Goal: Transaction & Acquisition: Book appointment/travel/reservation

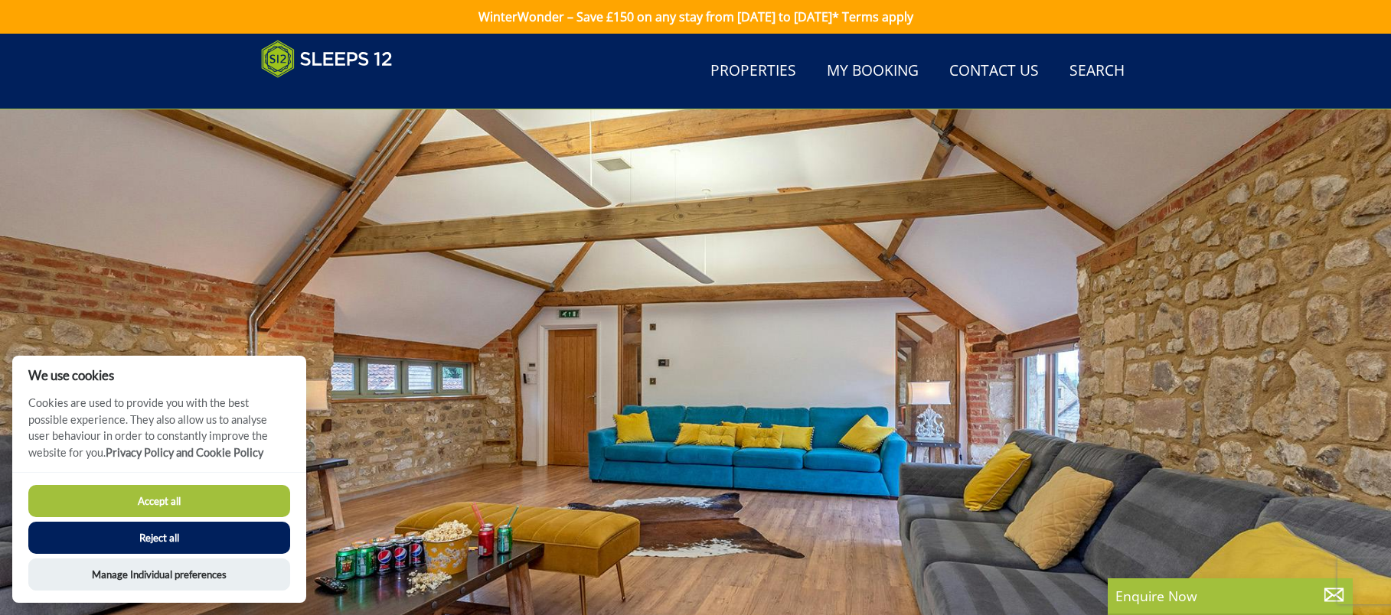
scroll to position [90, 0]
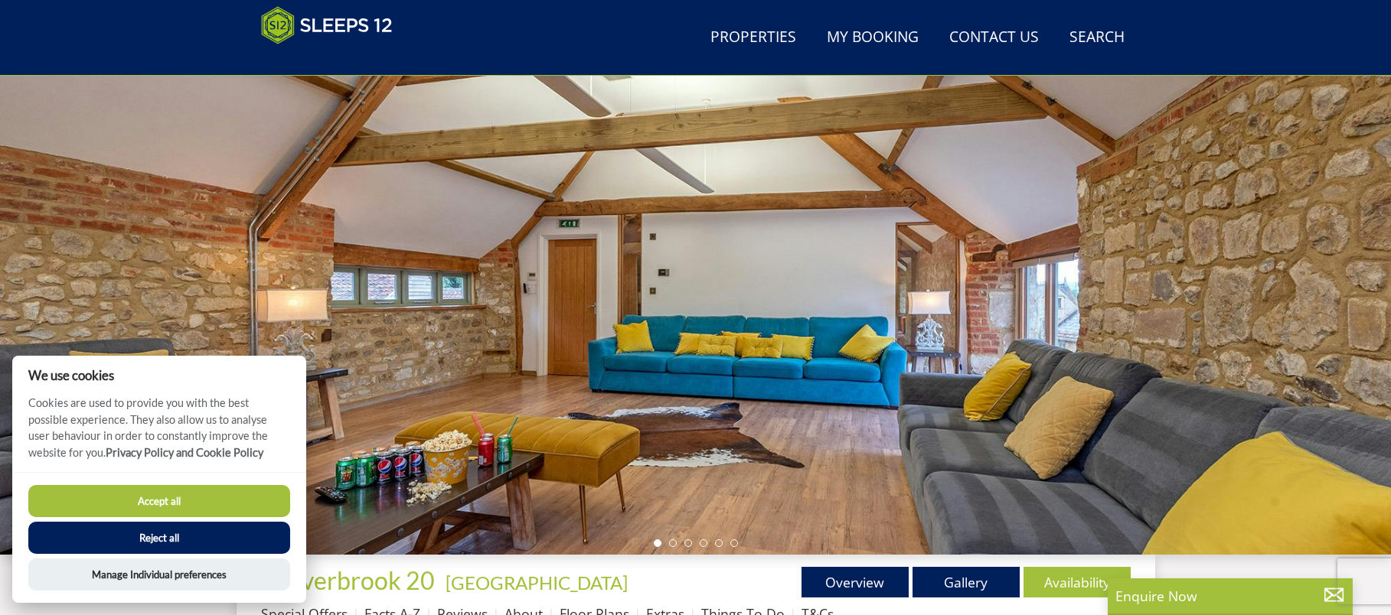
click at [109, 505] on button "Accept all" at bounding box center [159, 501] width 262 height 32
checkbox input "true"
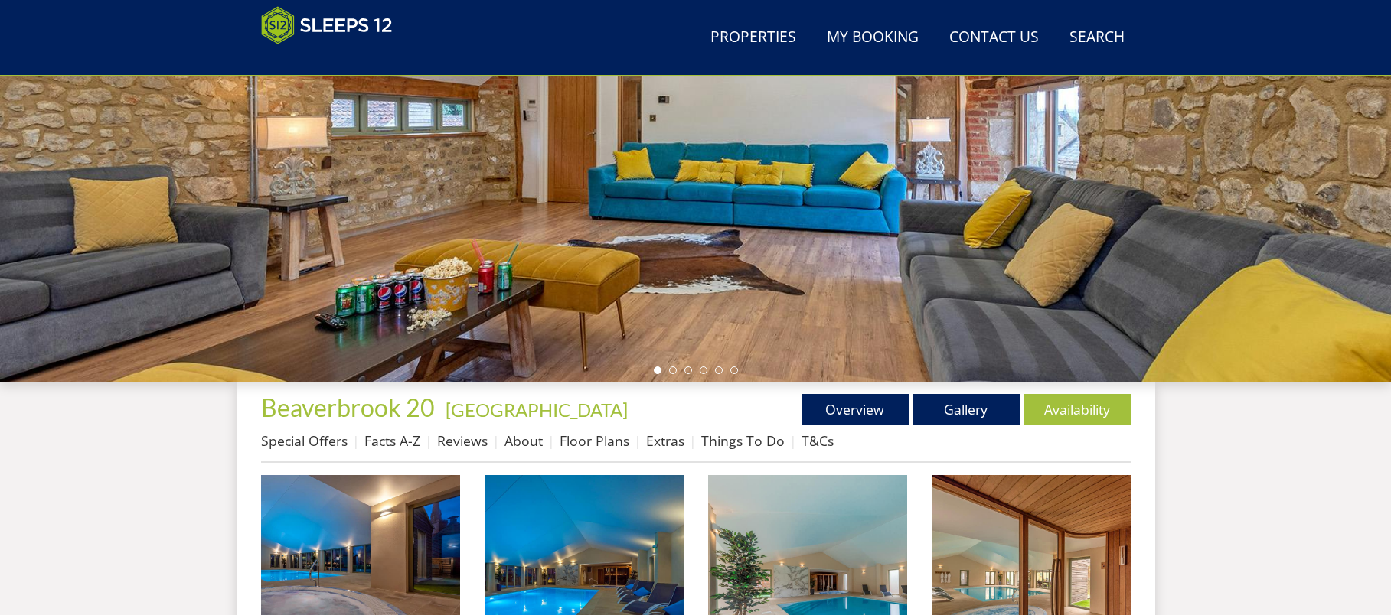
scroll to position [282, 0]
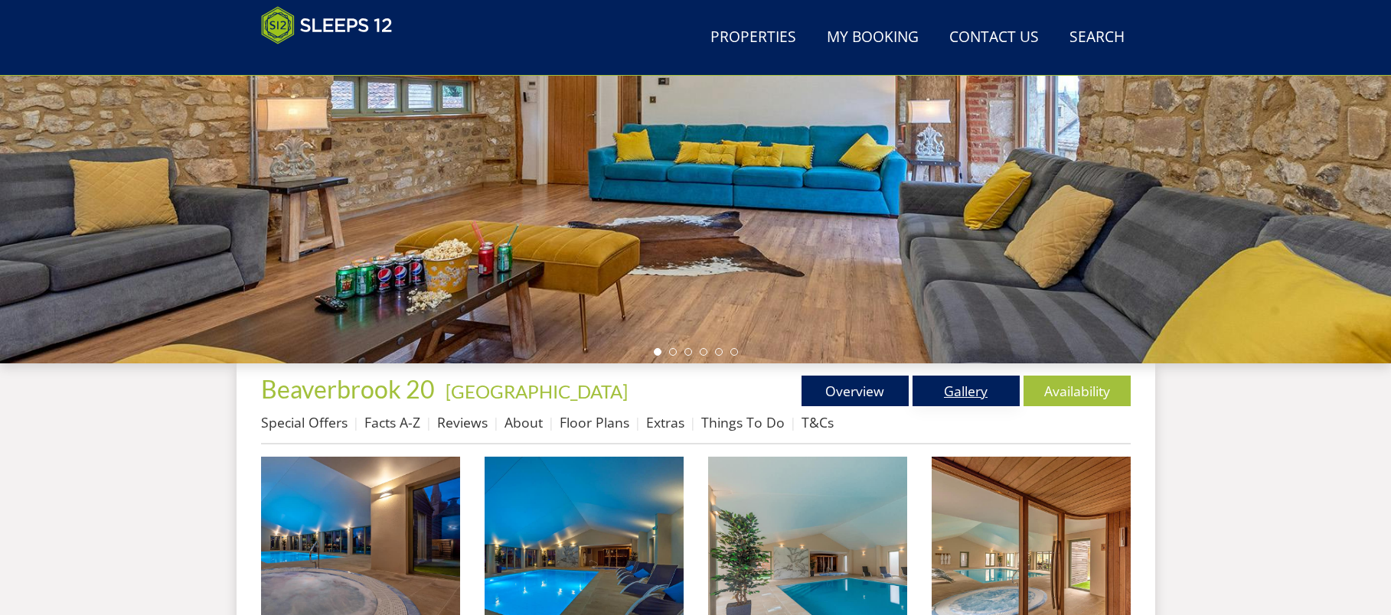
click at [953, 389] on link "Gallery" at bounding box center [965, 391] width 107 height 31
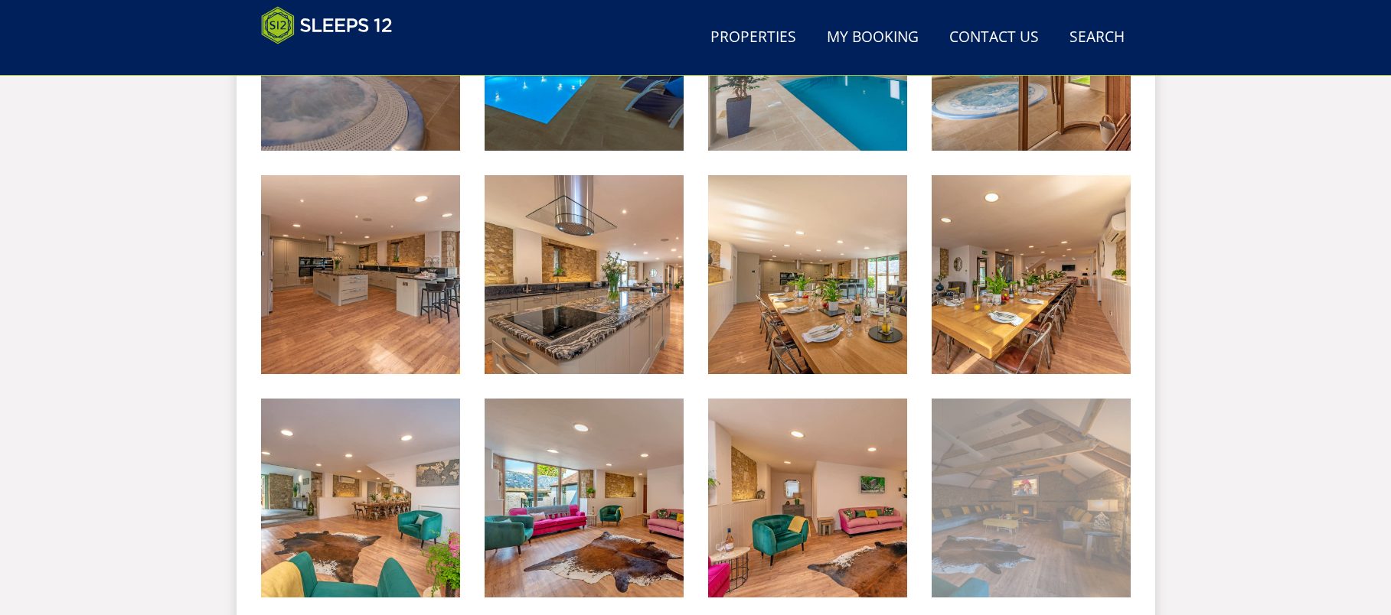
scroll to position [823, 0]
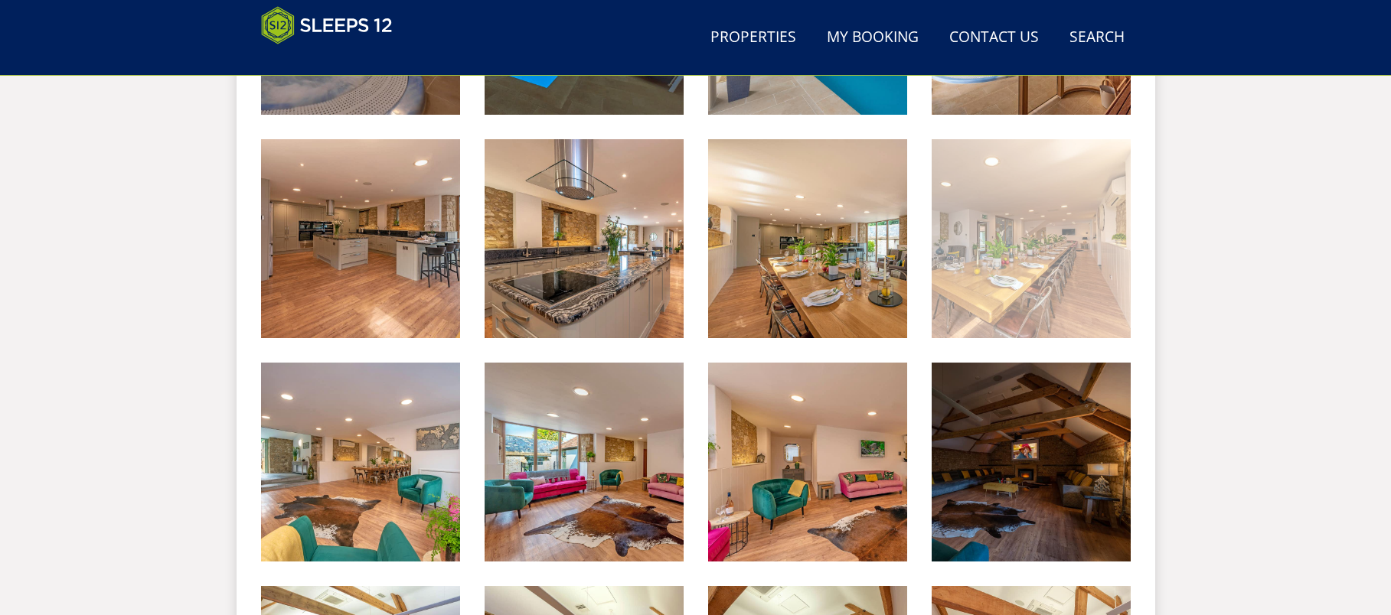
click at [1028, 298] on img at bounding box center [1030, 238] width 199 height 199
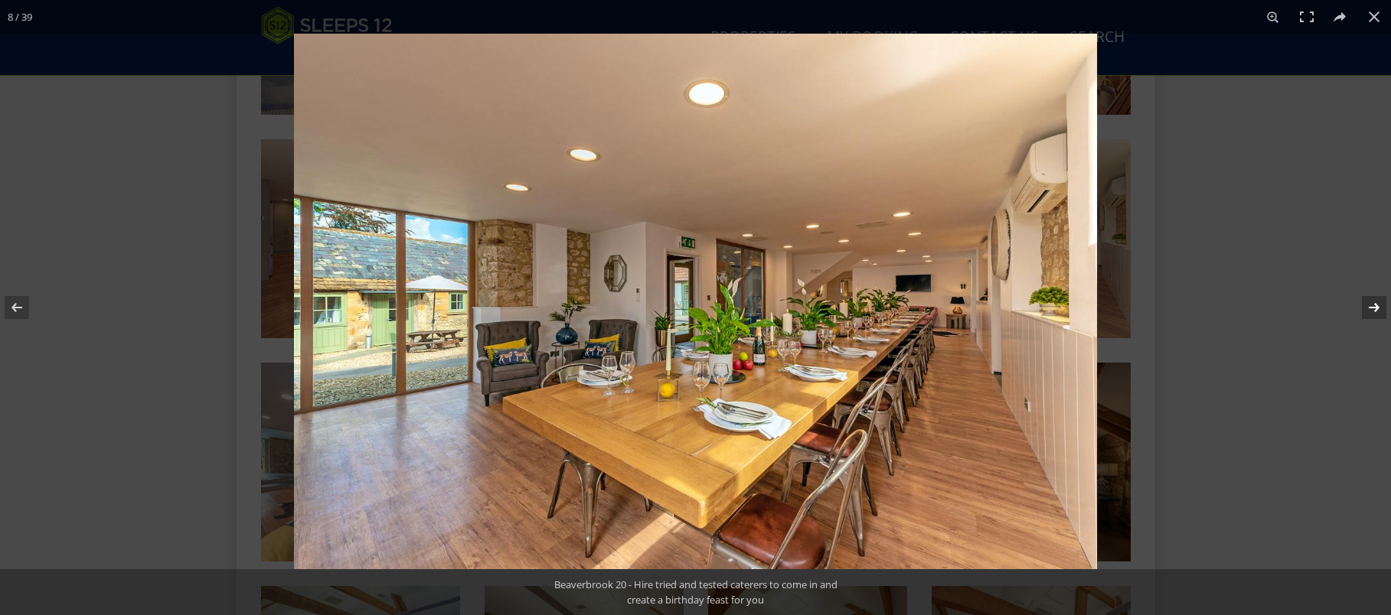
click at [1372, 306] on button at bounding box center [1364, 307] width 54 height 77
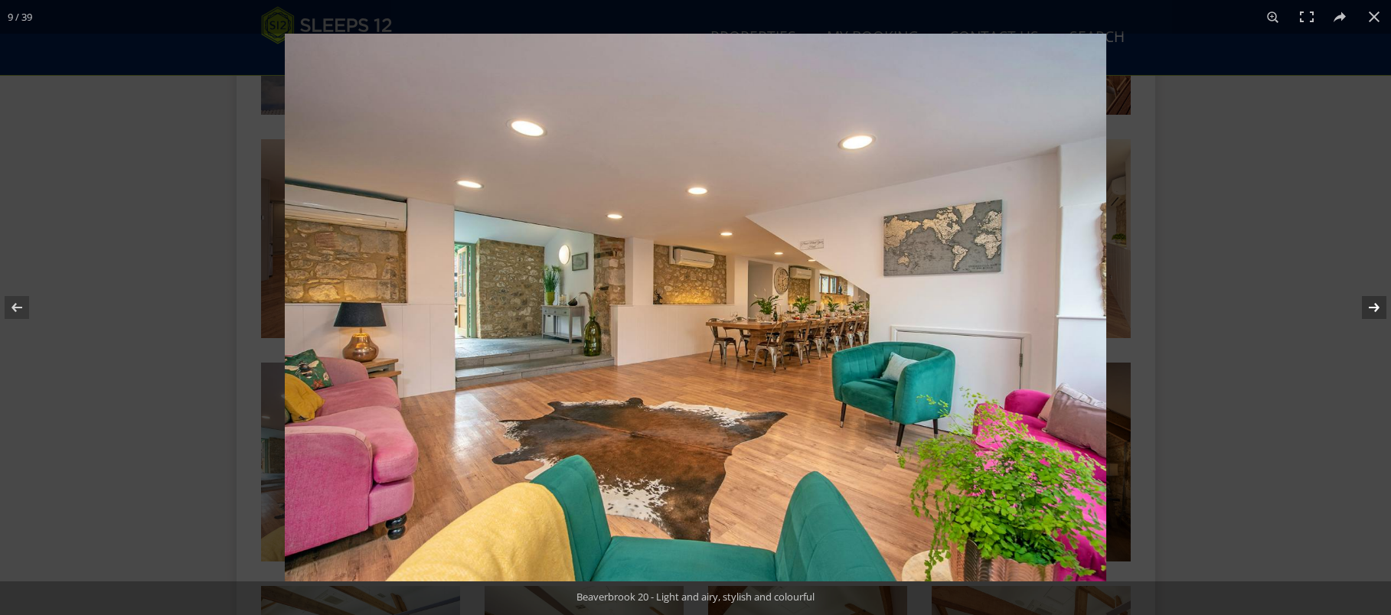
click at [1372, 305] on button at bounding box center [1364, 307] width 54 height 77
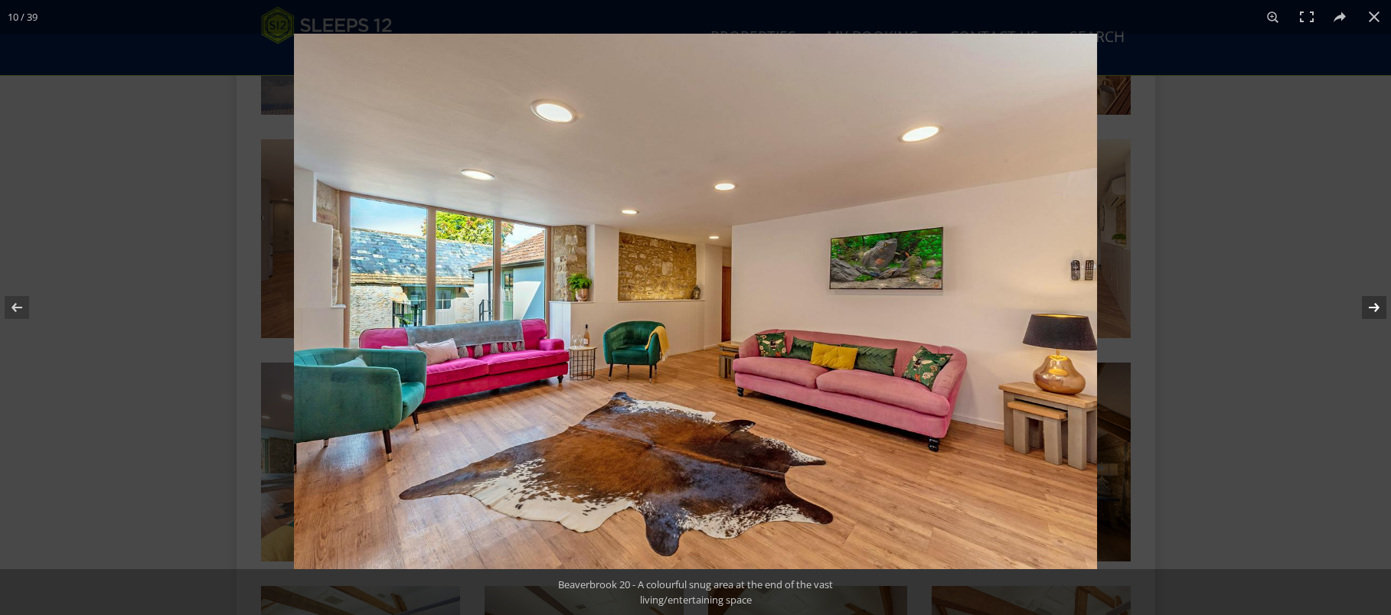
click at [1372, 305] on button at bounding box center [1364, 307] width 54 height 77
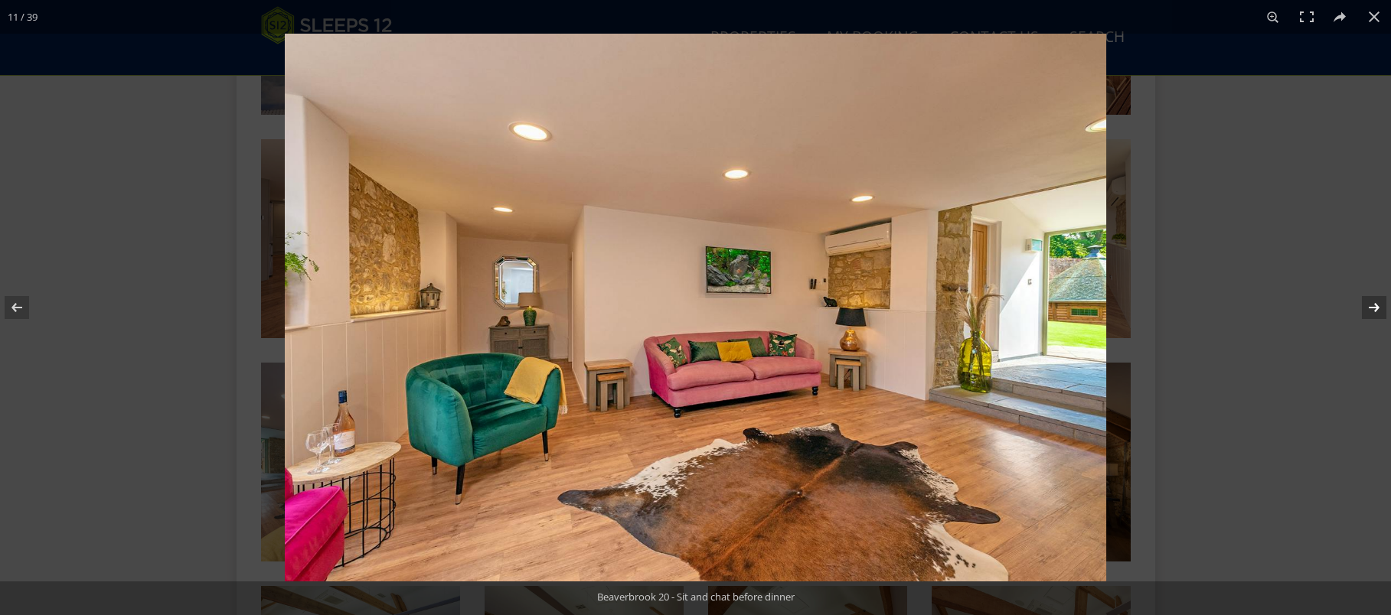
click at [1372, 305] on button at bounding box center [1364, 307] width 54 height 77
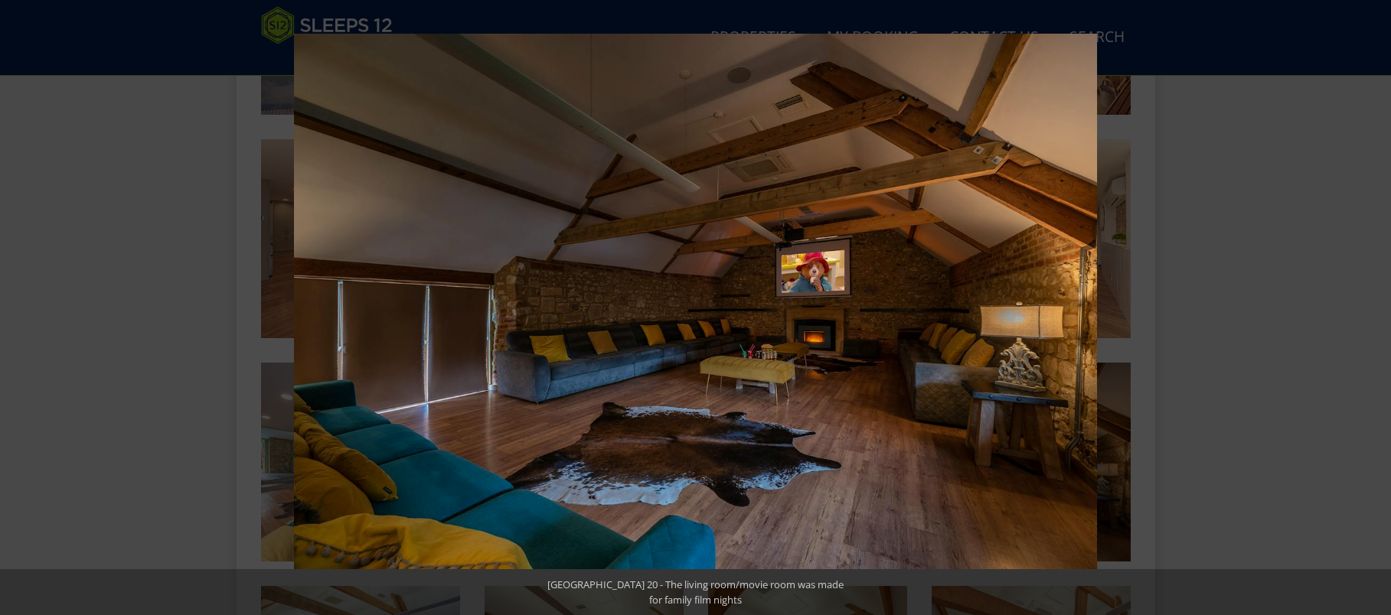
click at [1372, 305] on button at bounding box center [1364, 307] width 54 height 77
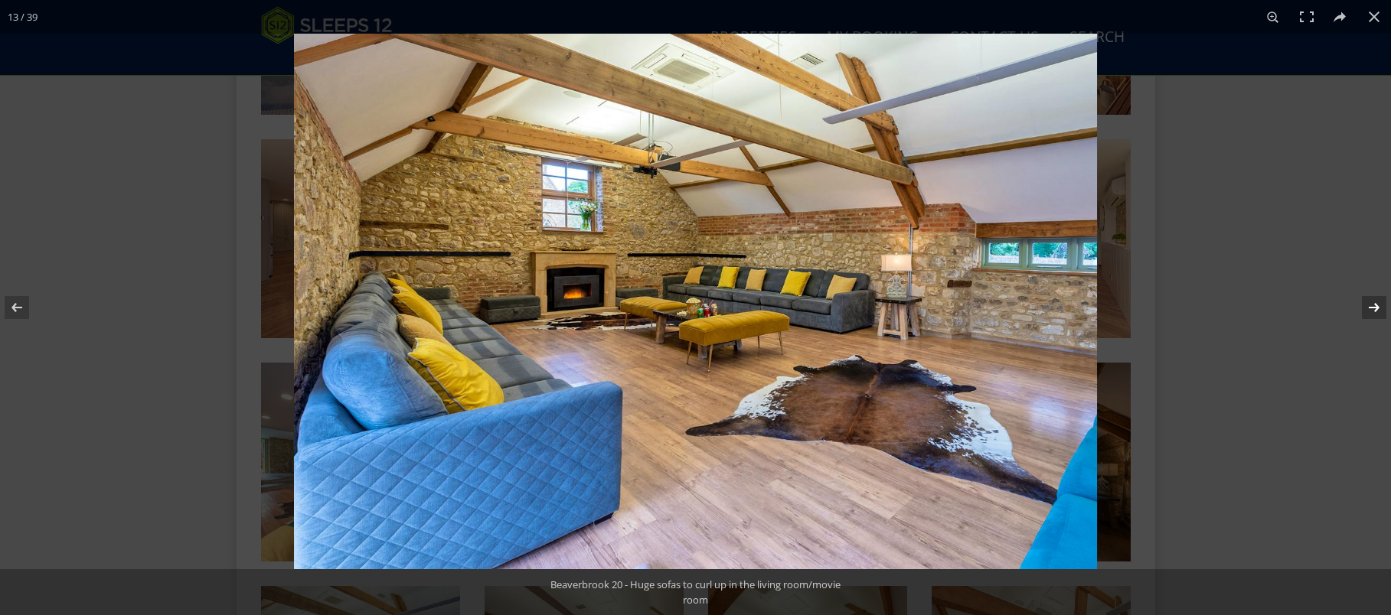
click at [1376, 306] on button at bounding box center [1364, 307] width 54 height 77
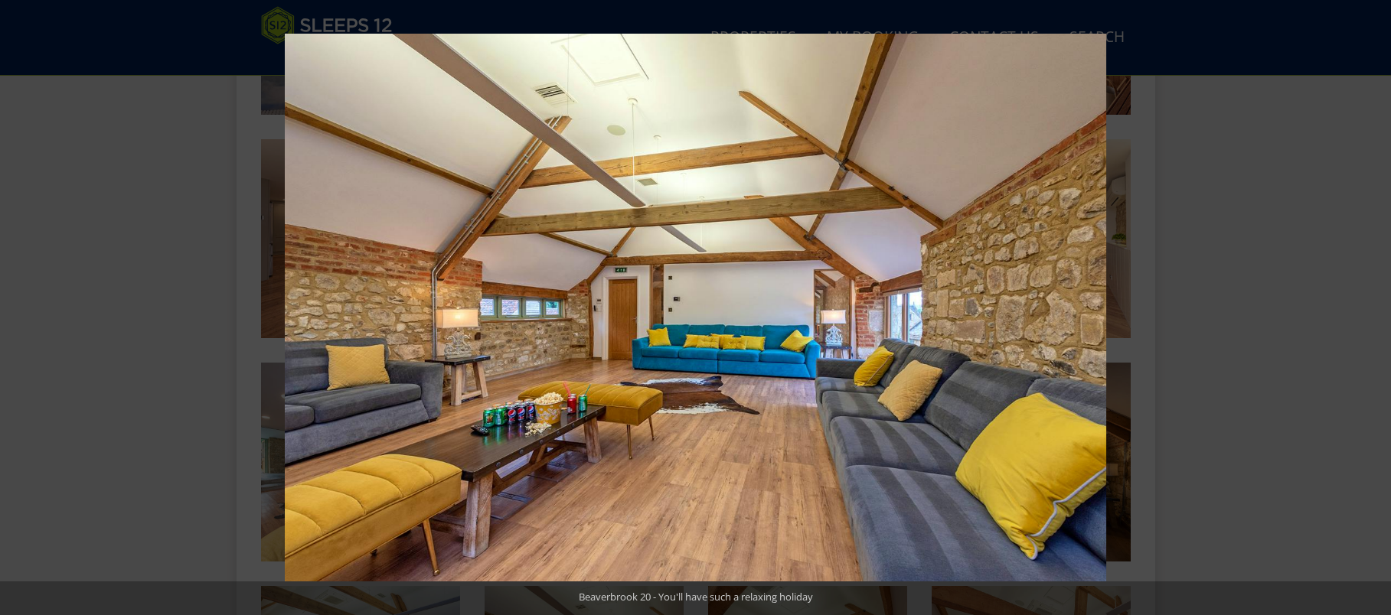
click at [1376, 306] on button at bounding box center [1364, 307] width 54 height 77
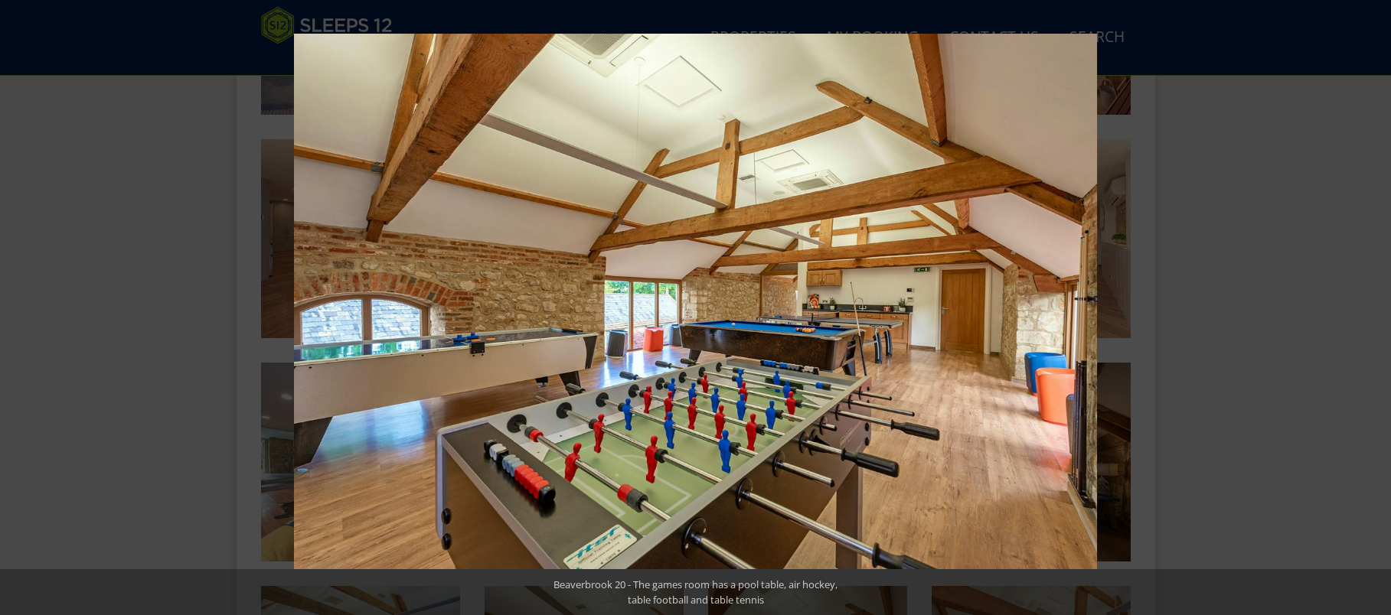
click at [1376, 306] on button at bounding box center [1364, 307] width 54 height 77
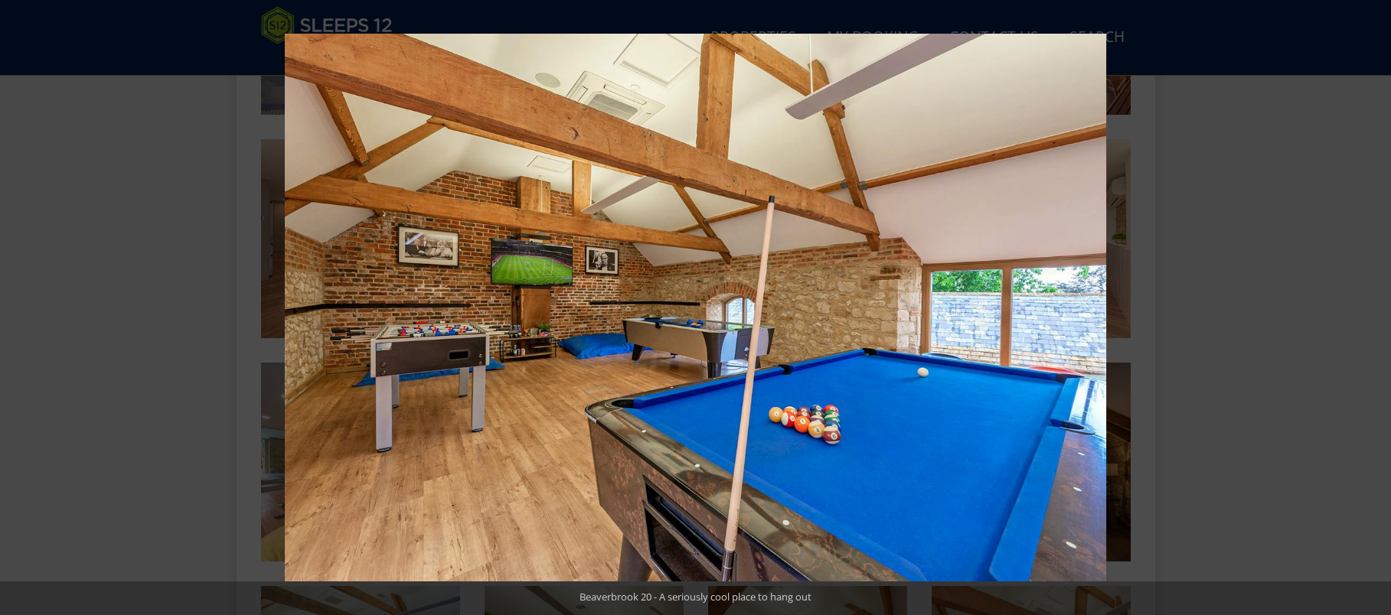
click at [1376, 306] on button at bounding box center [1364, 307] width 54 height 77
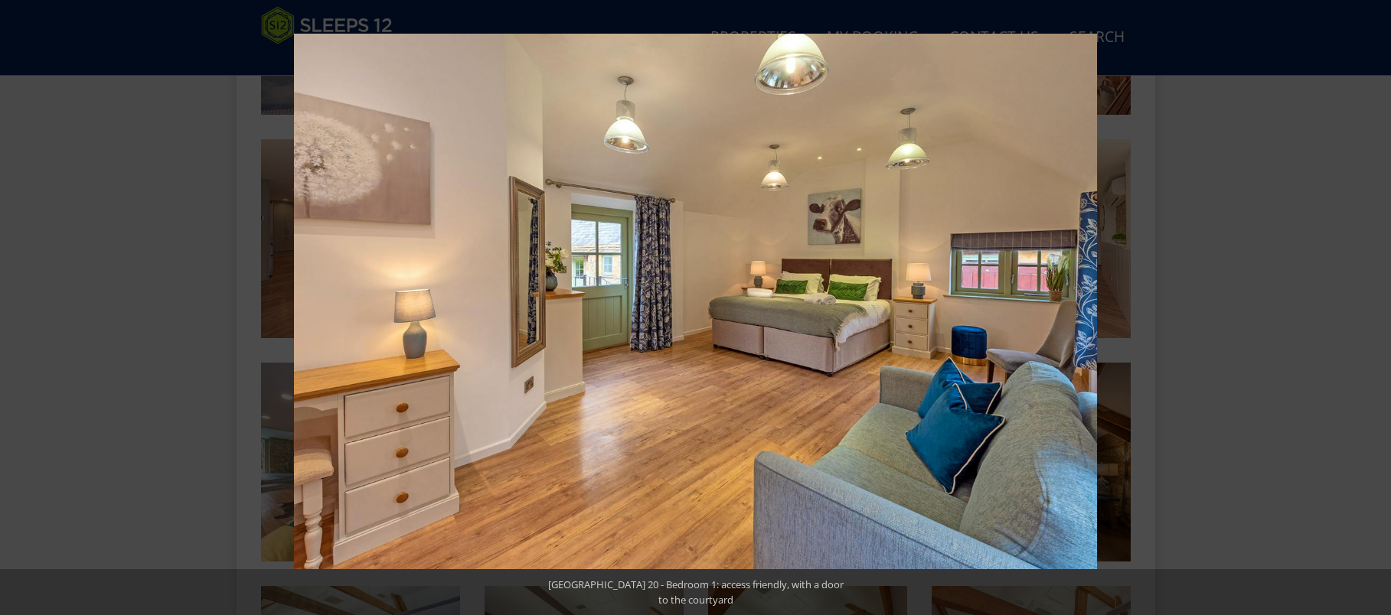
click at [1376, 306] on button at bounding box center [1364, 307] width 54 height 77
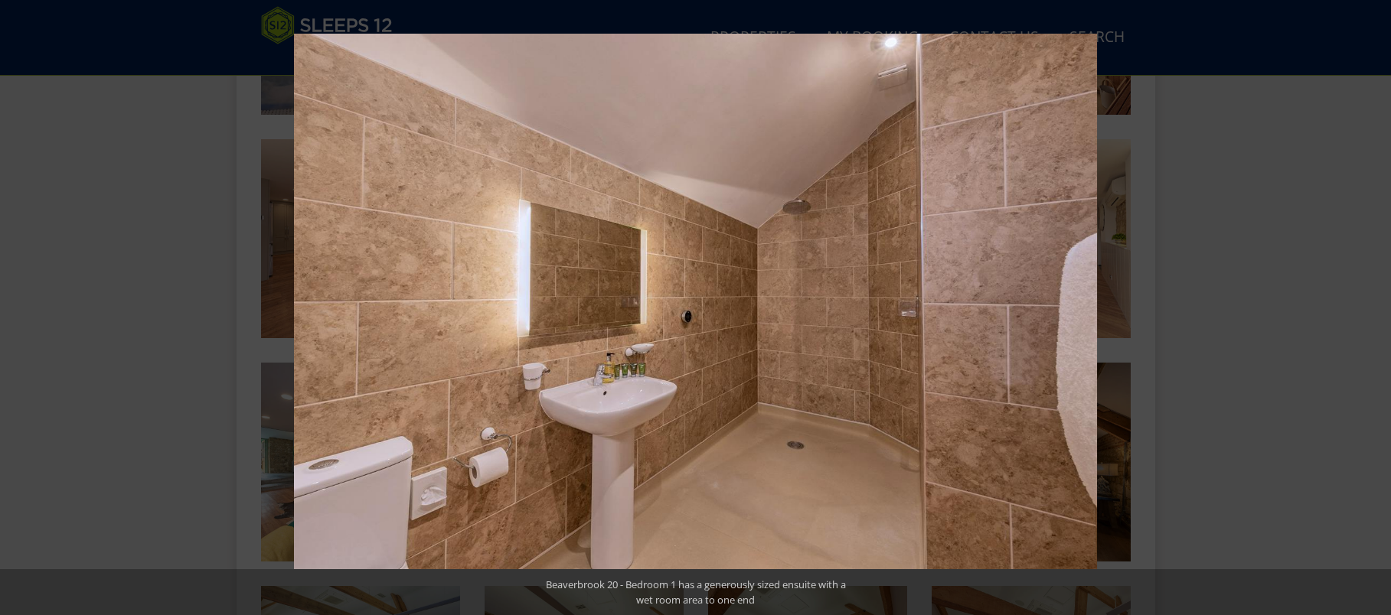
click at [1376, 306] on button at bounding box center [1364, 307] width 54 height 77
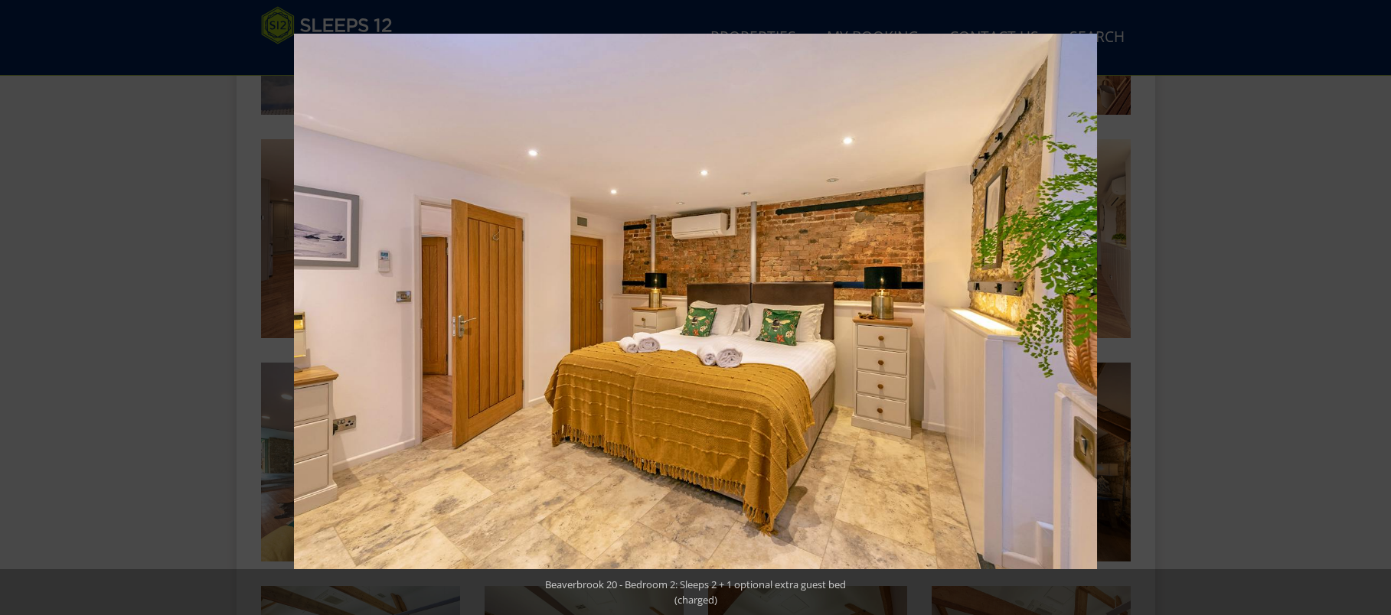
click at [1376, 306] on button at bounding box center [1364, 307] width 54 height 77
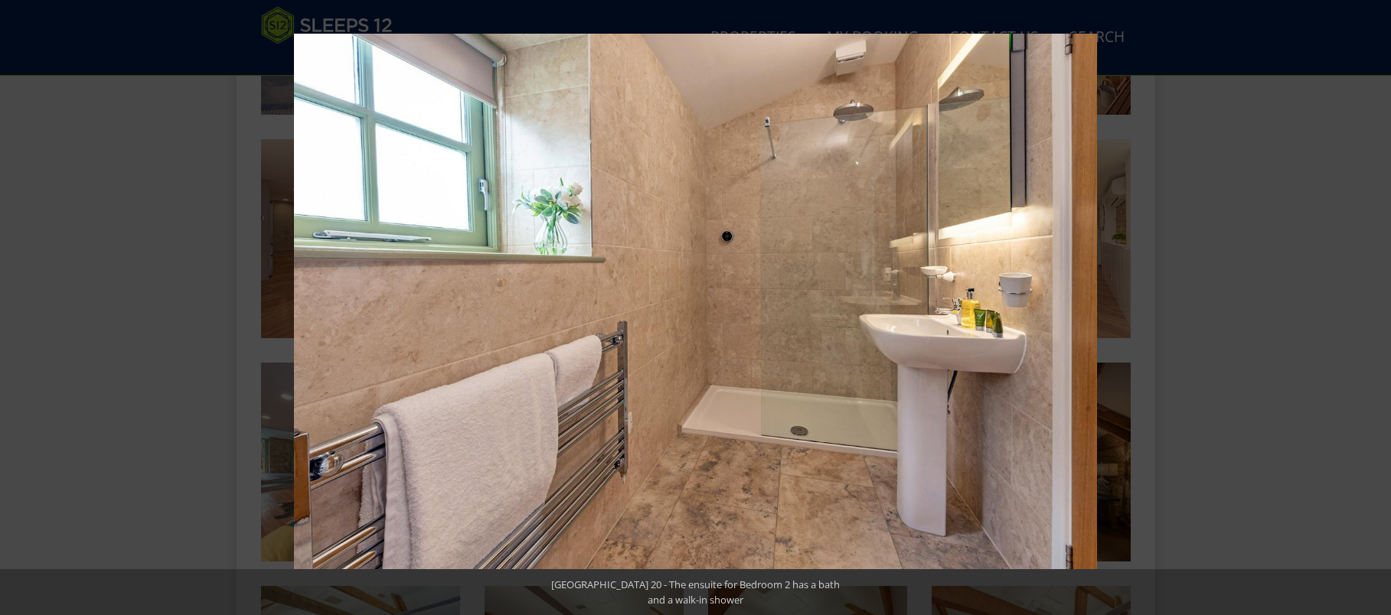
click at [1376, 306] on button at bounding box center [1364, 307] width 54 height 77
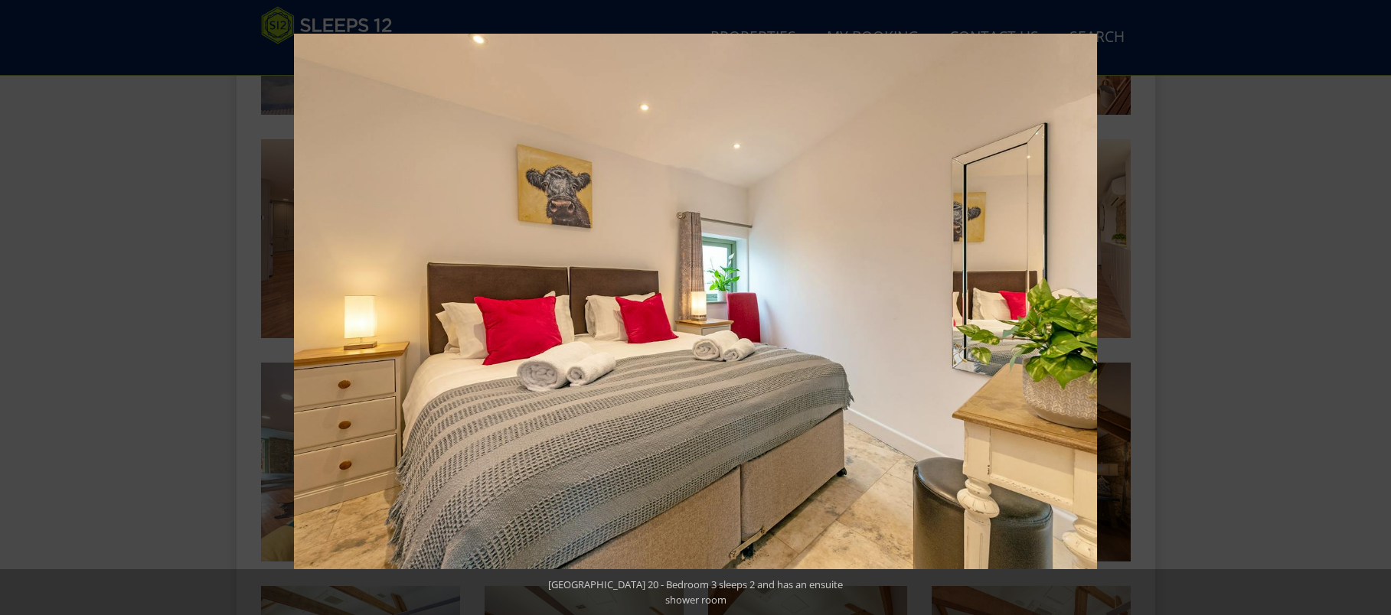
click at [1376, 306] on button at bounding box center [1364, 307] width 54 height 77
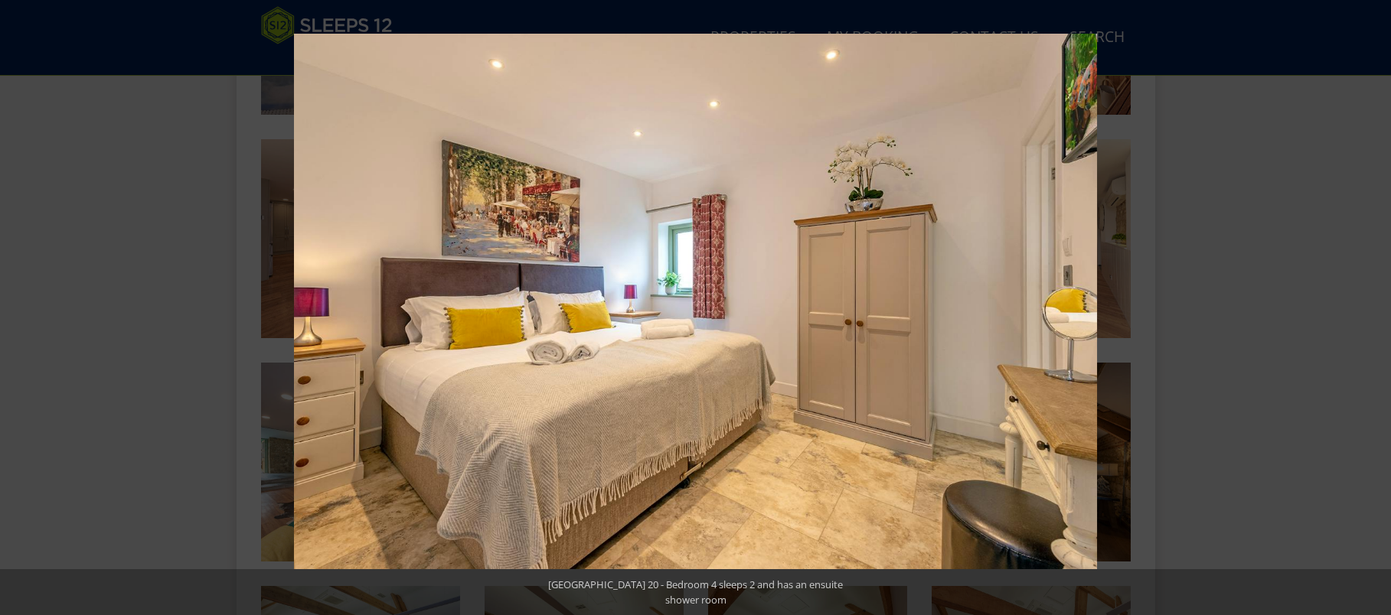
click at [1376, 306] on button at bounding box center [1364, 307] width 54 height 77
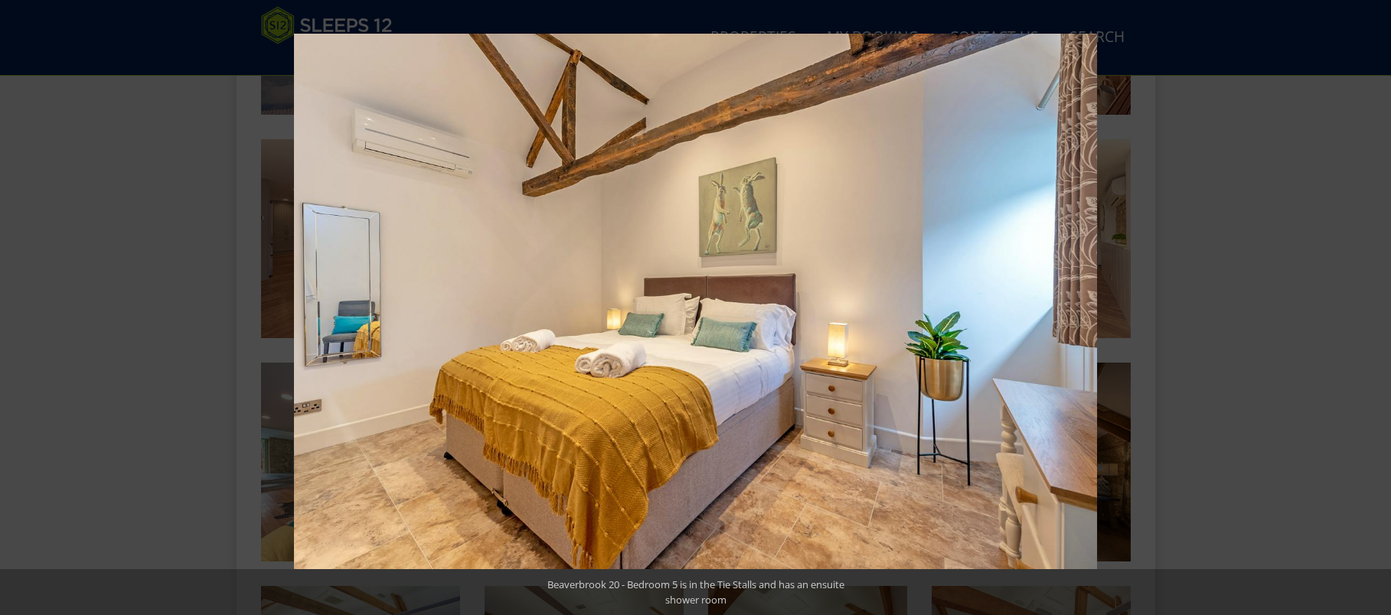
click at [1376, 306] on button at bounding box center [1364, 307] width 54 height 77
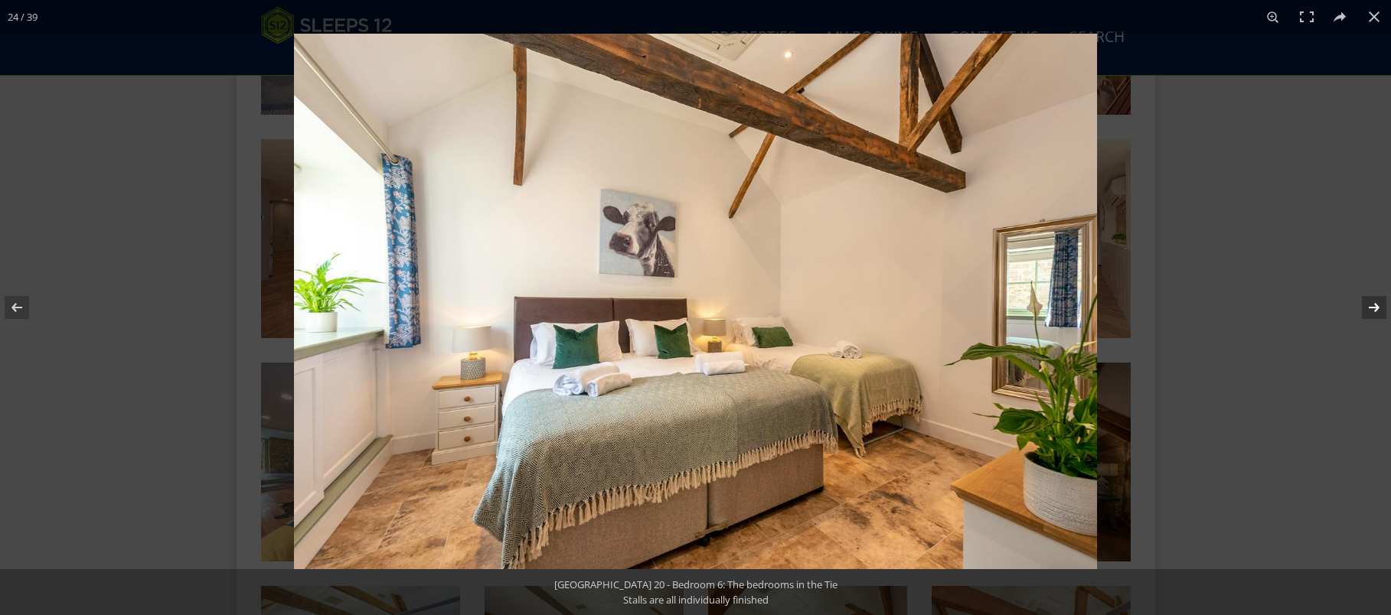
click at [1371, 306] on button at bounding box center [1364, 307] width 54 height 77
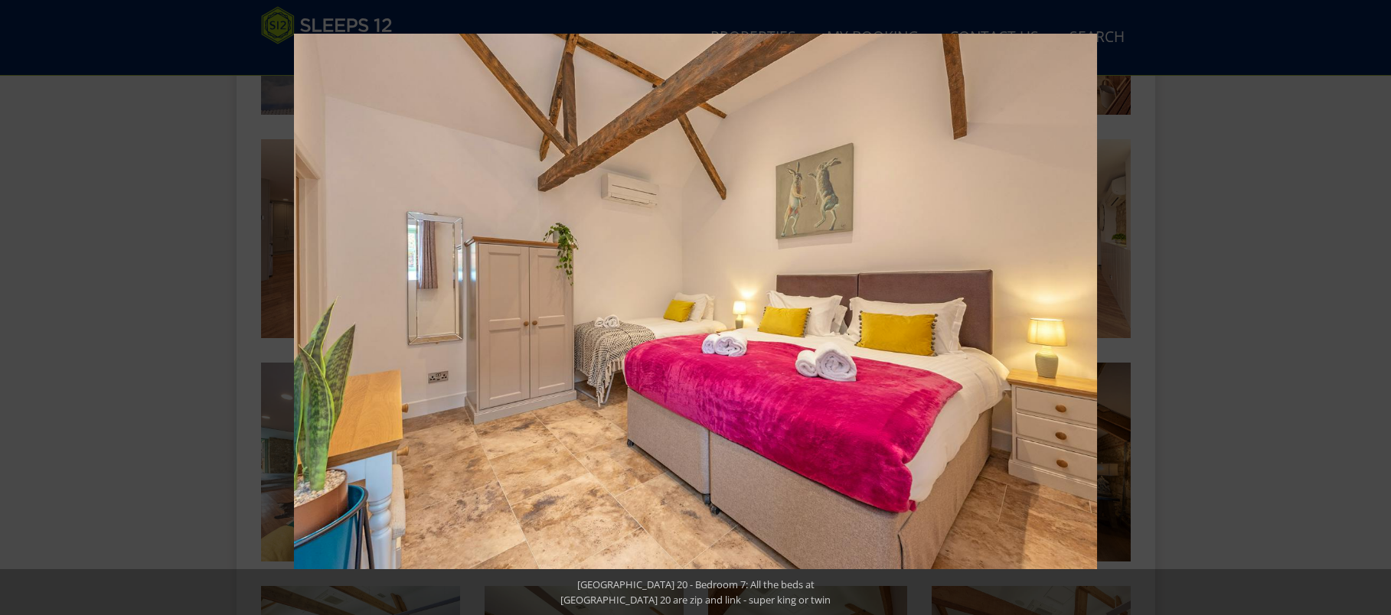
click at [1372, 306] on button at bounding box center [1364, 307] width 54 height 77
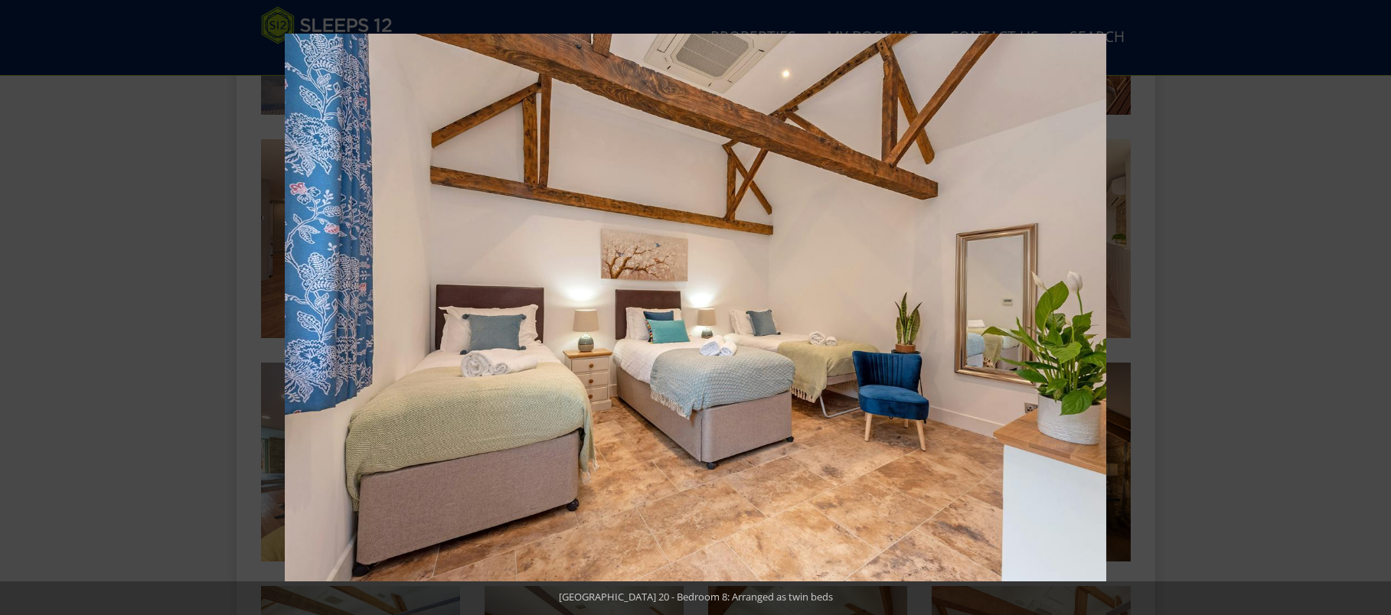
click at [1372, 306] on button at bounding box center [1364, 307] width 54 height 77
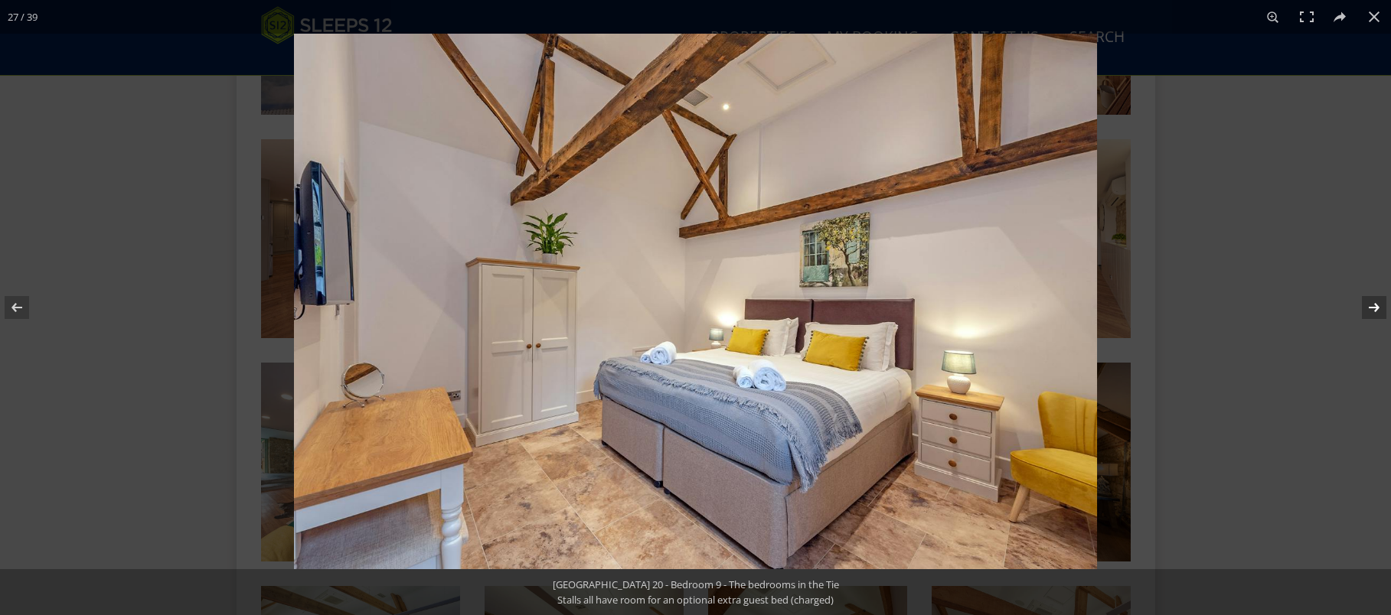
click at [1376, 312] on button at bounding box center [1364, 307] width 54 height 77
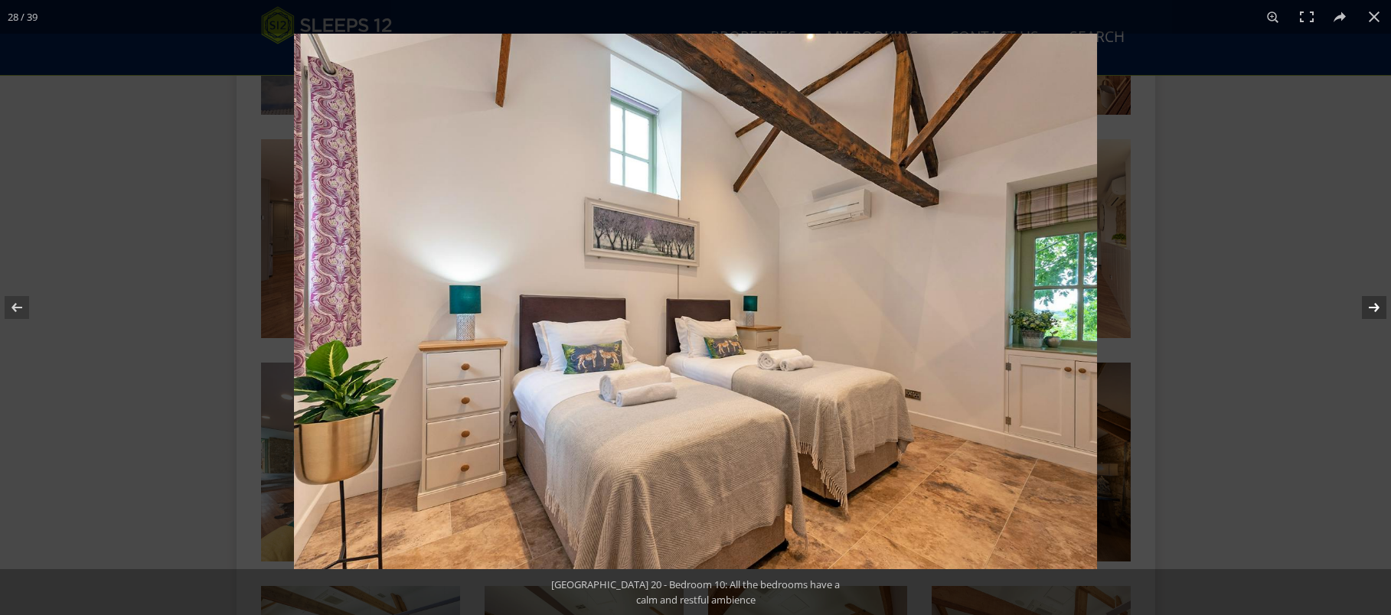
click at [1376, 312] on button at bounding box center [1364, 307] width 54 height 77
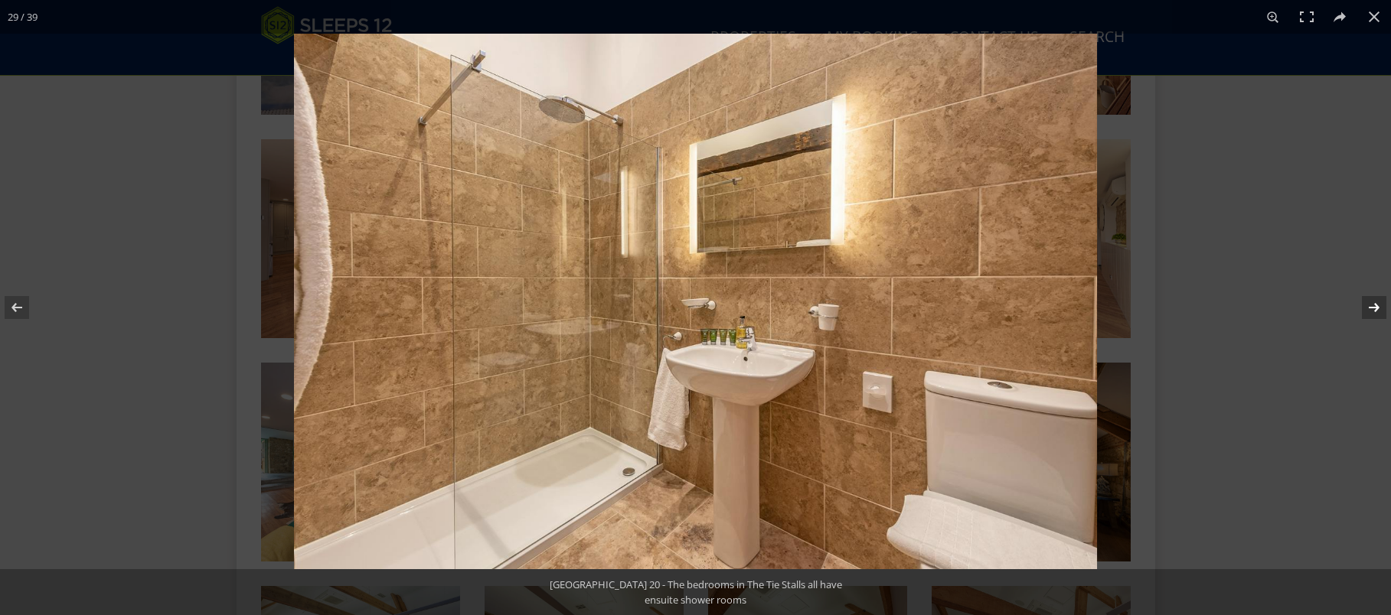
click at [1378, 310] on button at bounding box center [1364, 307] width 54 height 77
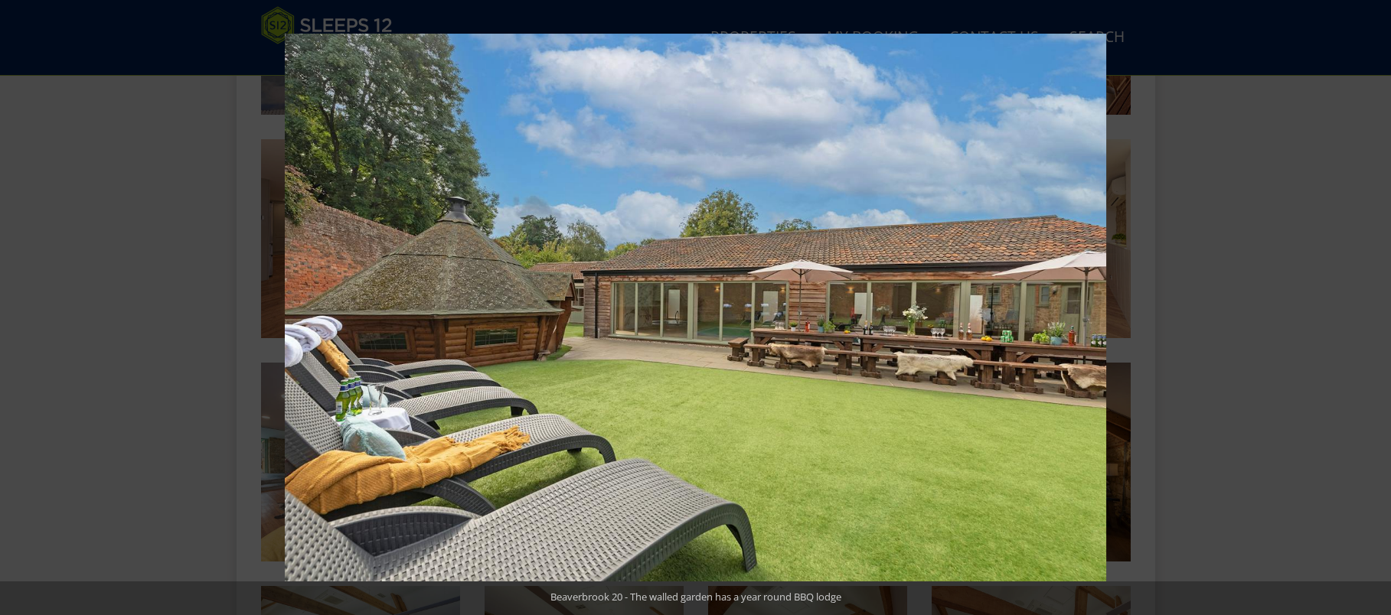
click at [1378, 310] on button at bounding box center [1364, 307] width 54 height 77
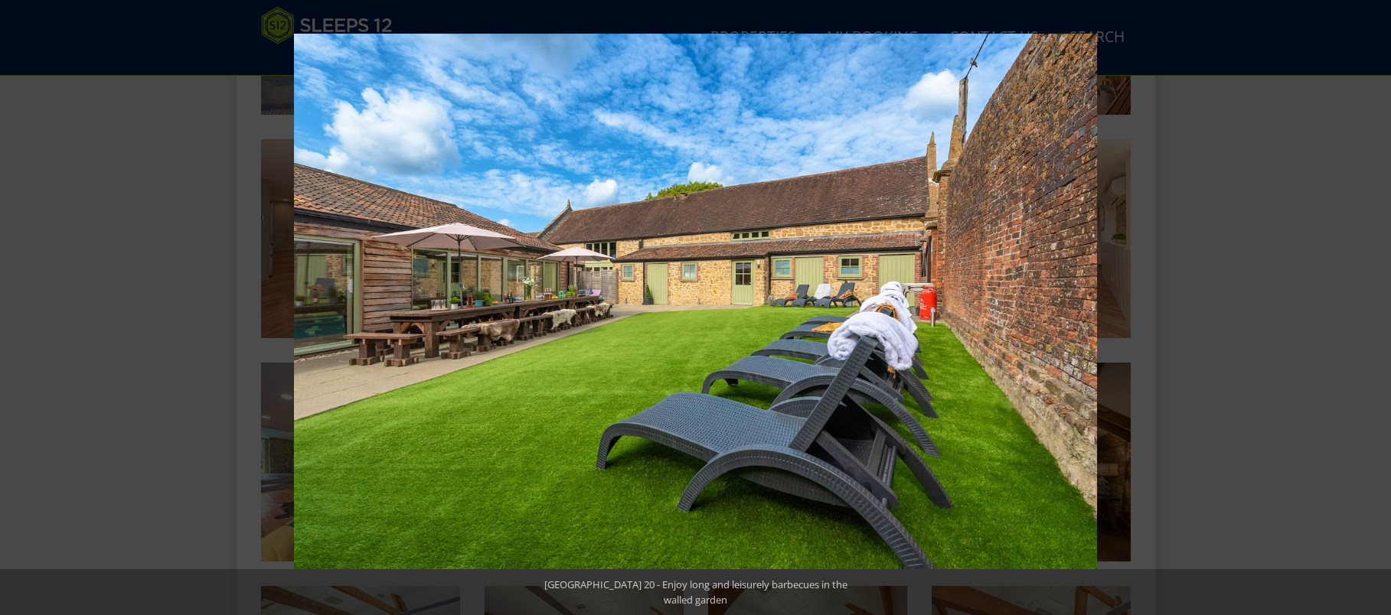
click at [1378, 310] on button at bounding box center [1364, 307] width 54 height 77
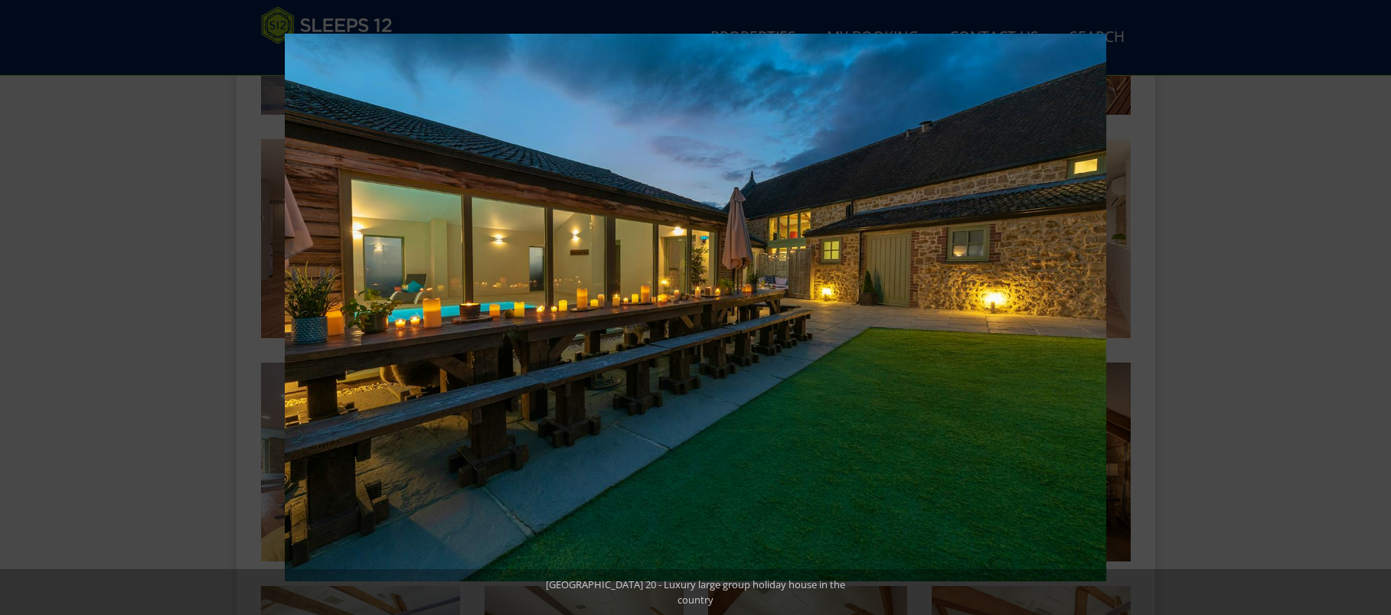
click at [1378, 310] on button at bounding box center [1364, 307] width 54 height 77
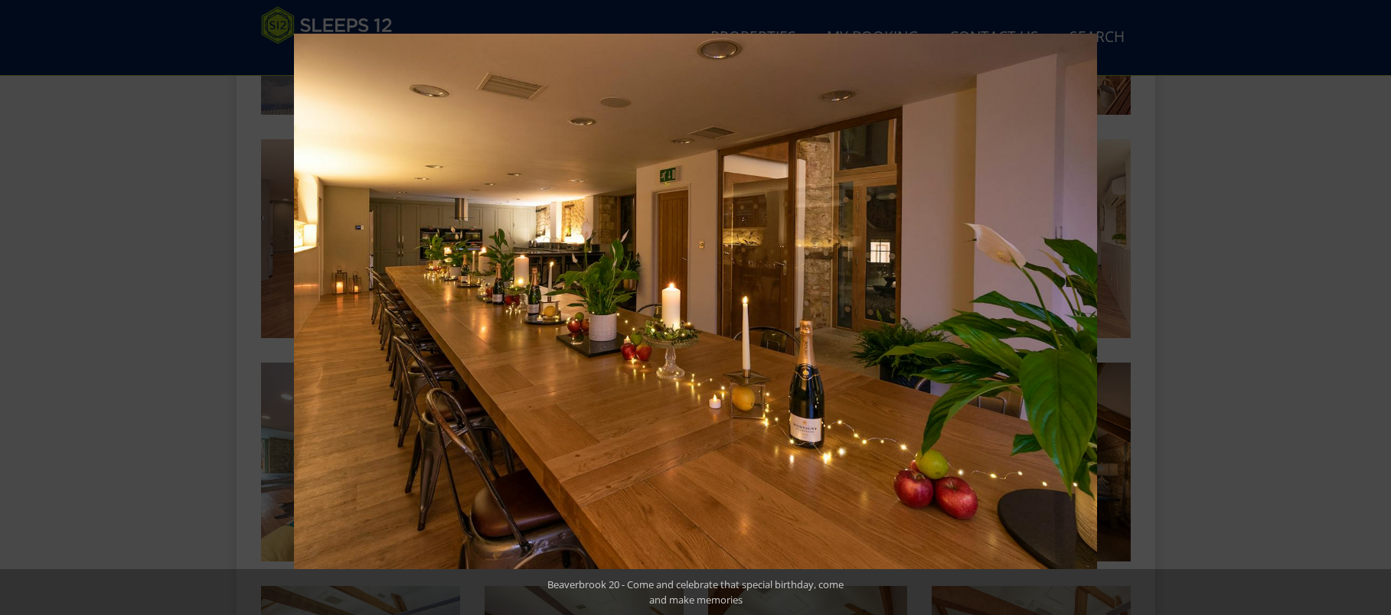
click at [1378, 310] on button at bounding box center [1364, 307] width 54 height 77
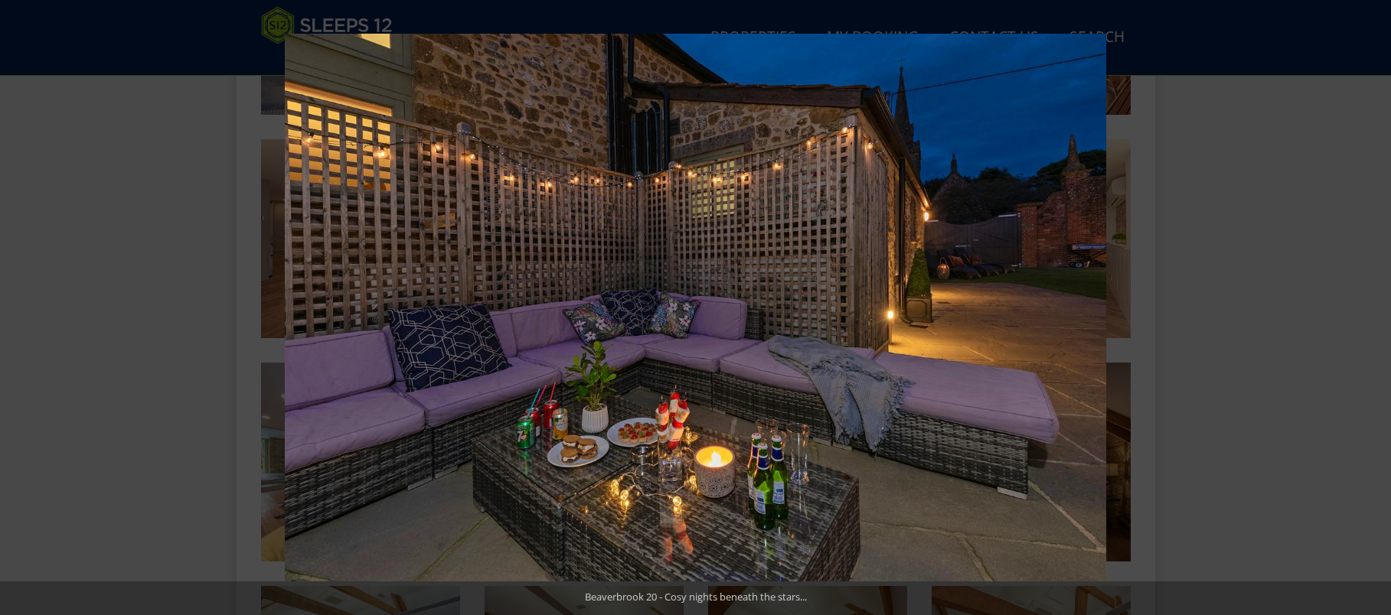
click at [1378, 310] on button at bounding box center [1364, 307] width 54 height 77
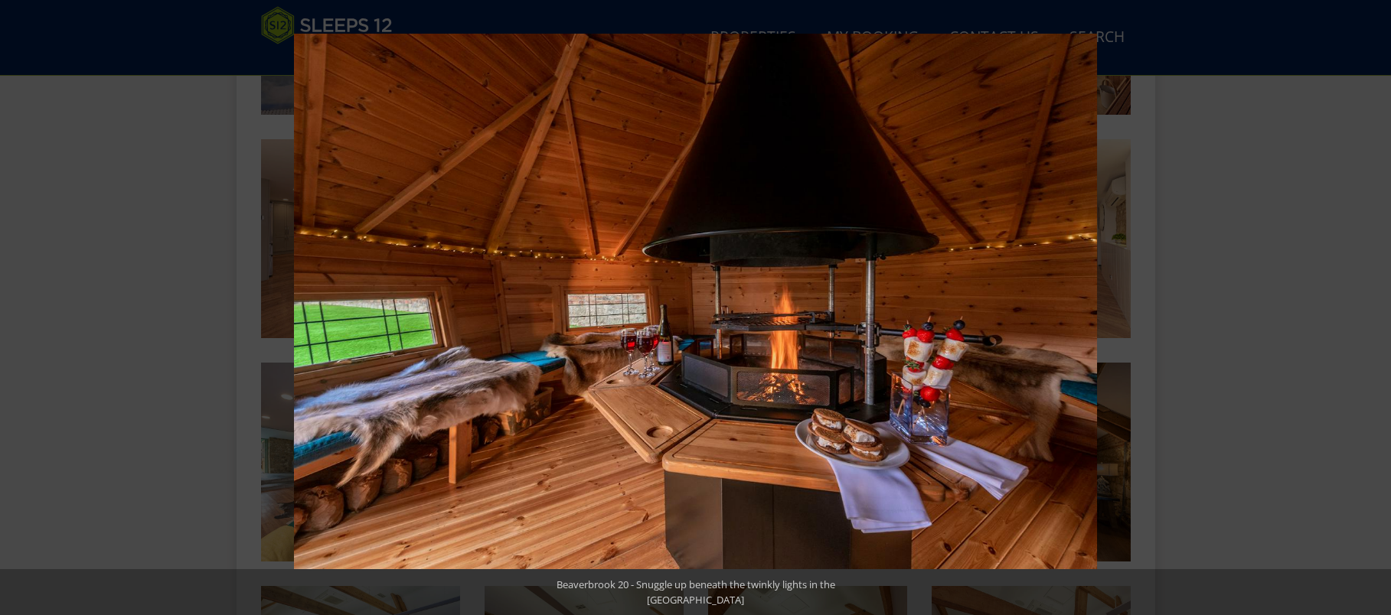
click at [1372, 309] on button at bounding box center [1364, 307] width 54 height 77
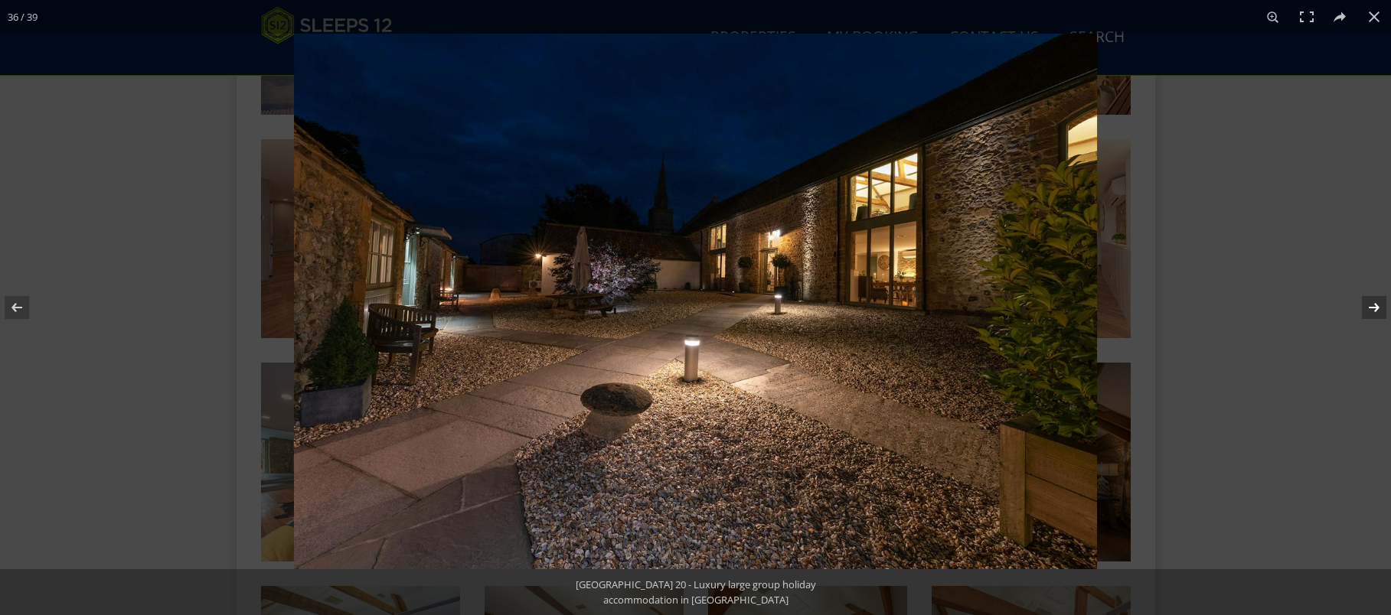
click at [1376, 309] on button at bounding box center [1364, 307] width 54 height 77
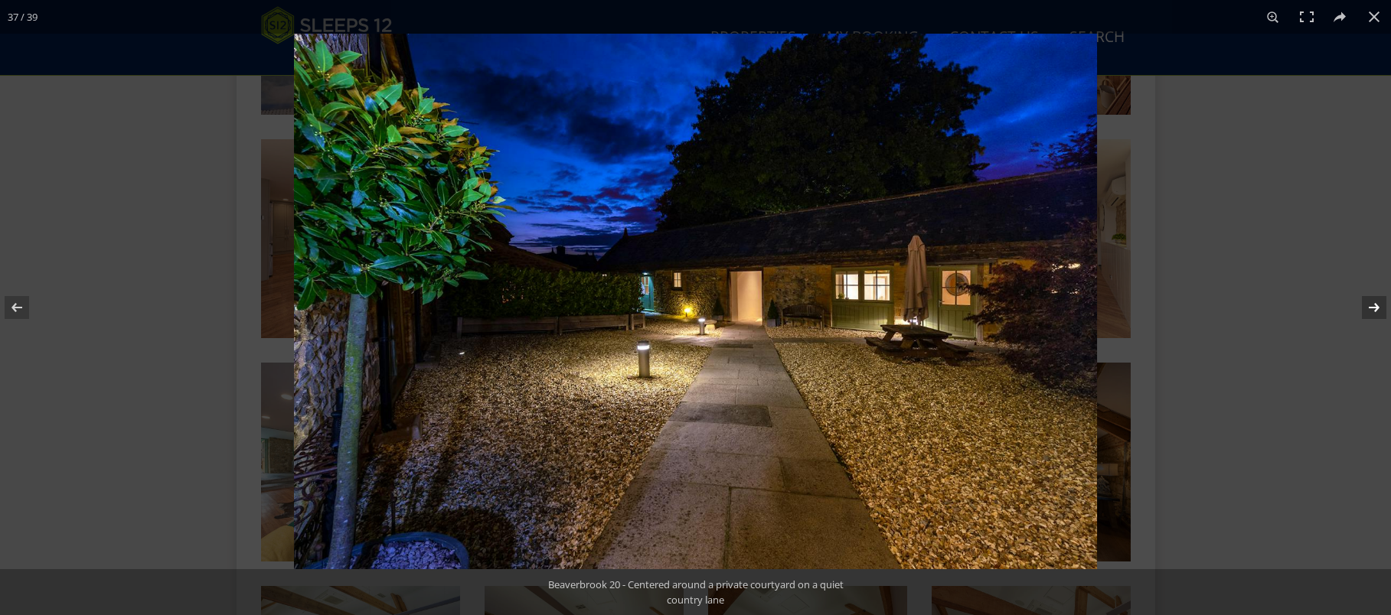
click at [1376, 309] on button at bounding box center [1364, 307] width 54 height 77
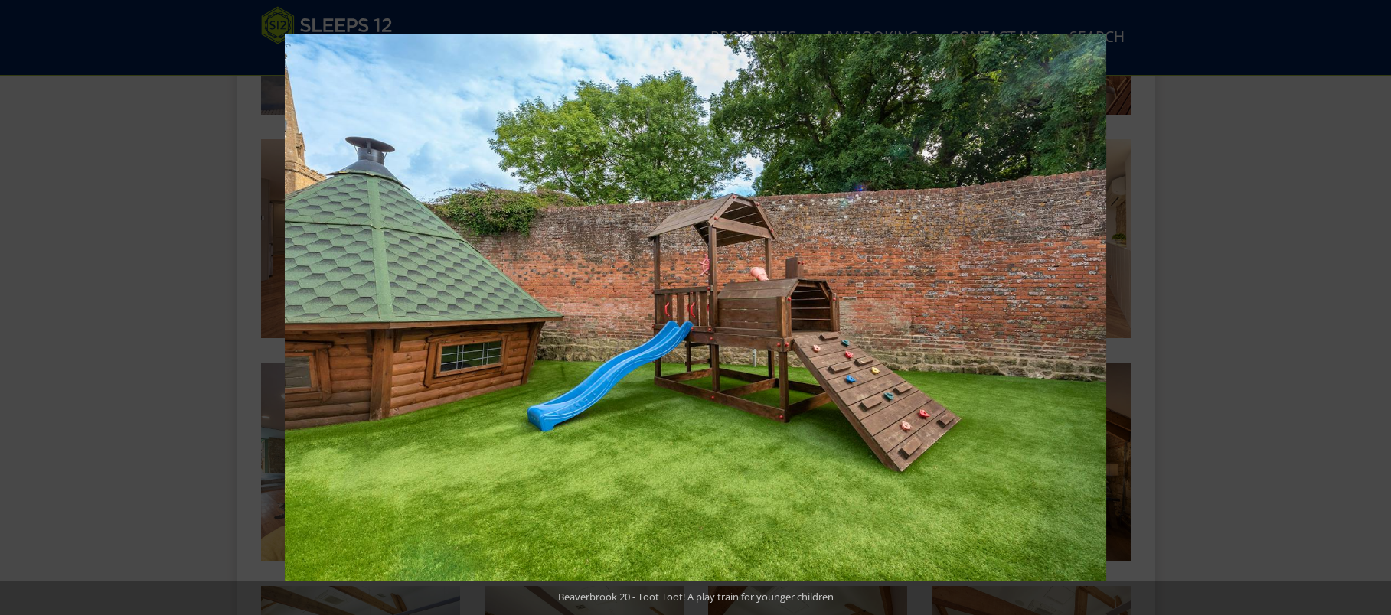
click at [1376, 309] on button at bounding box center [1364, 307] width 54 height 77
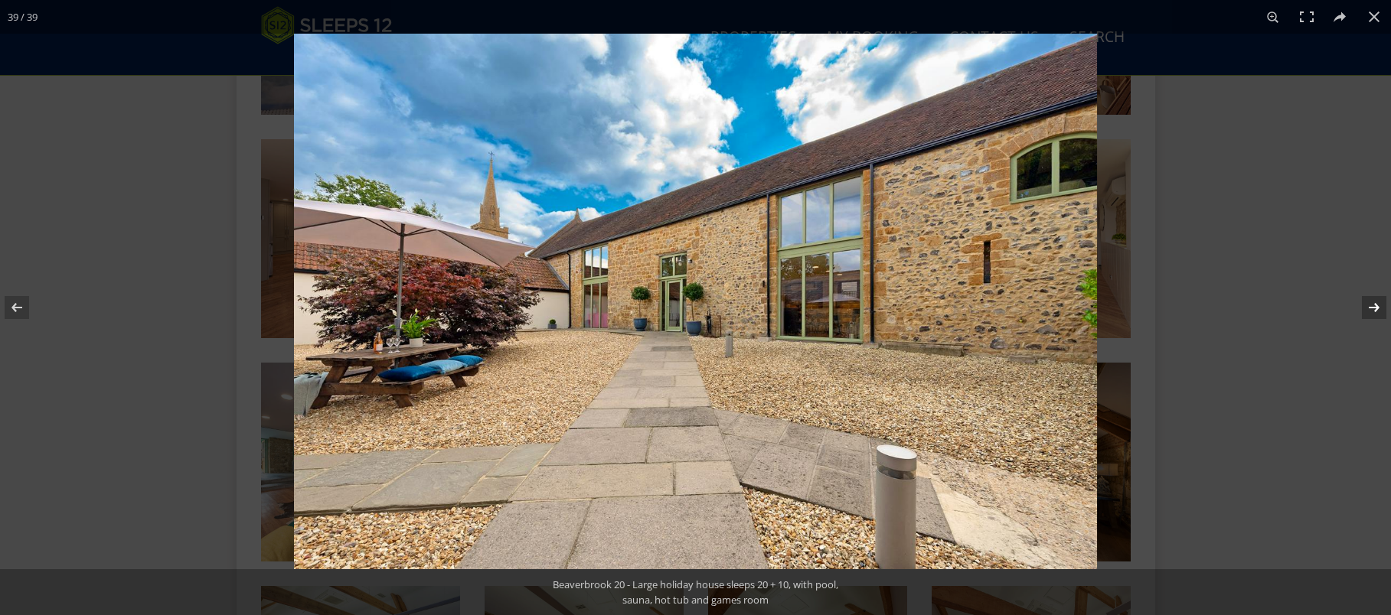
click at [1375, 308] on button at bounding box center [1364, 307] width 54 height 77
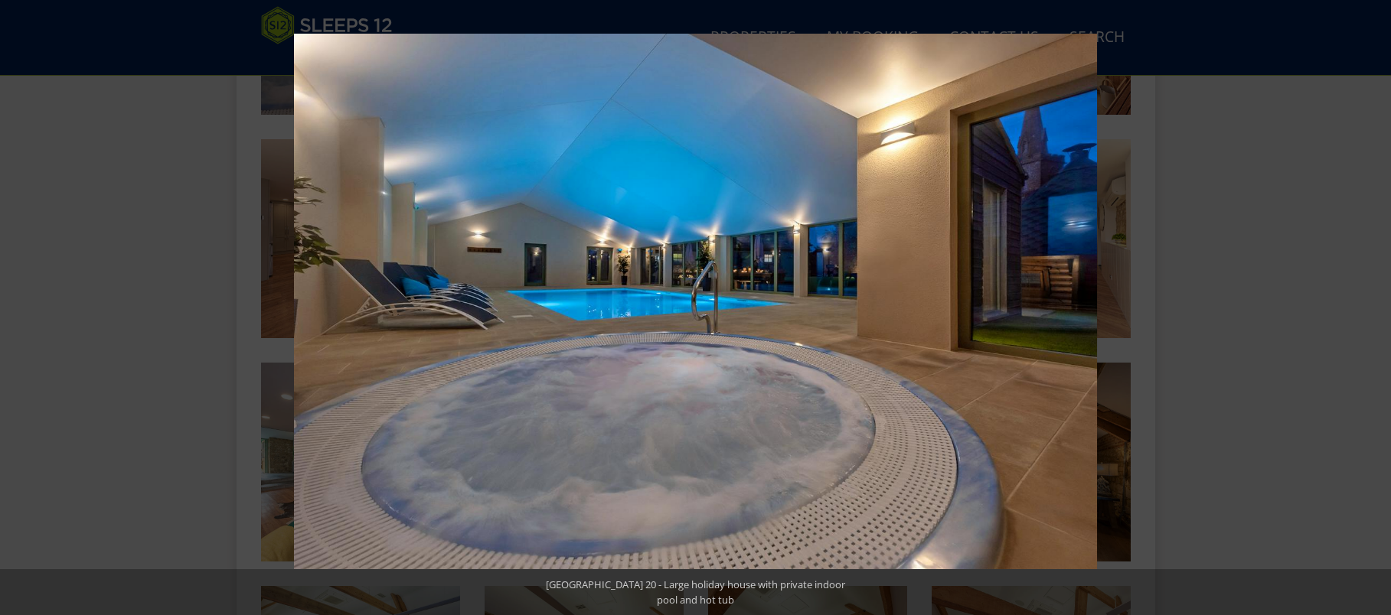
click at [1375, 308] on button at bounding box center [1364, 307] width 54 height 77
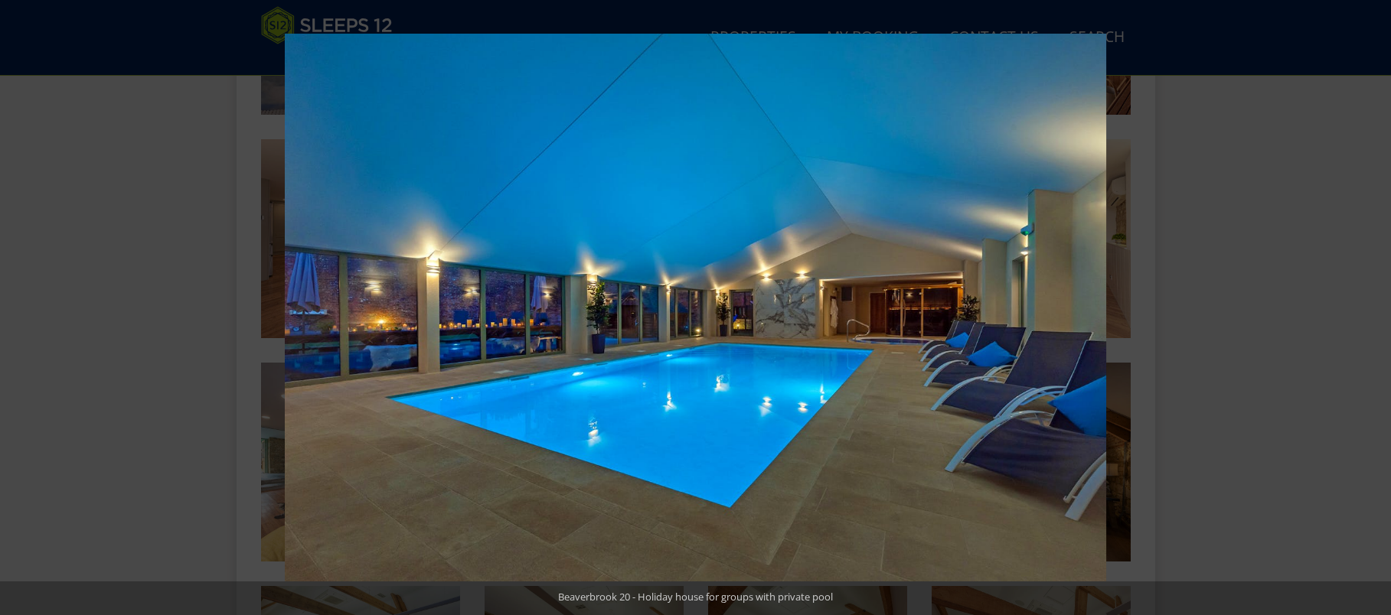
click at [1375, 308] on button at bounding box center [1364, 307] width 54 height 77
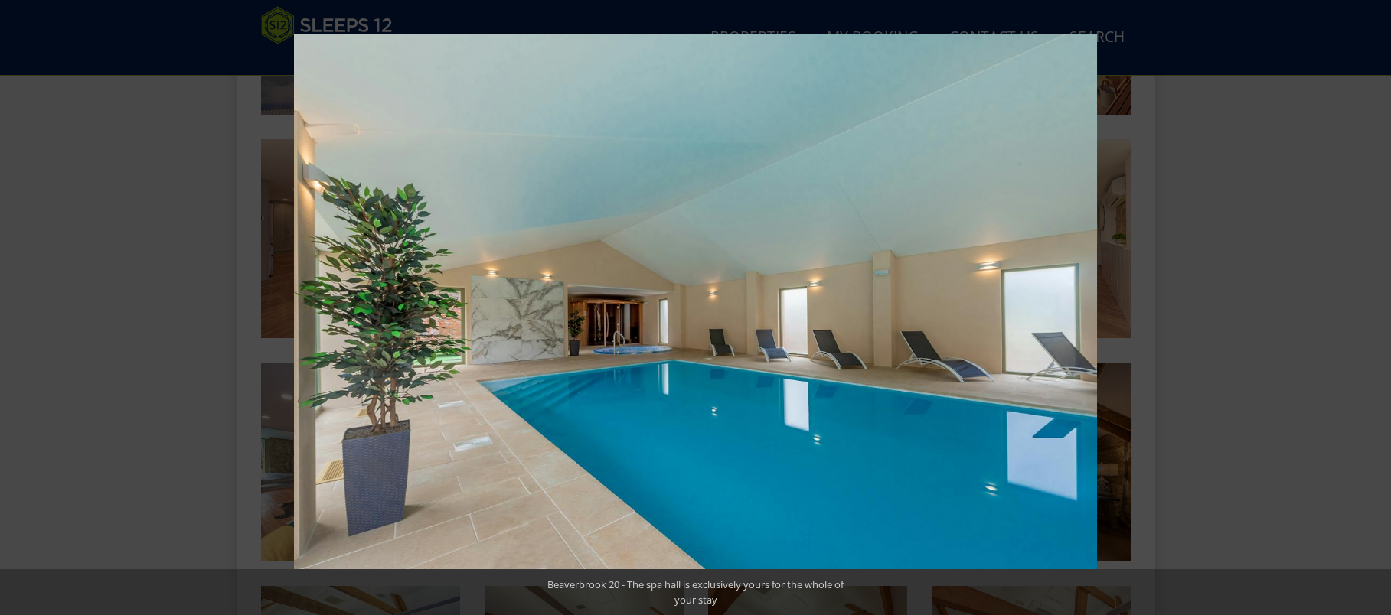
click at [1375, 308] on button at bounding box center [1364, 307] width 54 height 77
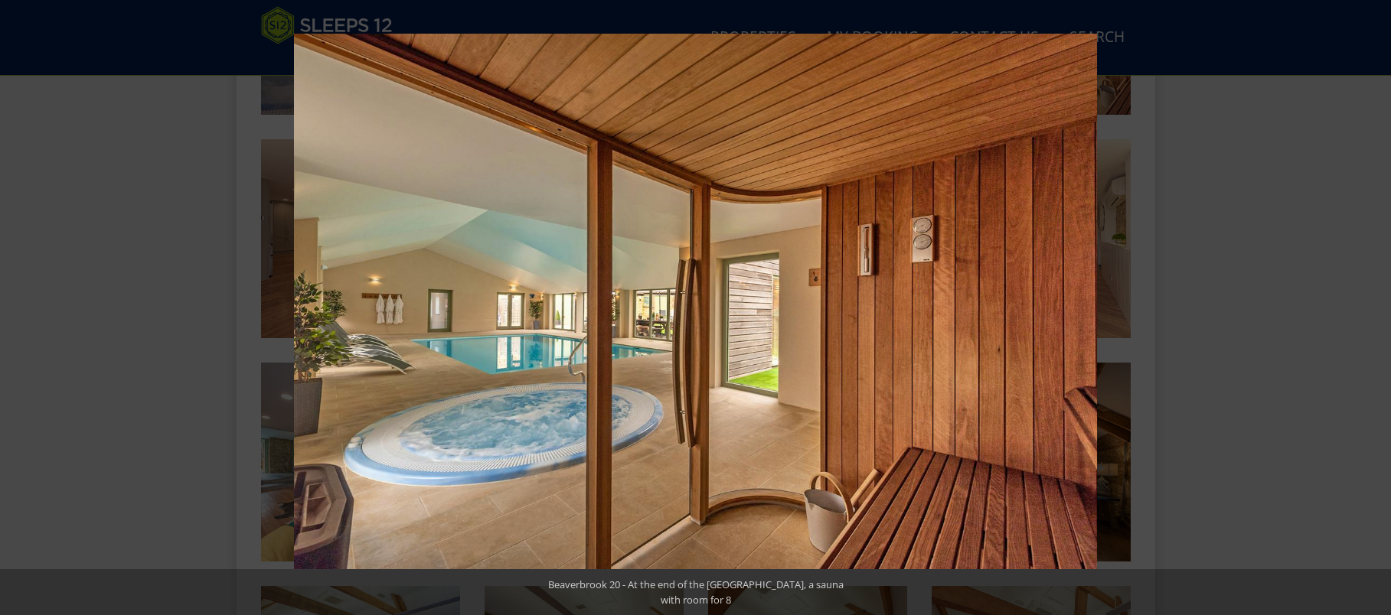
click at [1375, 308] on button at bounding box center [1364, 307] width 54 height 77
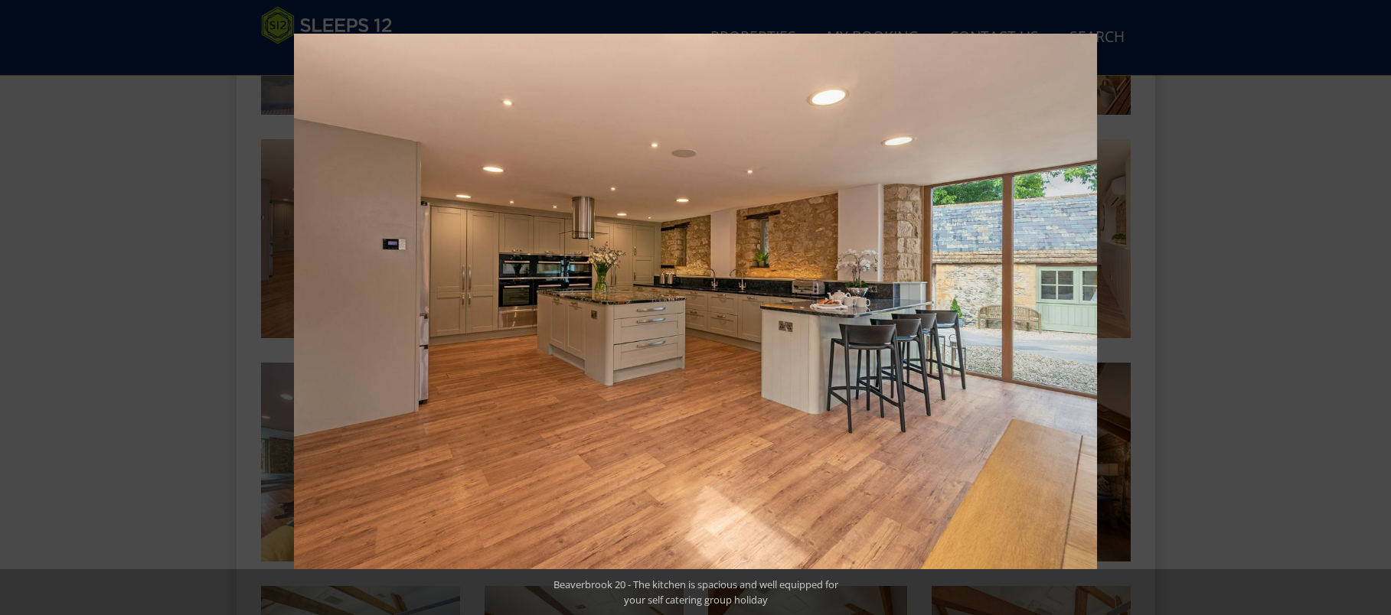
click at [1375, 308] on button at bounding box center [1364, 307] width 54 height 77
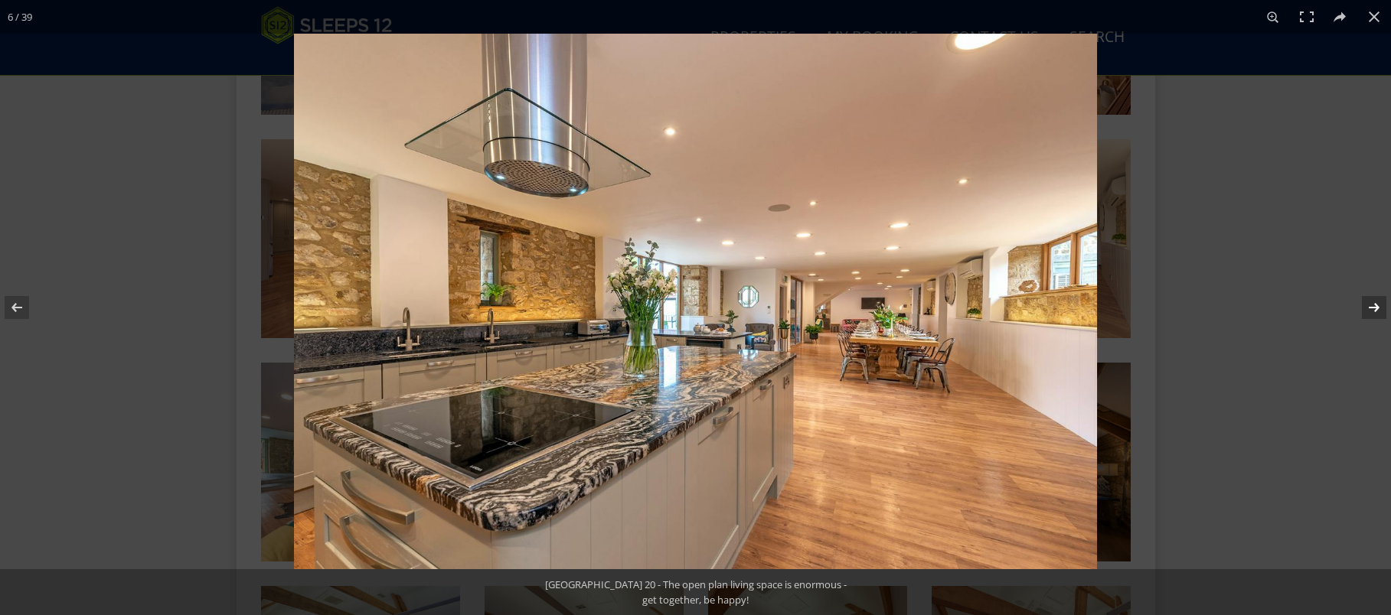
click at [1378, 308] on button at bounding box center [1364, 307] width 54 height 77
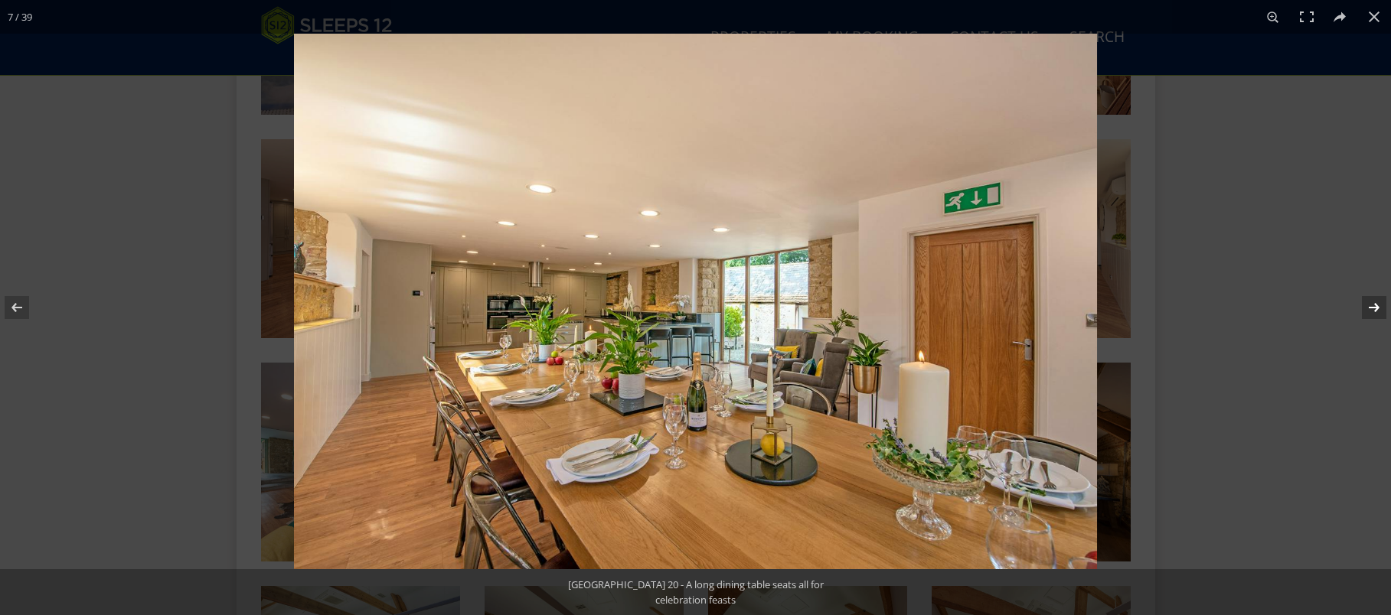
click at [1378, 308] on button at bounding box center [1364, 307] width 54 height 77
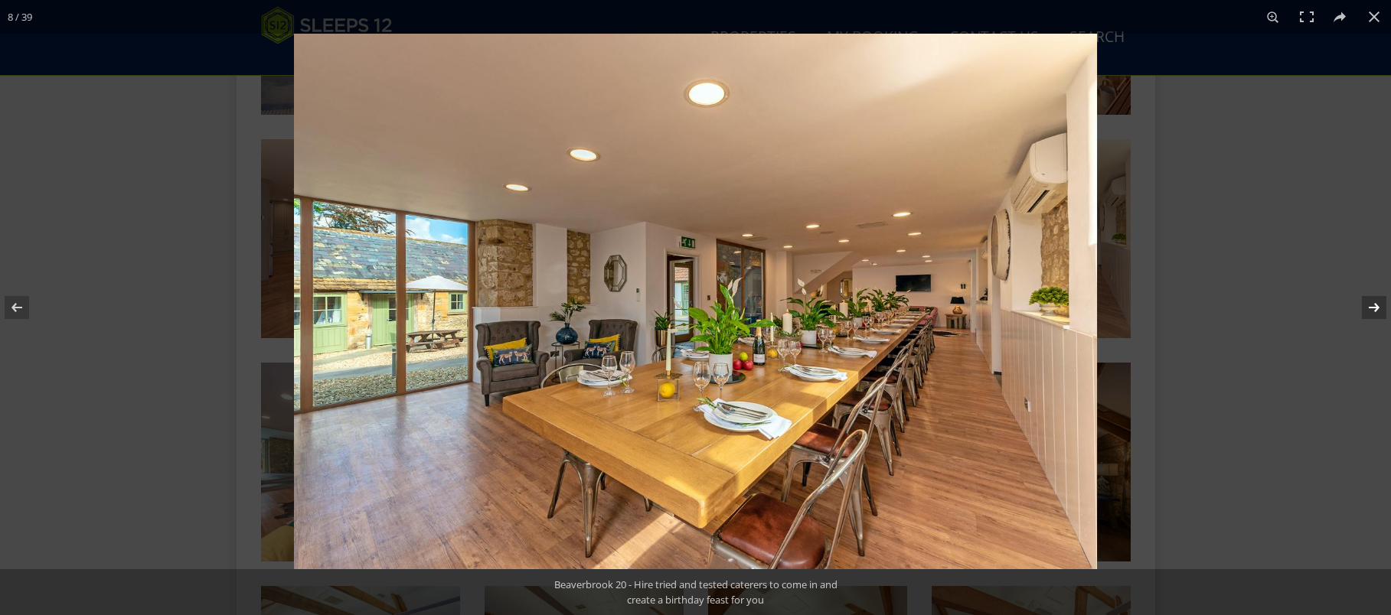
click at [1378, 308] on button at bounding box center [1364, 307] width 54 height 77
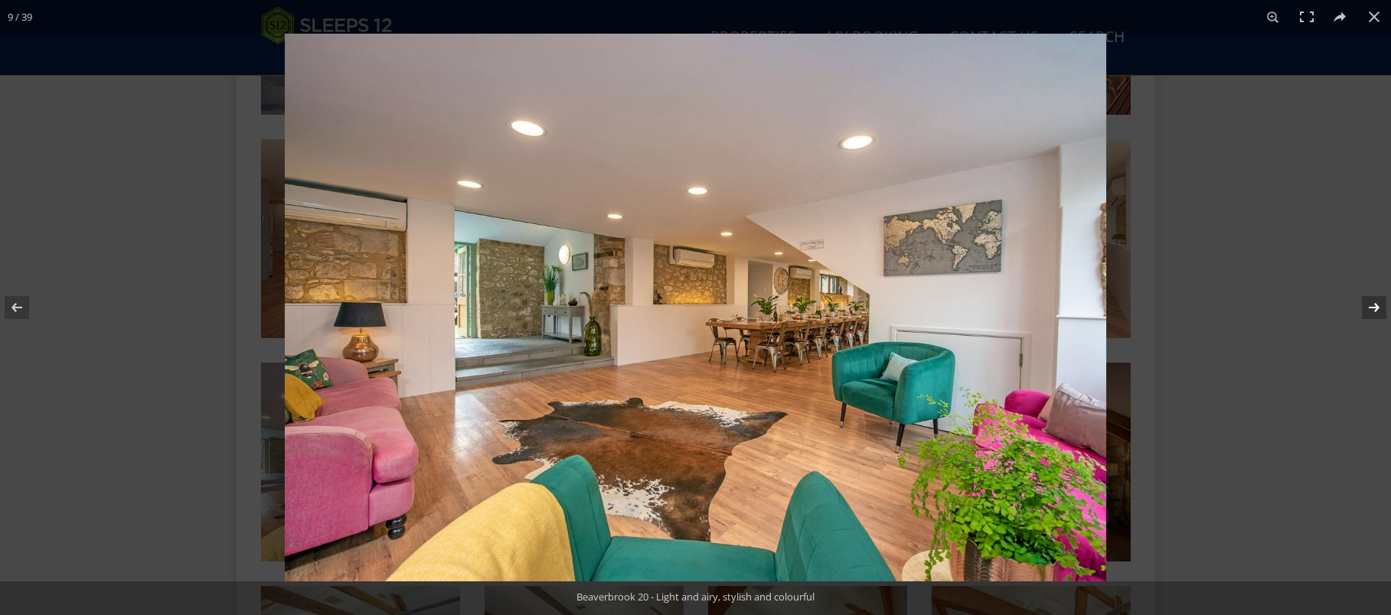
click at [1378, 308] on button at bounding box center [1364, 307] width 54 height 77
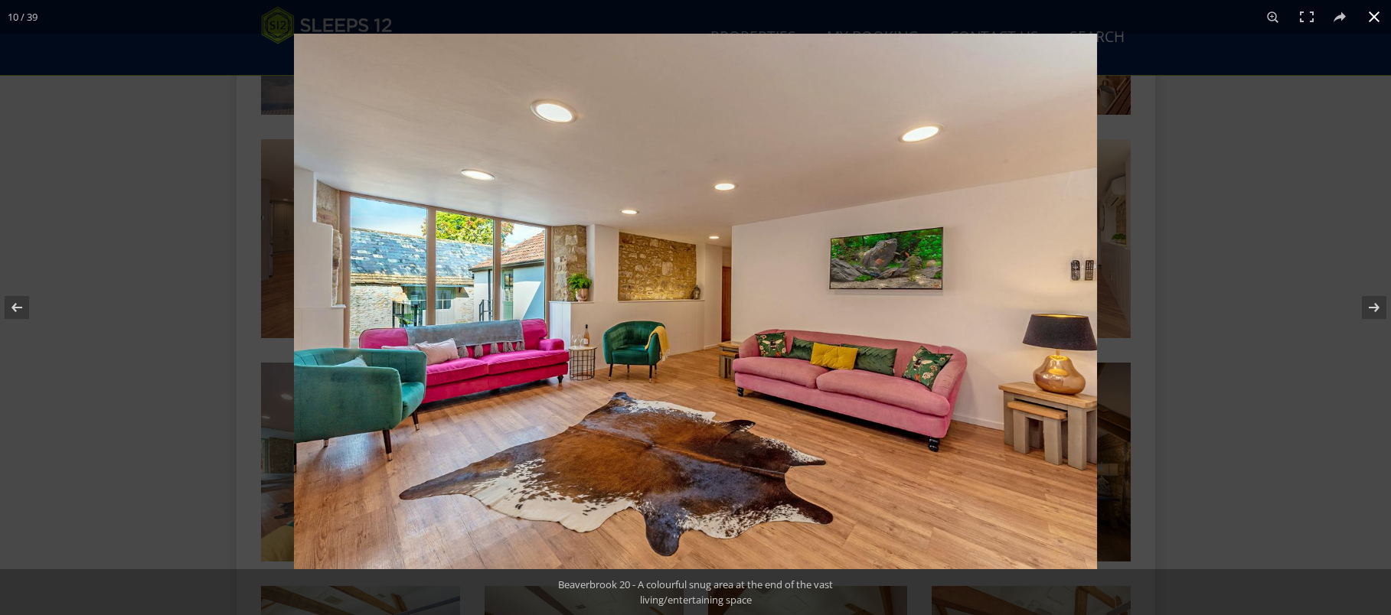
click at [1374, 11] on button at bounding box center [1374, 17] width 34 height 34
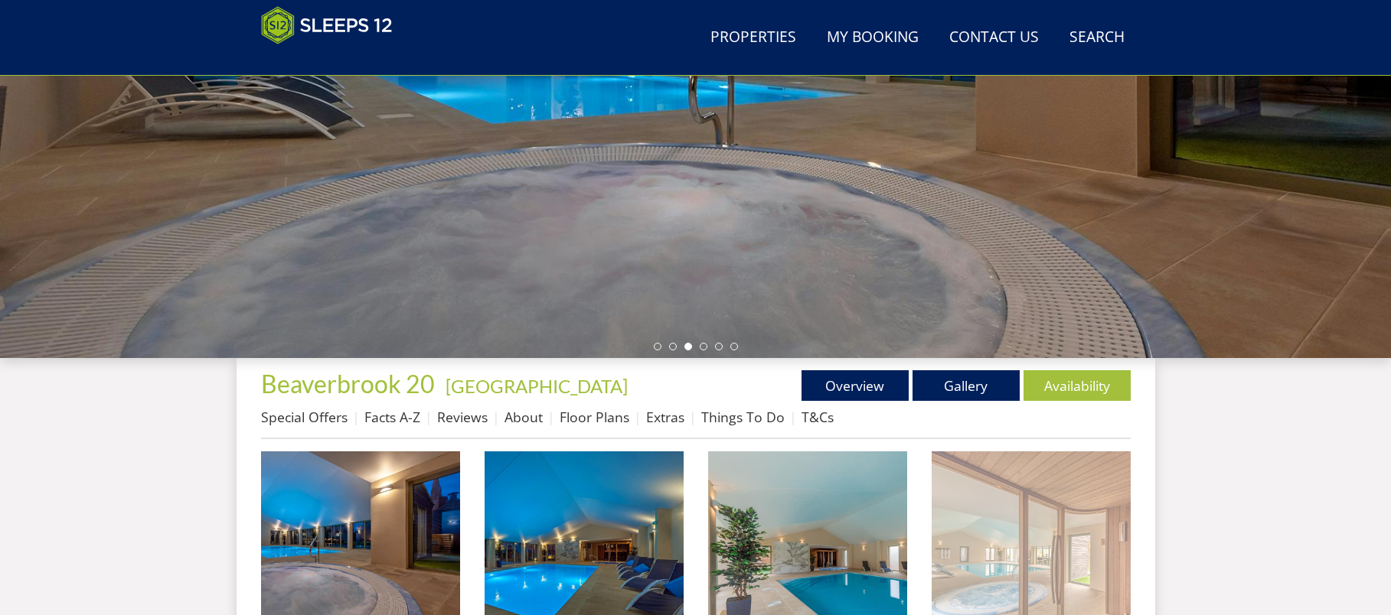
scroll to position [364, 0]
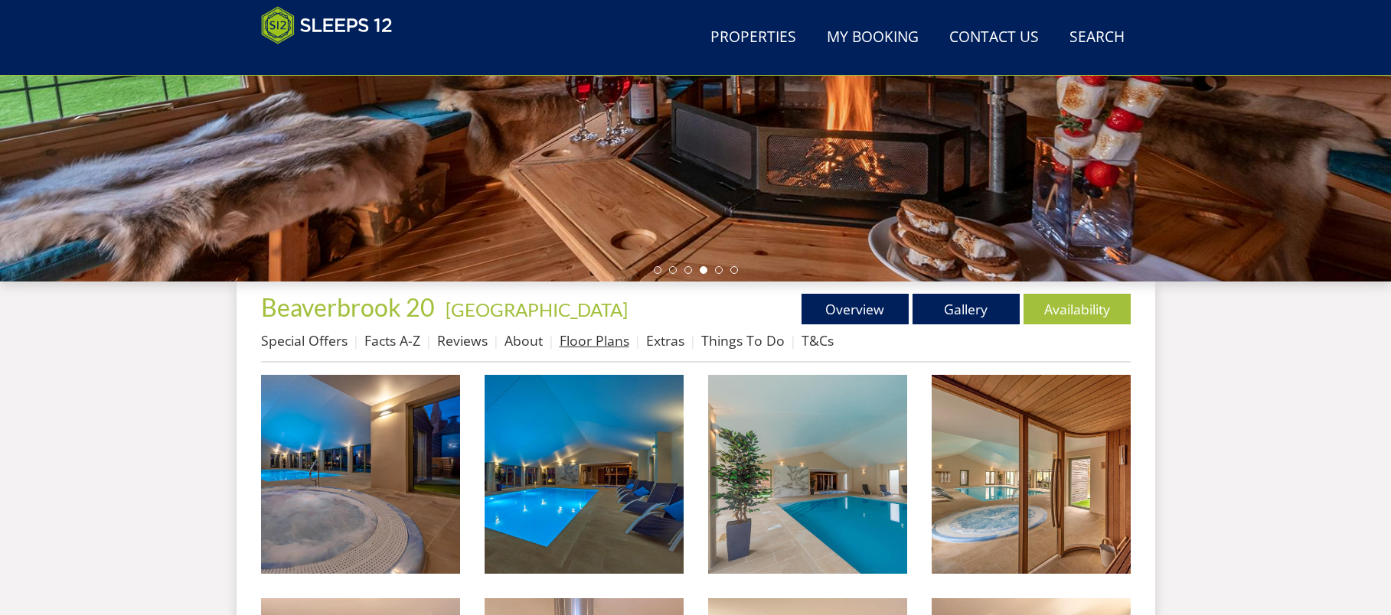
click at [616, 345] on link "Floor Plans" at bounding box center [595, 340] width 70 height 18
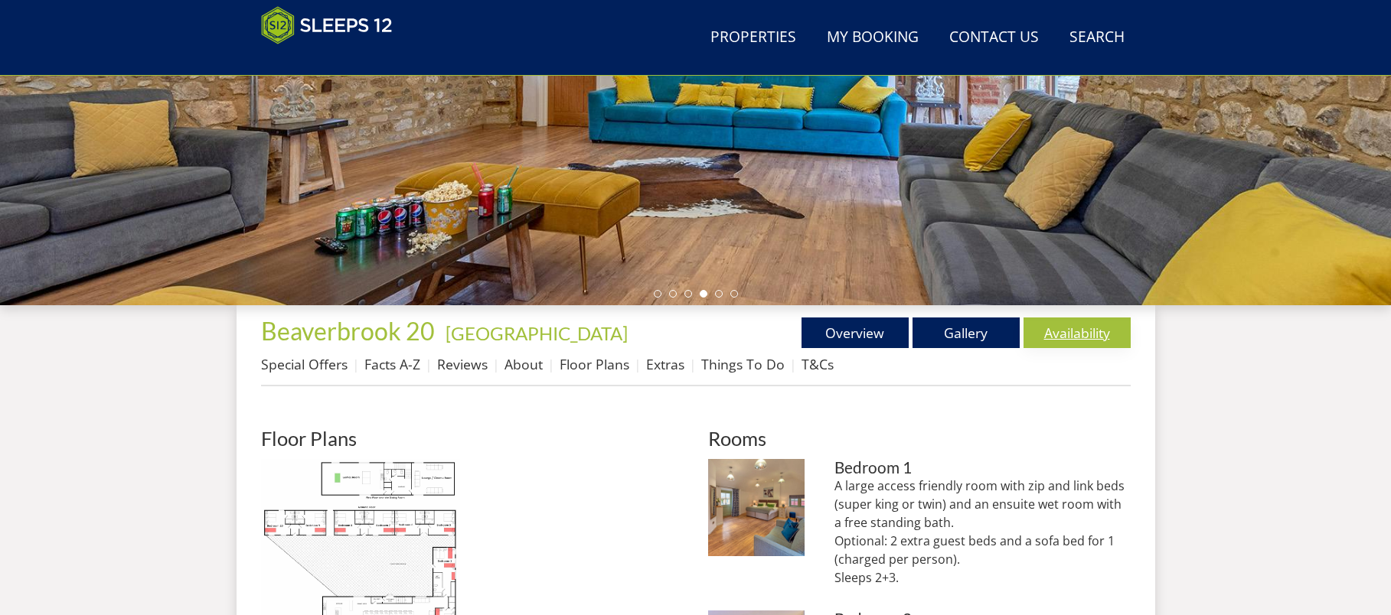
scroll to position [215, 0]
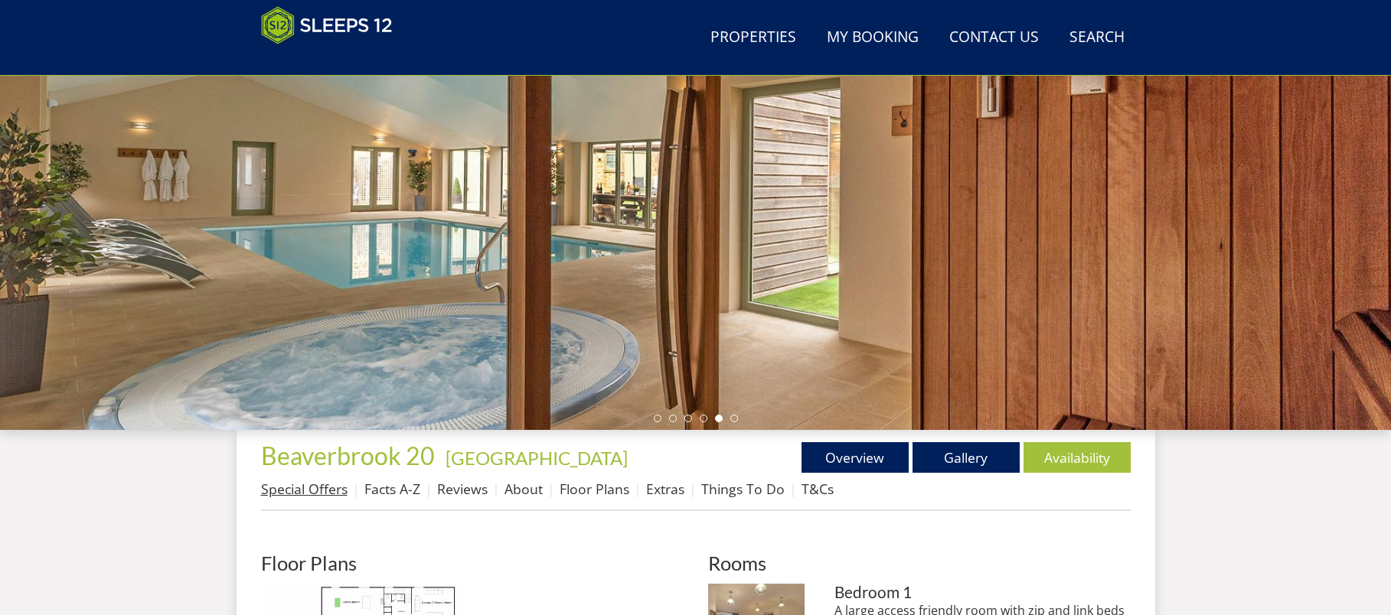
click at [317, 484] on link "Special Offers" at bounding box center [304, 489] width 86 height 18
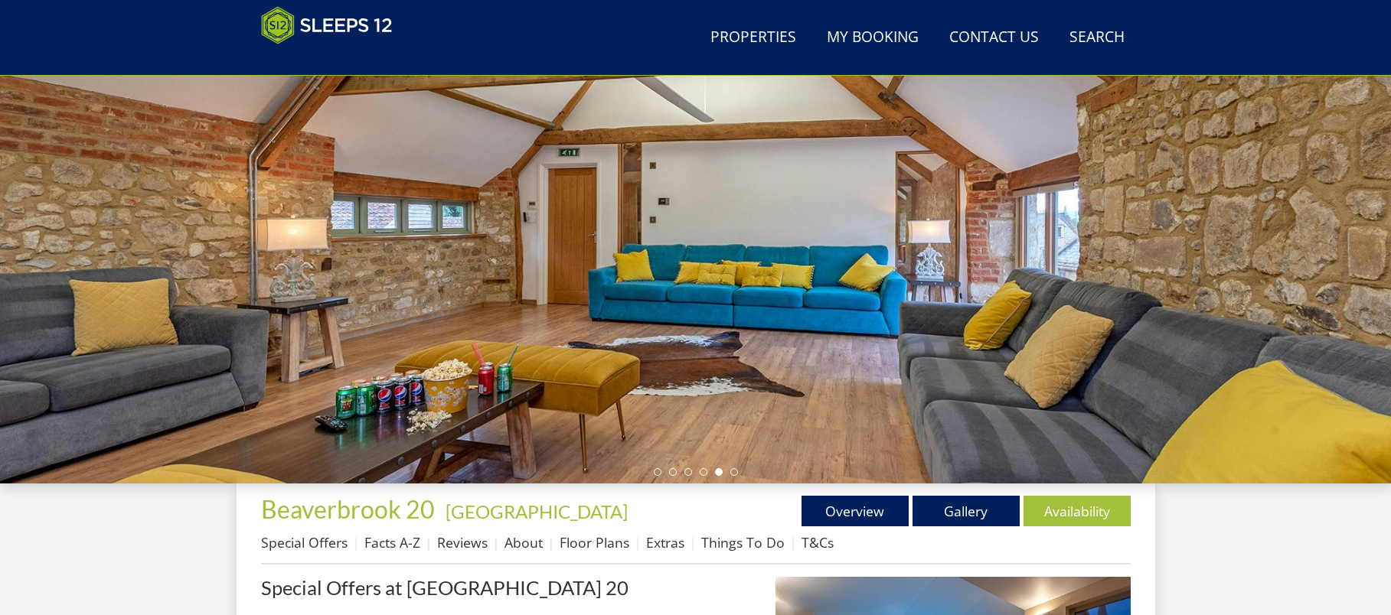
scroll to position [151, 0]
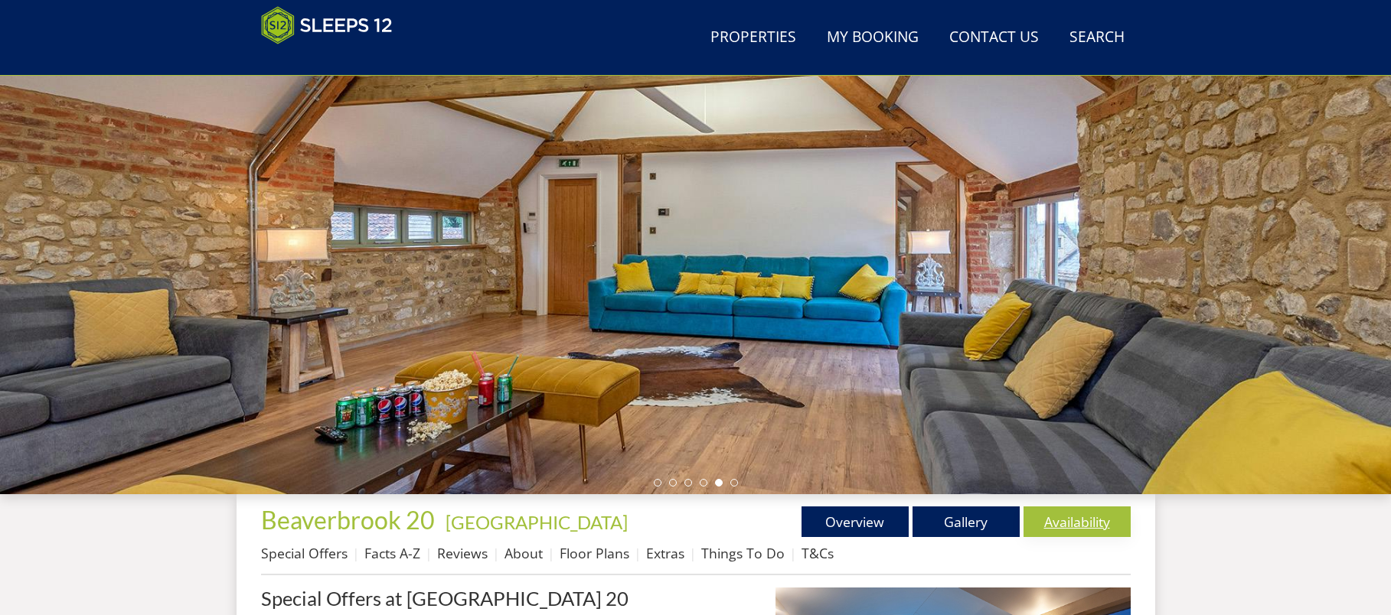
click at [1095, 524] on link "Availability" at bounding box center [1076, 522] width 107 height 31
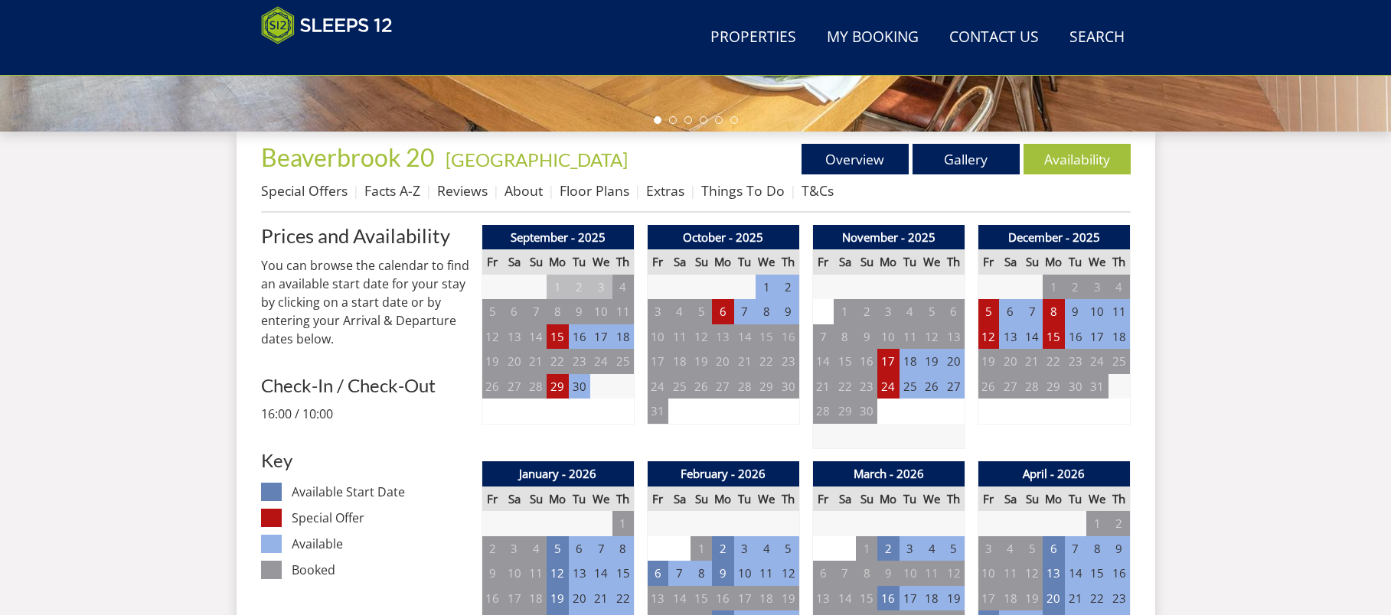
scroll to position [512, 0]
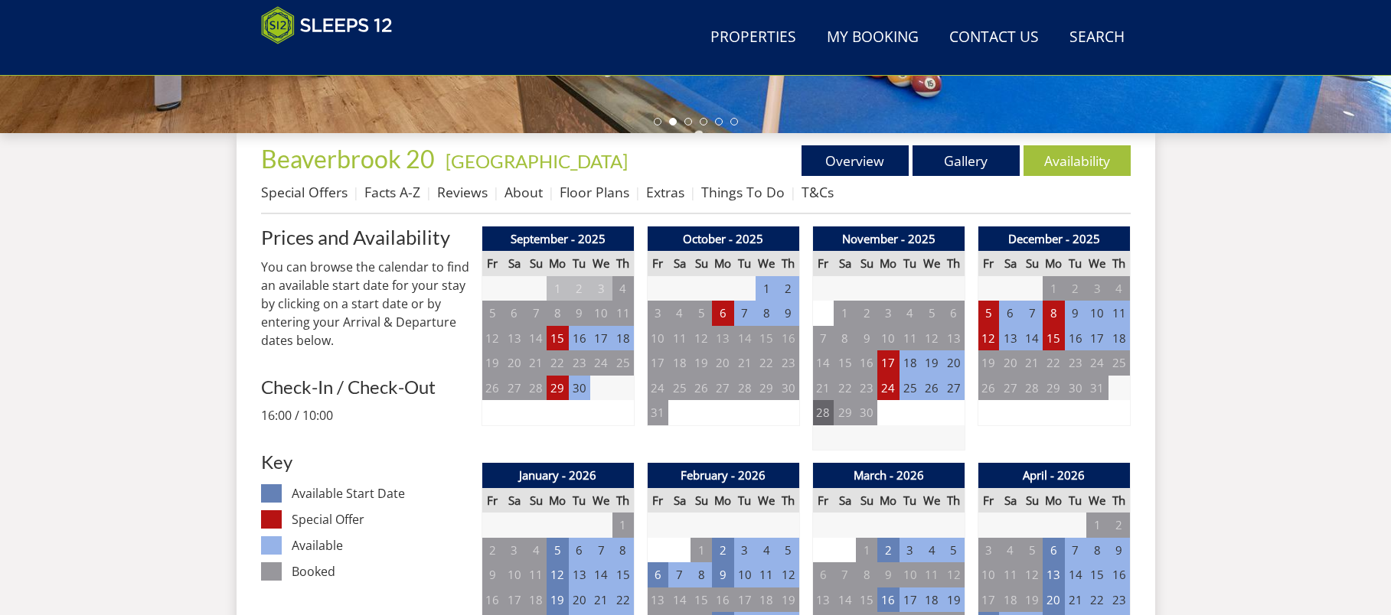
click at [827, 417] on td "28" at bounding box center [822, 412] width 21 height 25
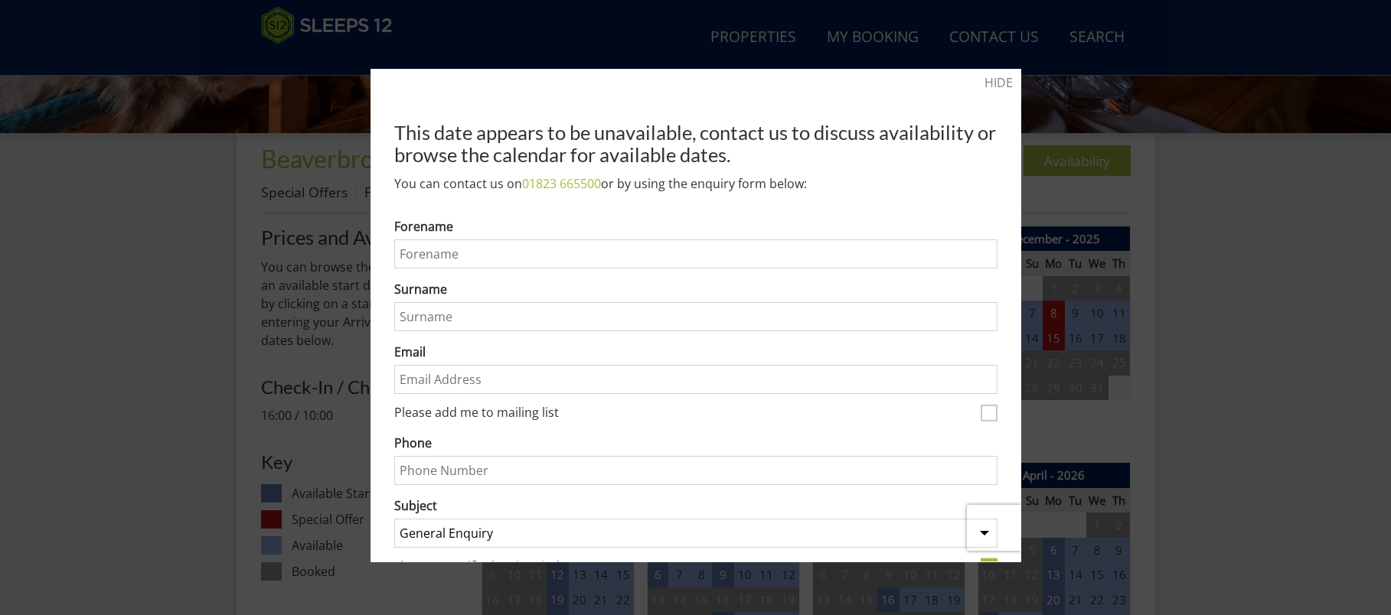
click at [989, 77] on link "HIDE" at bounding box center [998, 82] width 28 height 18
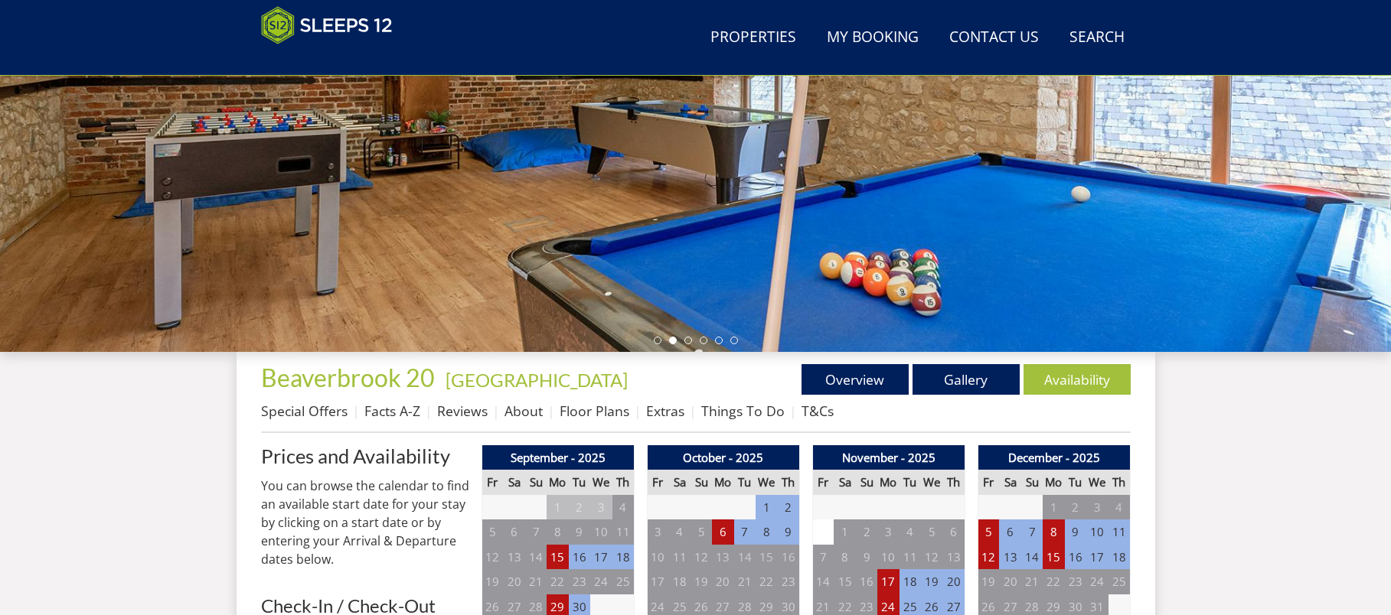
scroll to position [282, 0]
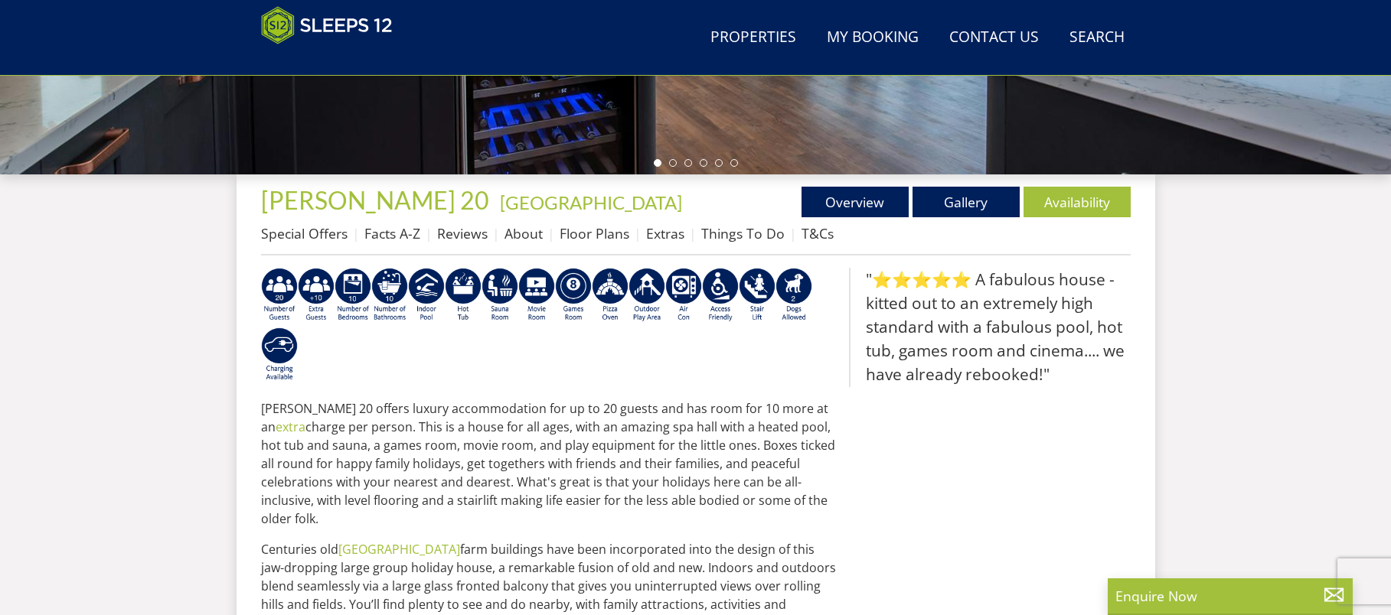
scroll to position [475, 0]
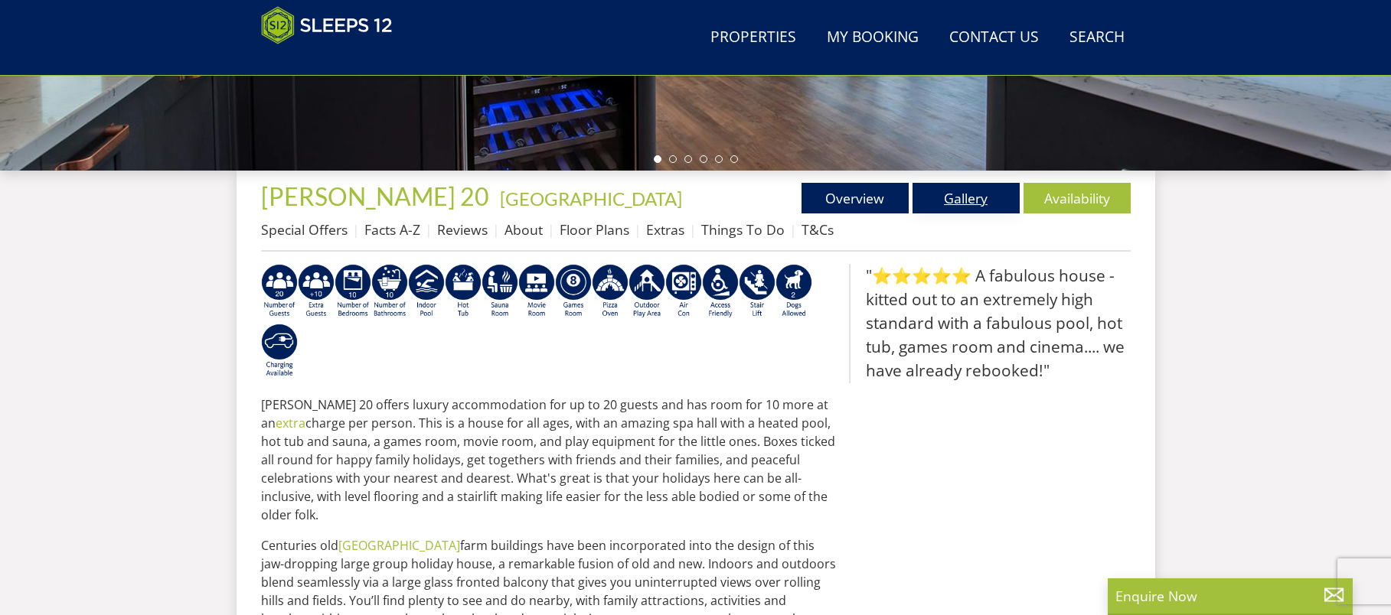
click at [959, 196] on link "Gallery" at bounding box center [965, 198] width 107 height 31
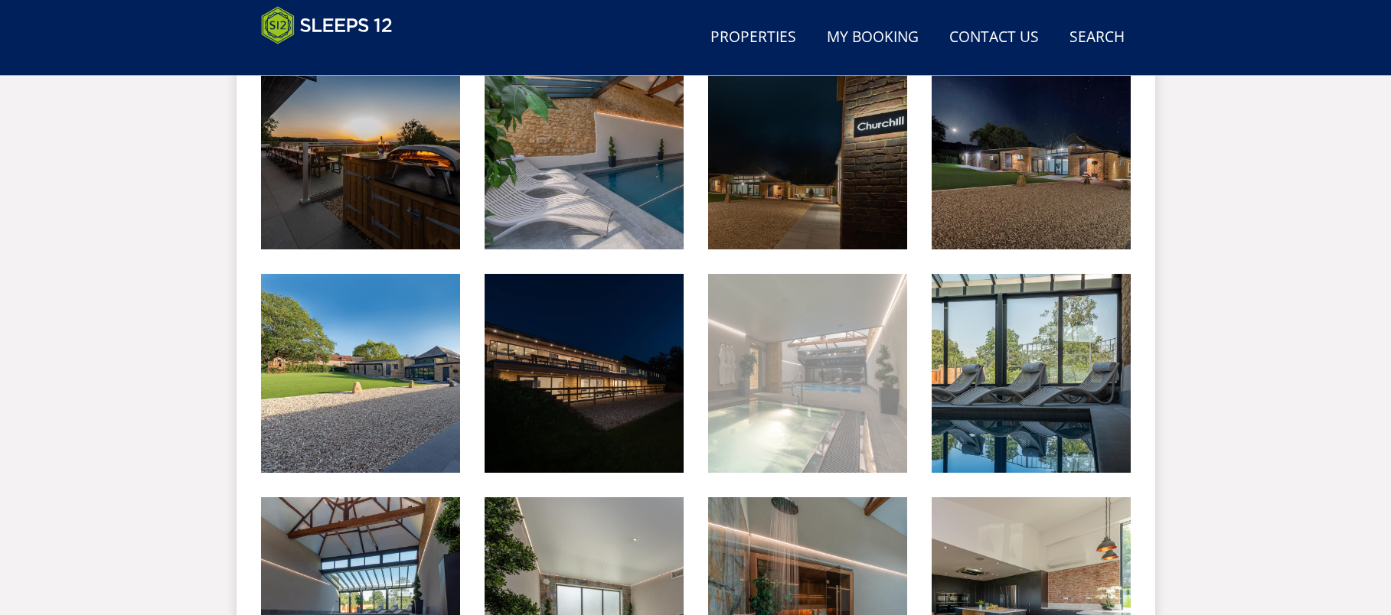
scroll to position [684, 0]
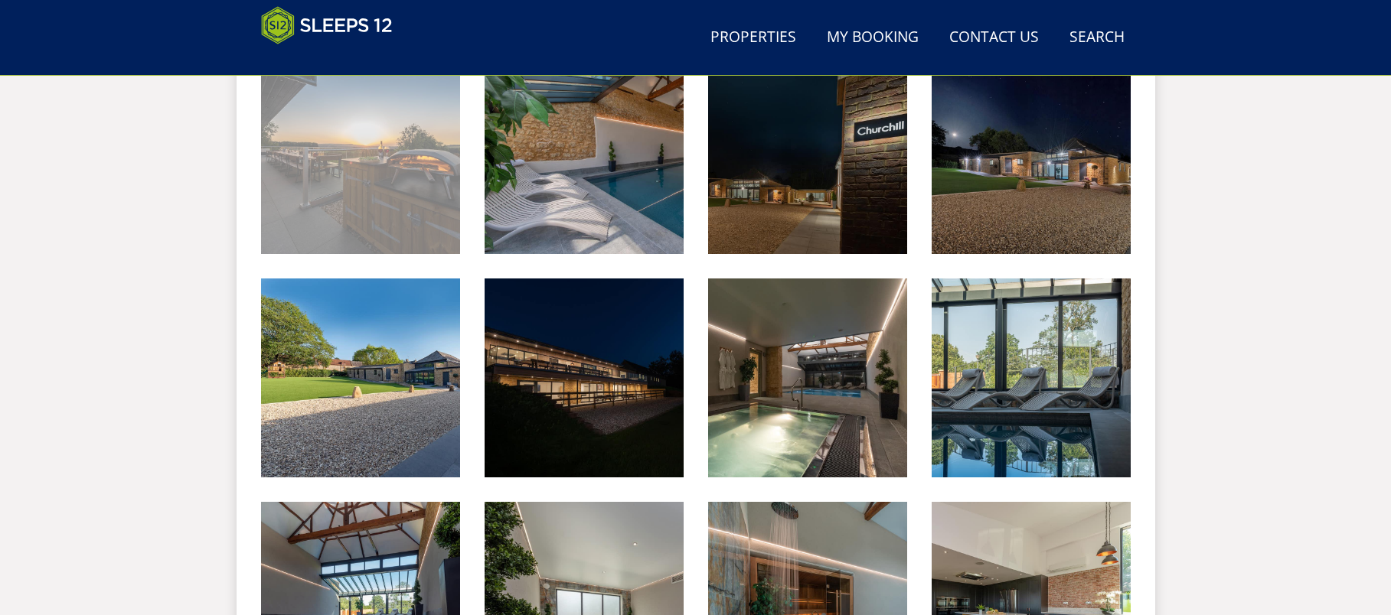
click at [369, 152] on img at bounding box center [360, 154] width 199 height 199
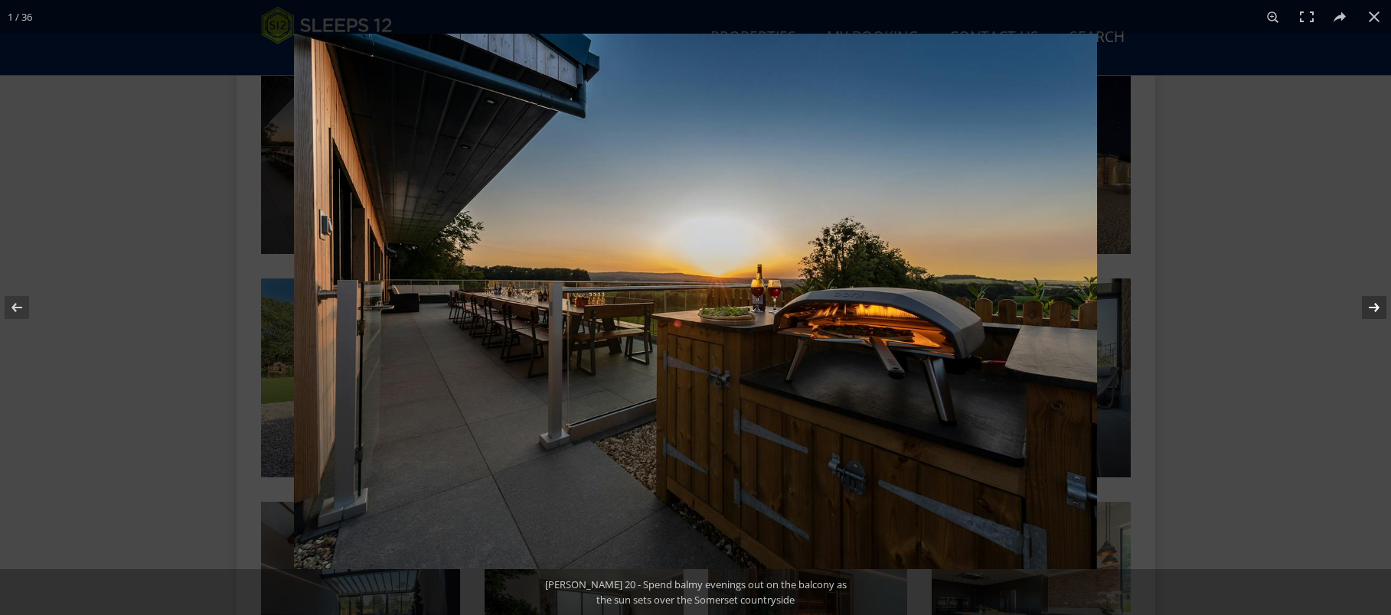
click at [1372, 306] on button at bounding box center [1364, 307] width 54 height 77
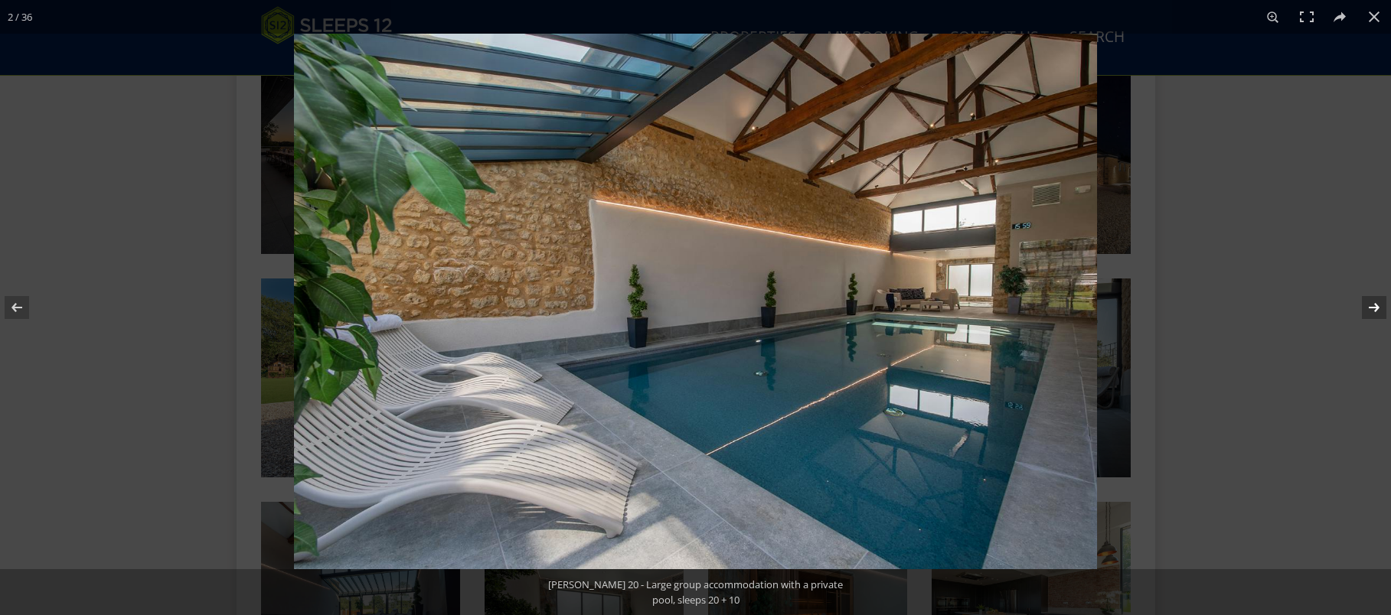
click at [1372, 306] on button at bounding box center [1364, 307] width 54 height 77
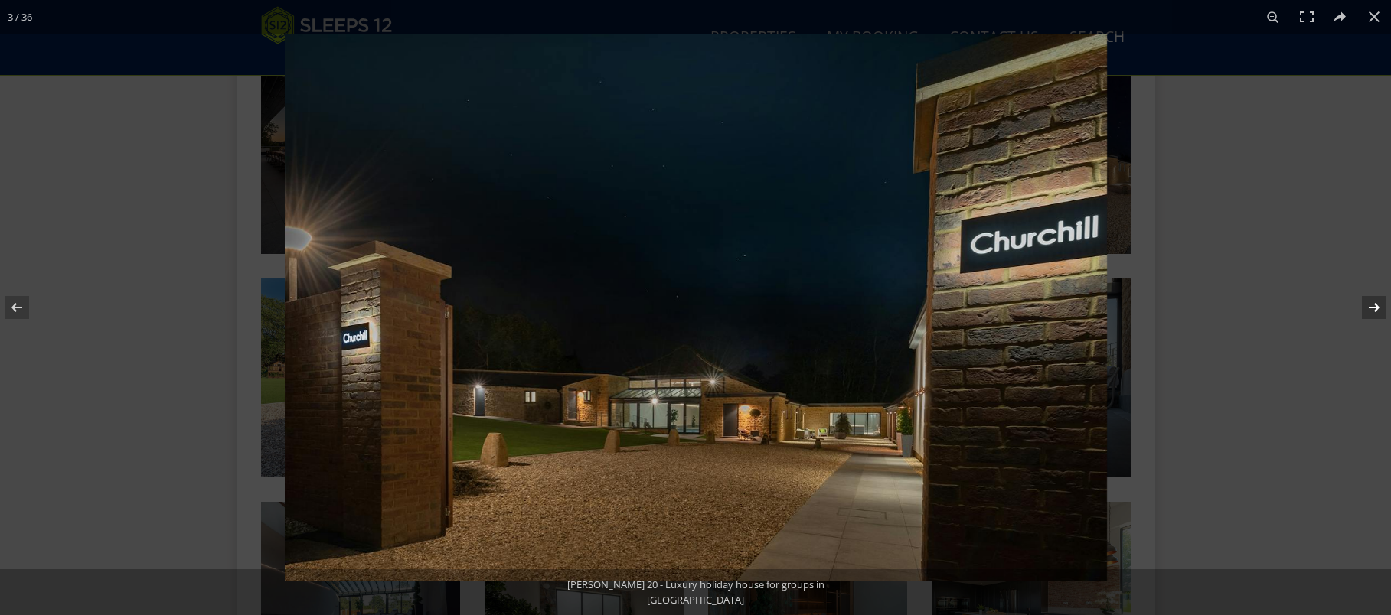
click at [1370, 308] on button at bounding box center [1364, 307] width 54 height 77
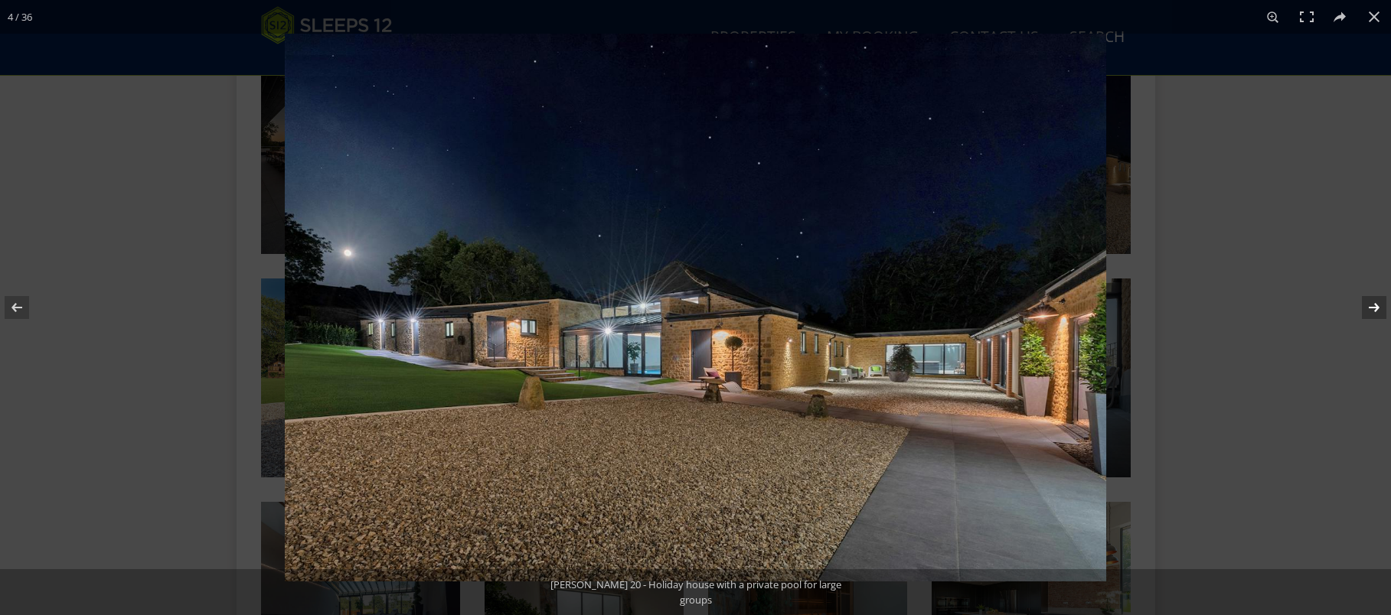
click at [1370, 308] on button at bounding box center [1364, 307] width 54 height 77
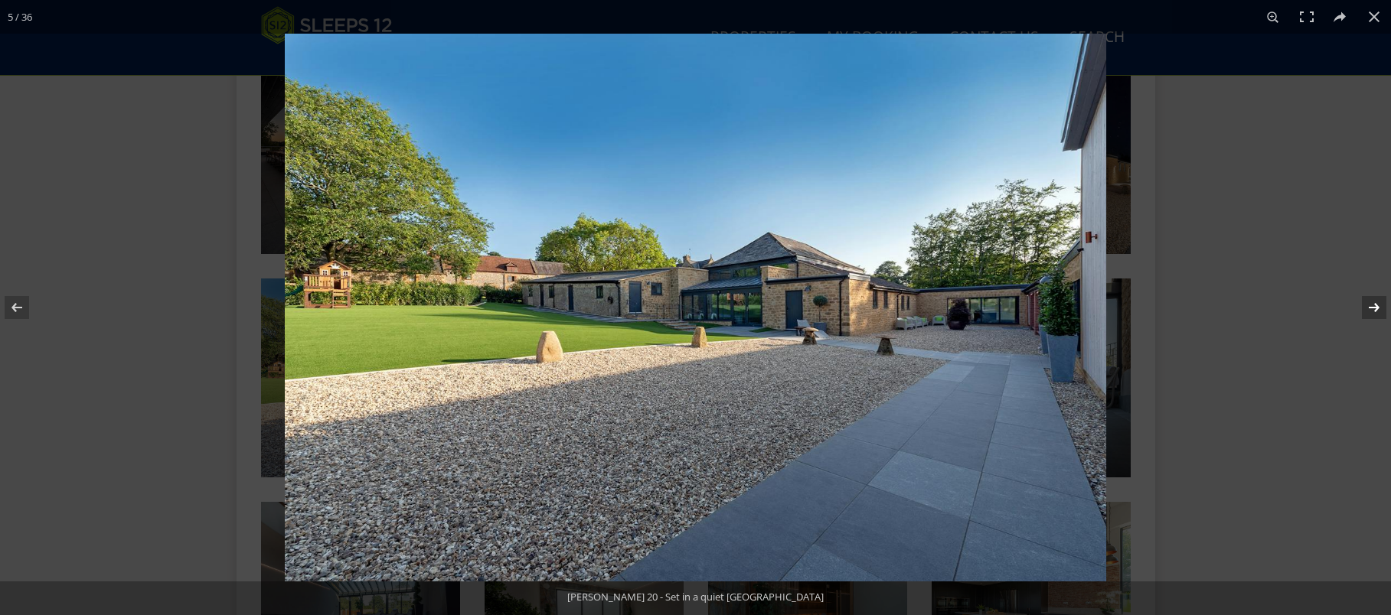
click at [1370, 308] on button at bounding box center [1364, 307] width 54 height 77
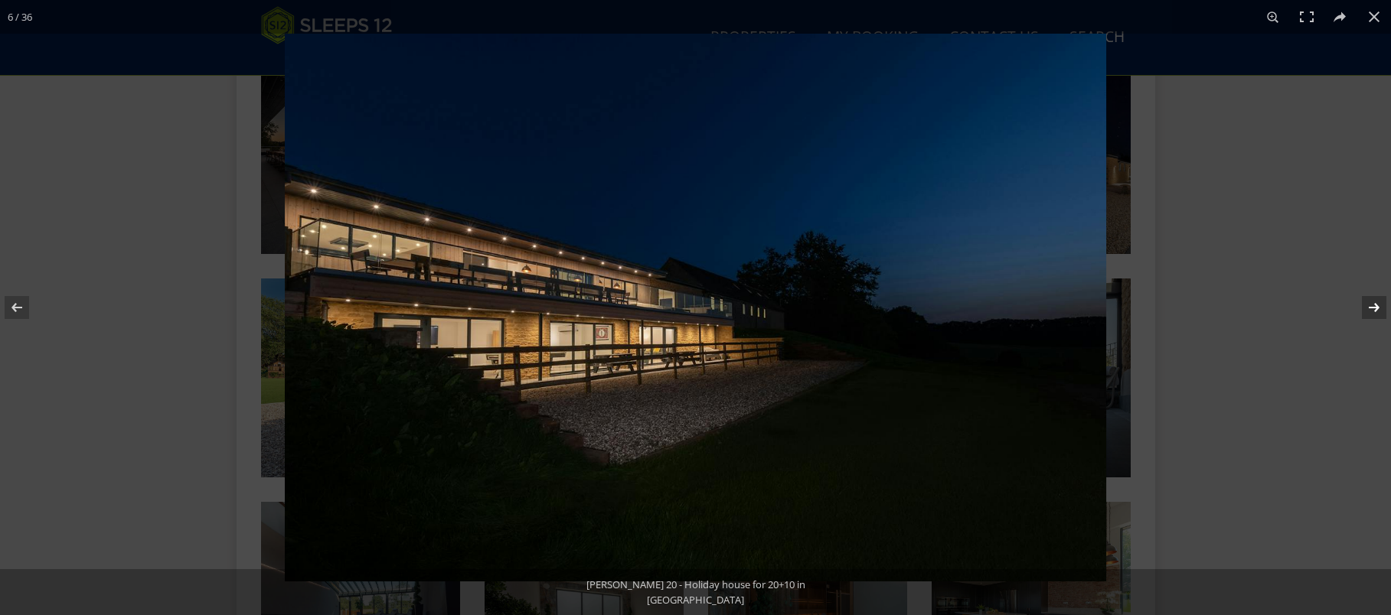
click at [1370, 308] on button at bounding box center [1364, 307] width 54 height 77
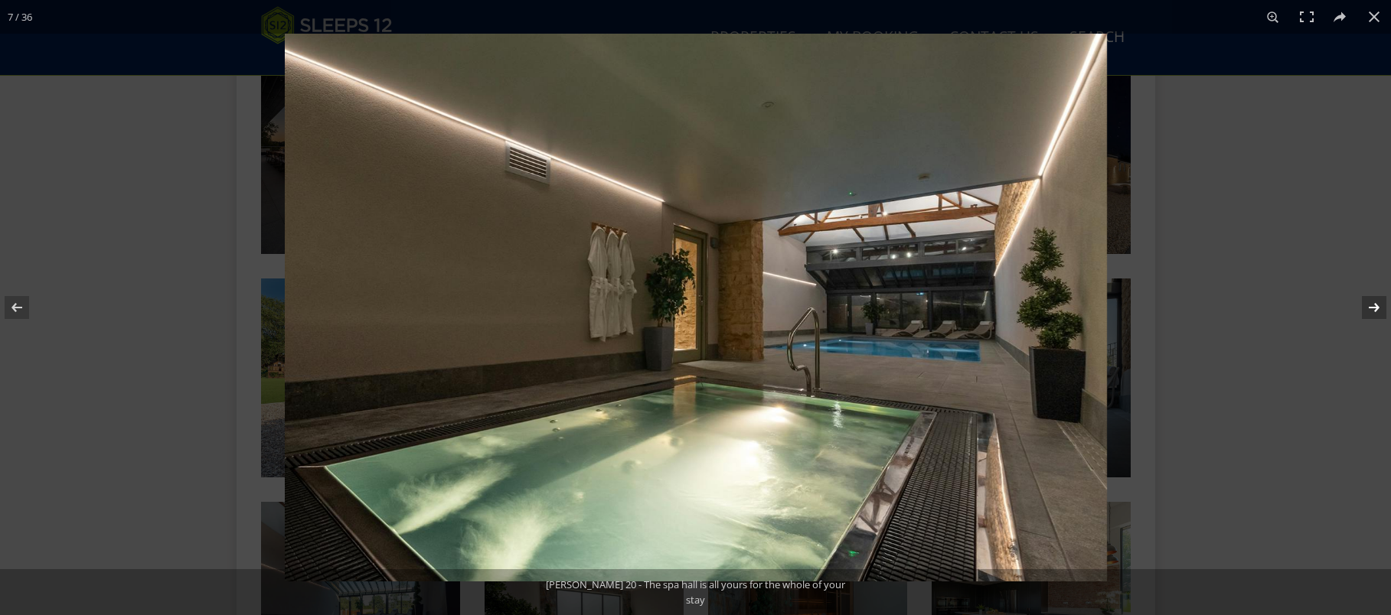
click at [1370, 308] on button at bounding box center [1364, 307] width 54 height 77
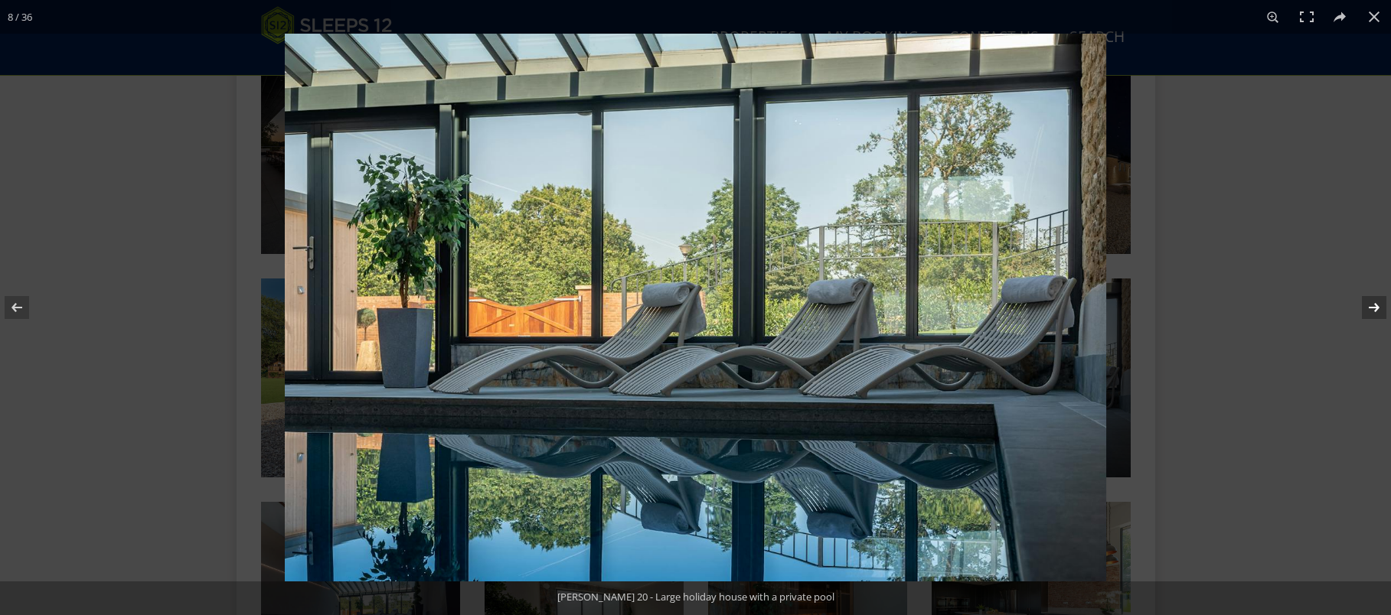
click at [1370, 308] on button at bounding box center [1364, 307] width 54 height 77
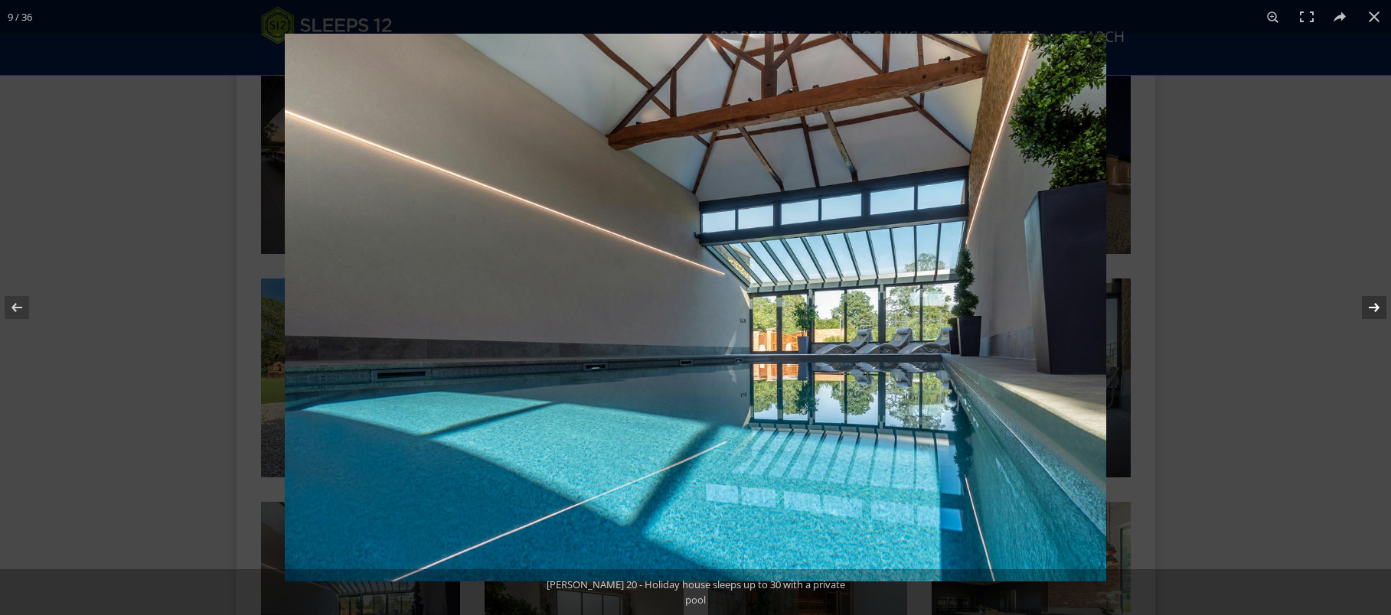
click at [1370, 308] on button at bounding box center [1364, 307] width 54 height 77
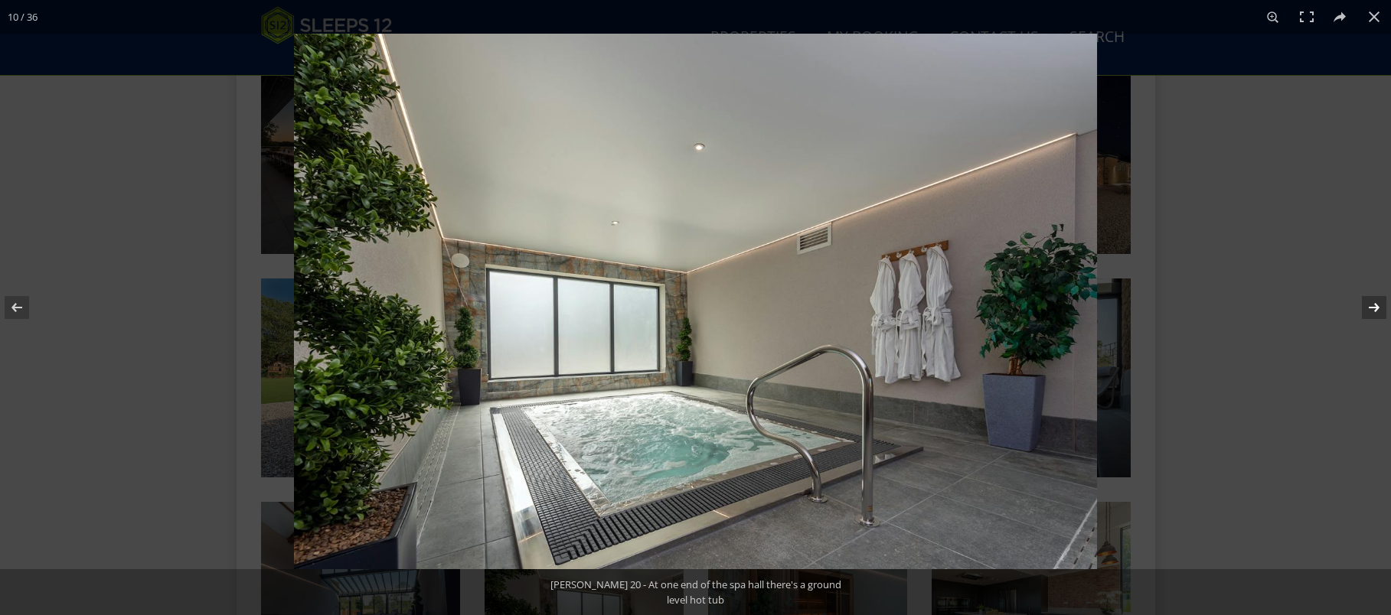
click at [1370, 308] on button at bounding box center [1364, 307] width 54 height 77
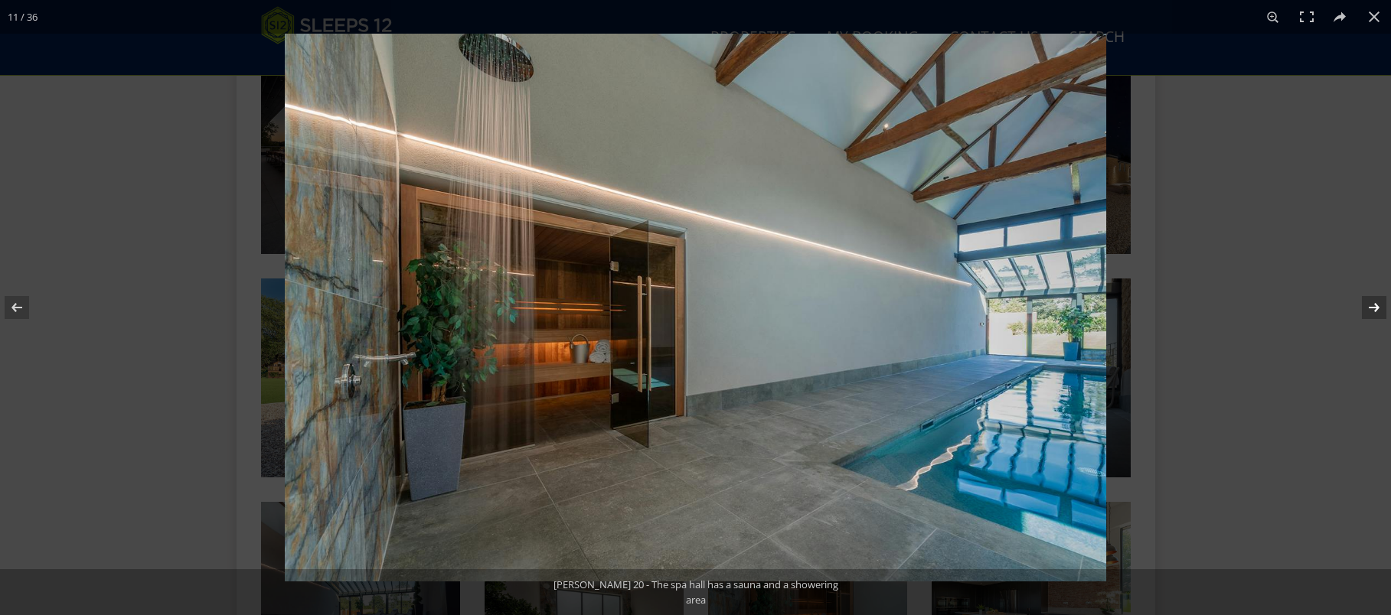
click at [1370, 308] on button at bounding box center [1364, 307] width 54 height 77
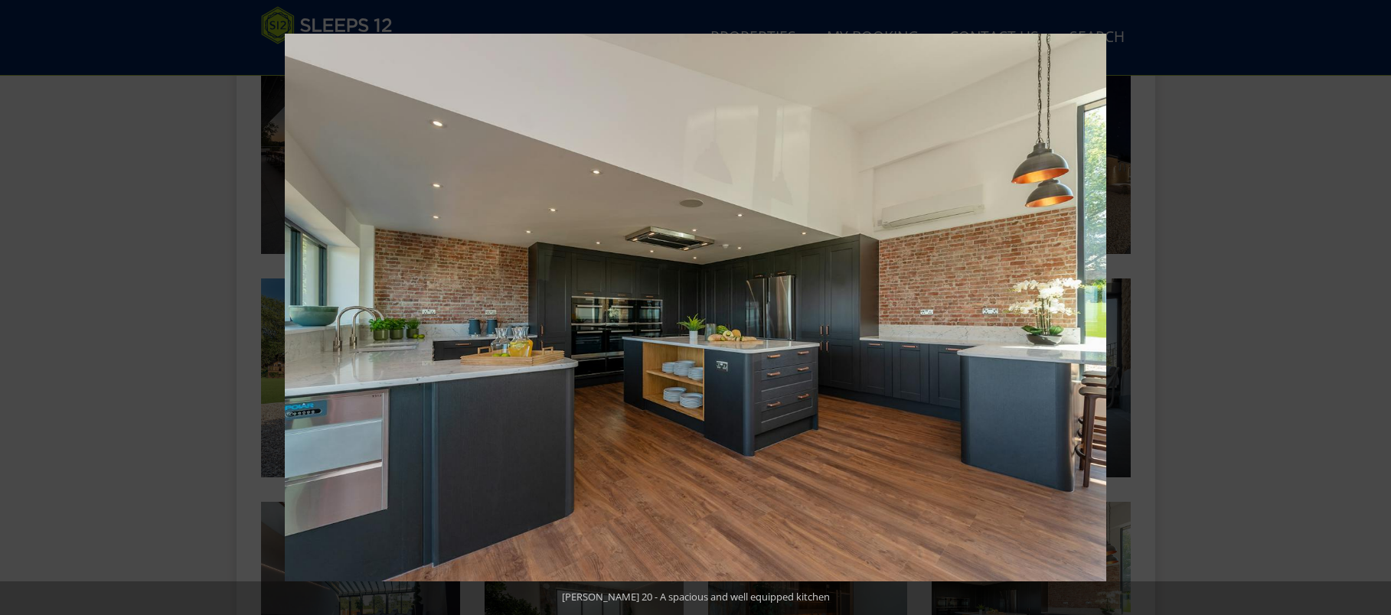
click at [1370, 308] on button at bounding box center [1364, 307] width 54 height 77
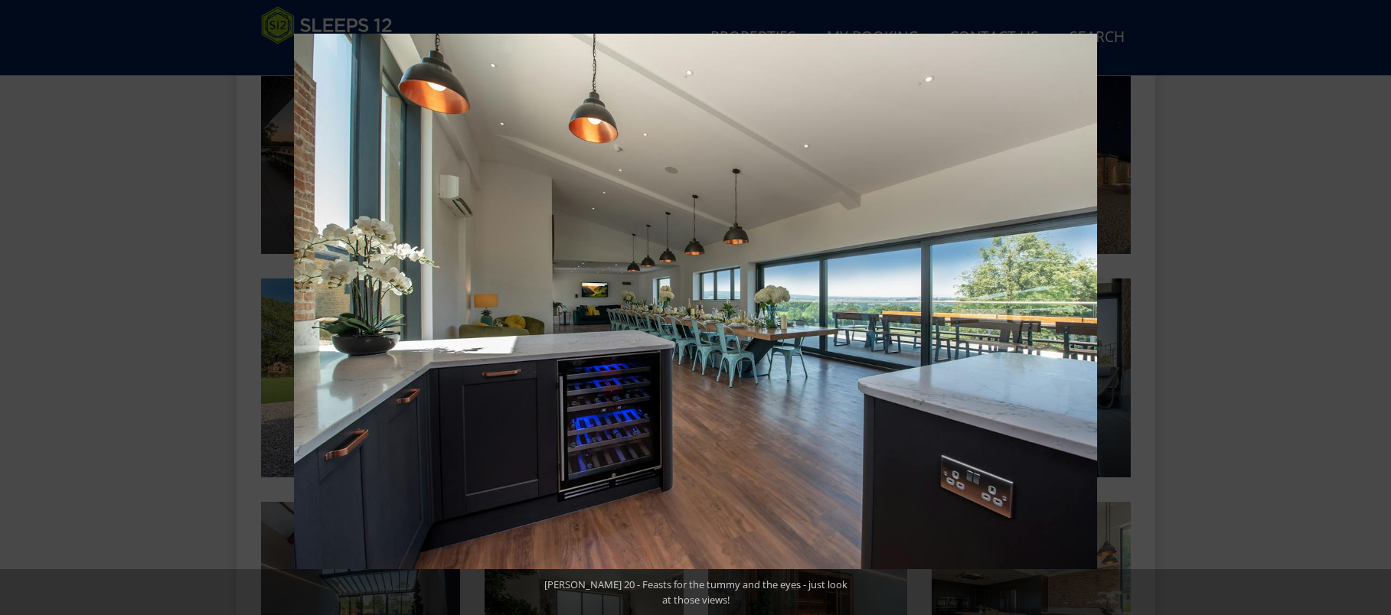
click at [1370, 308] on button at bounding box center [1364, 307] width 54 height 77
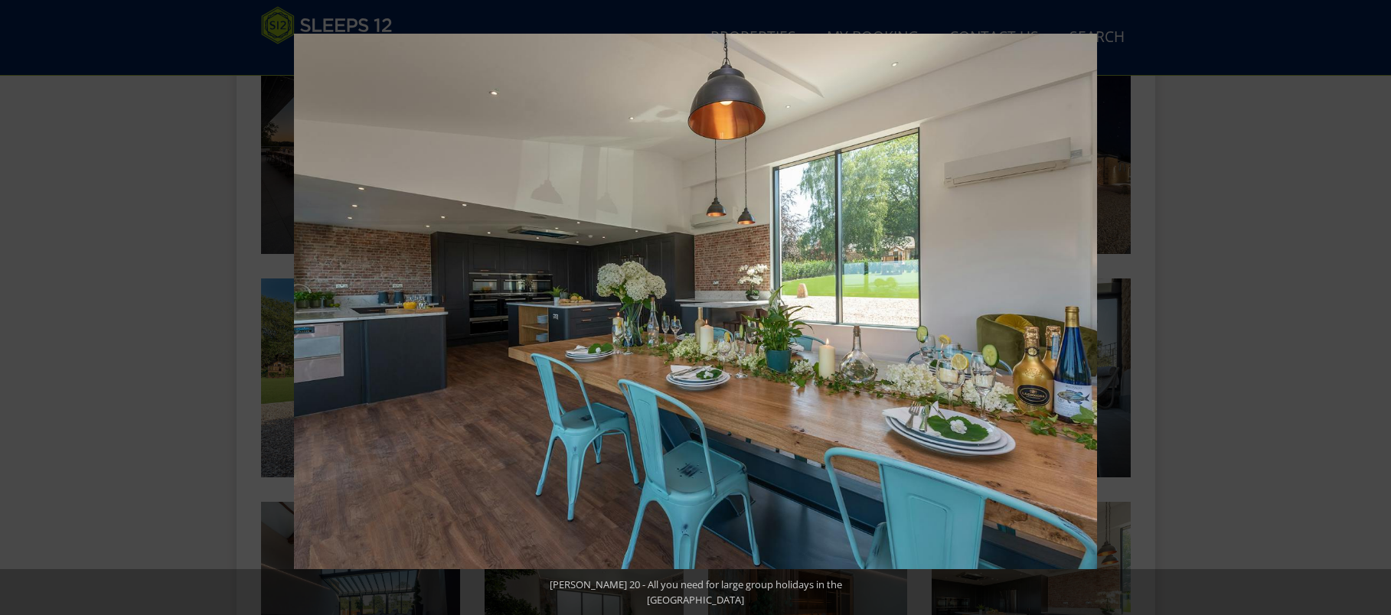
click at [1370, 308] on button at bounding box center [1364, 307] width 54 height 77
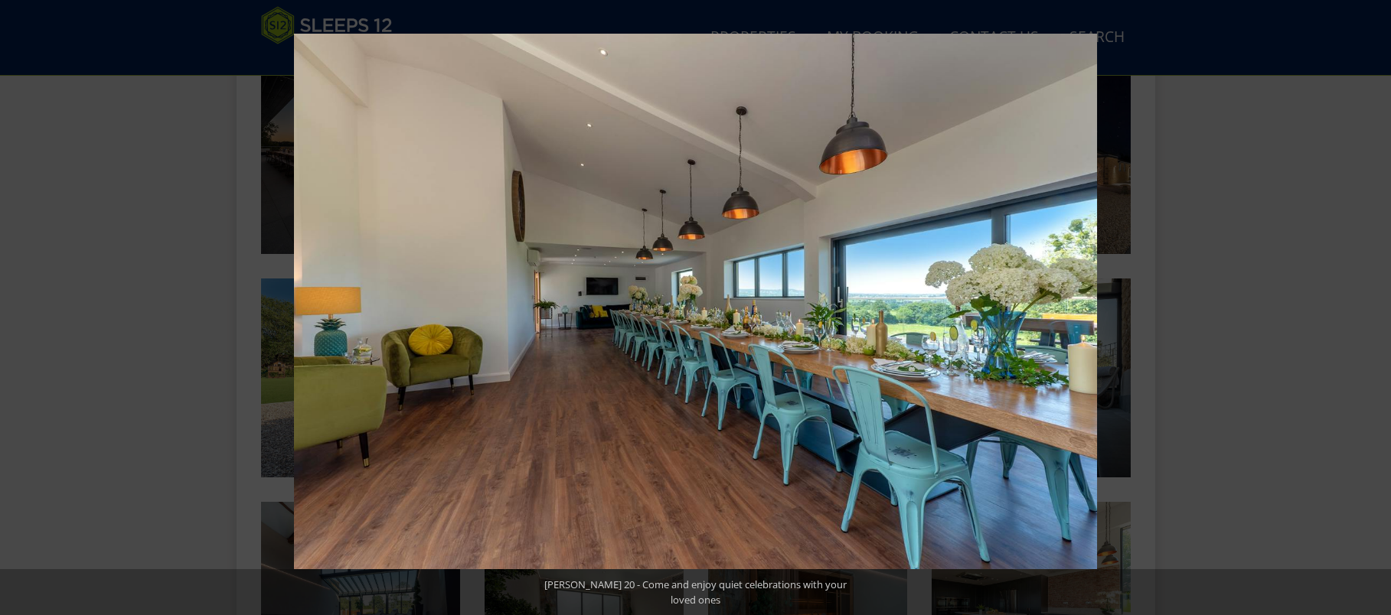
click at [1370, 308] on button at bounding box center [1364, 307] width 54 height 77
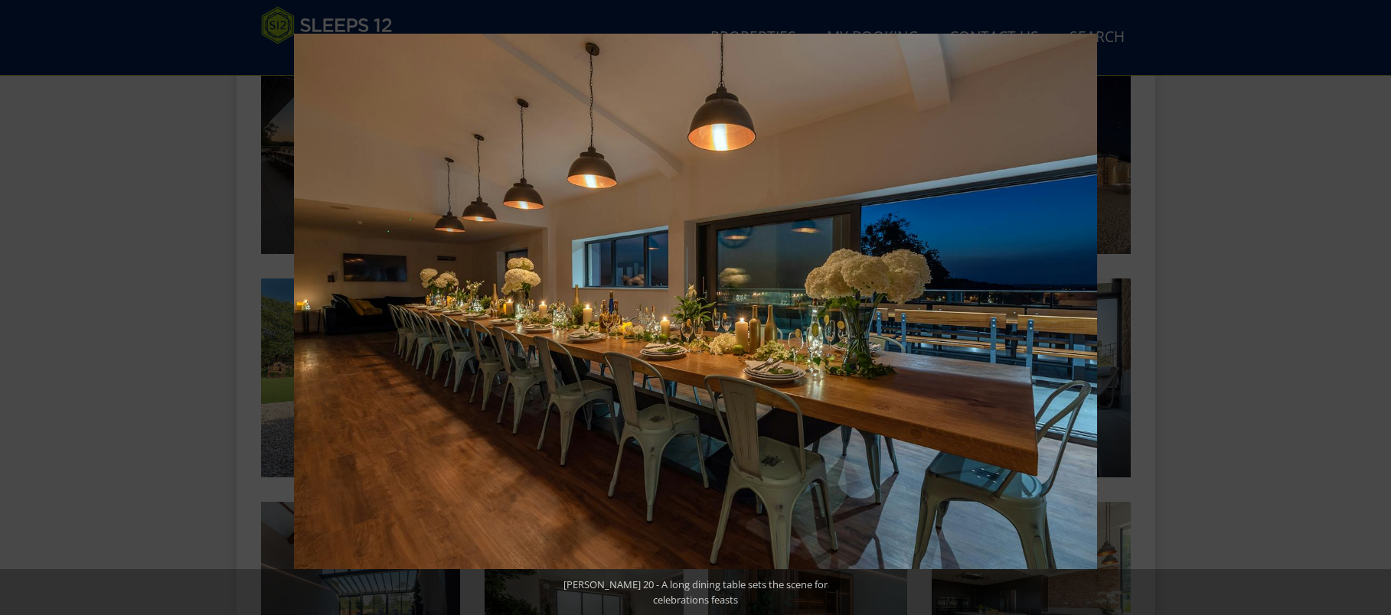
click at [1370, 308] on button at bounding box center [1364, 307] width 54 height 77
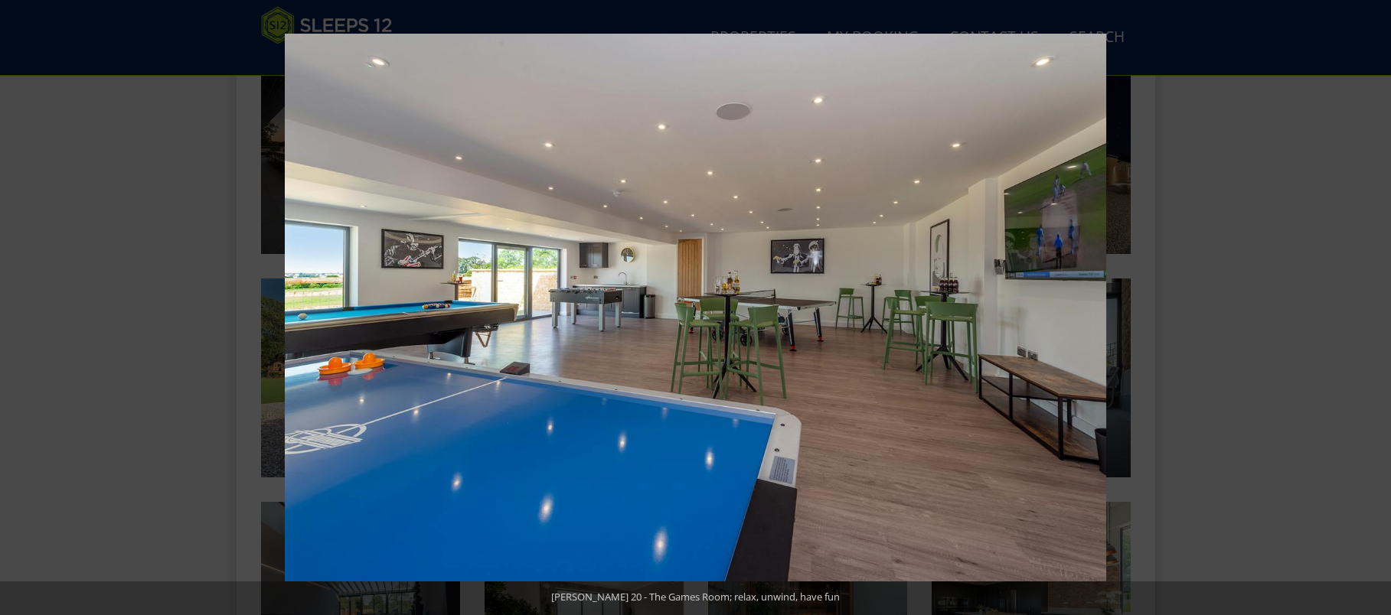
click at [1370, 308] on button at bounding box center [1364, 307] width 54 height 77
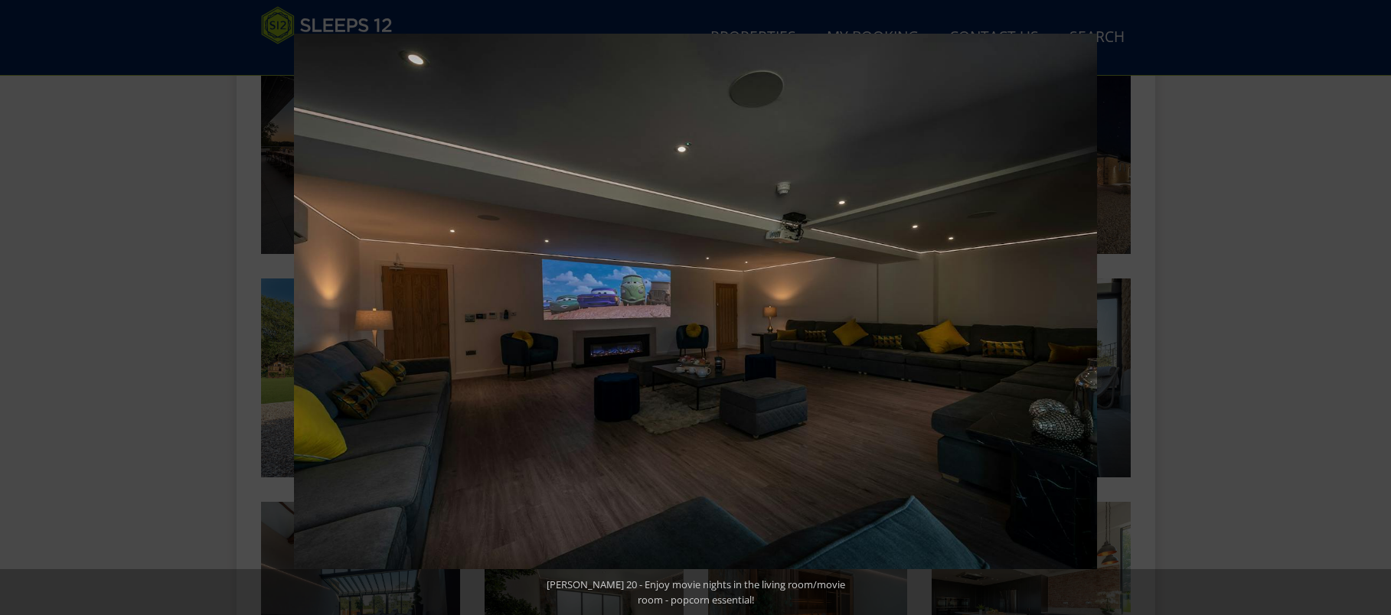
click at [1371, 312] on button at bounding box center [1364, 307] width 54 height 77
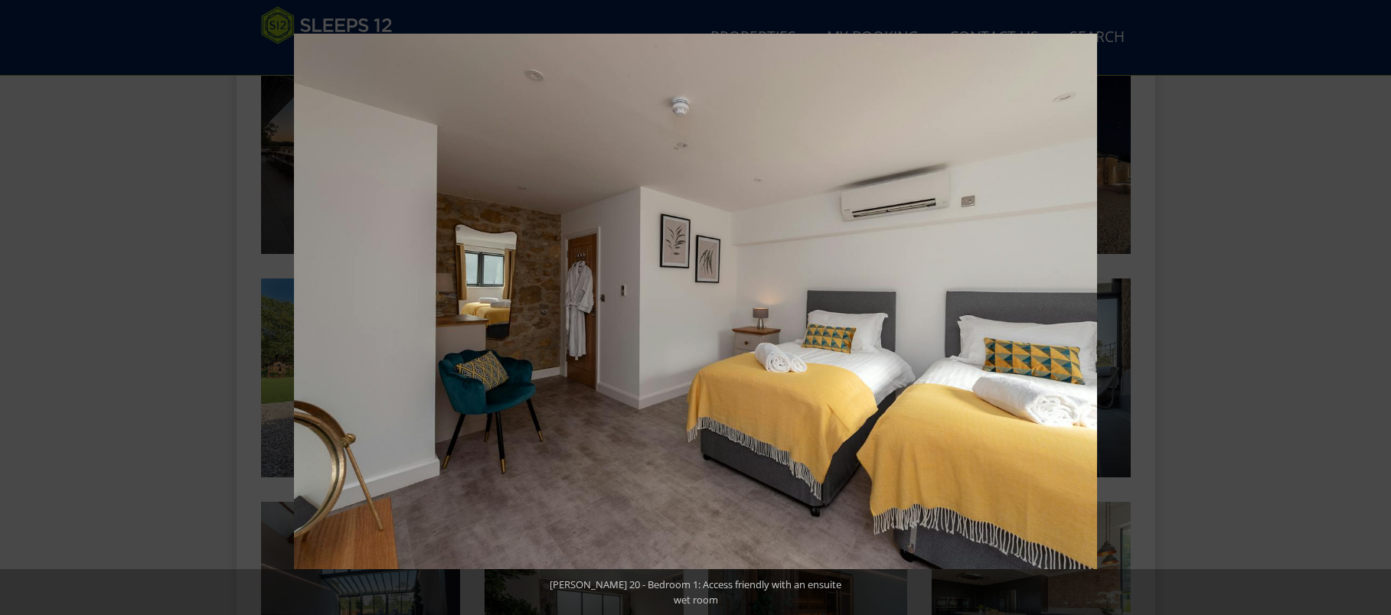
click at [1375, 312] on button at bounding box center [1364, 307] width 54 height 77
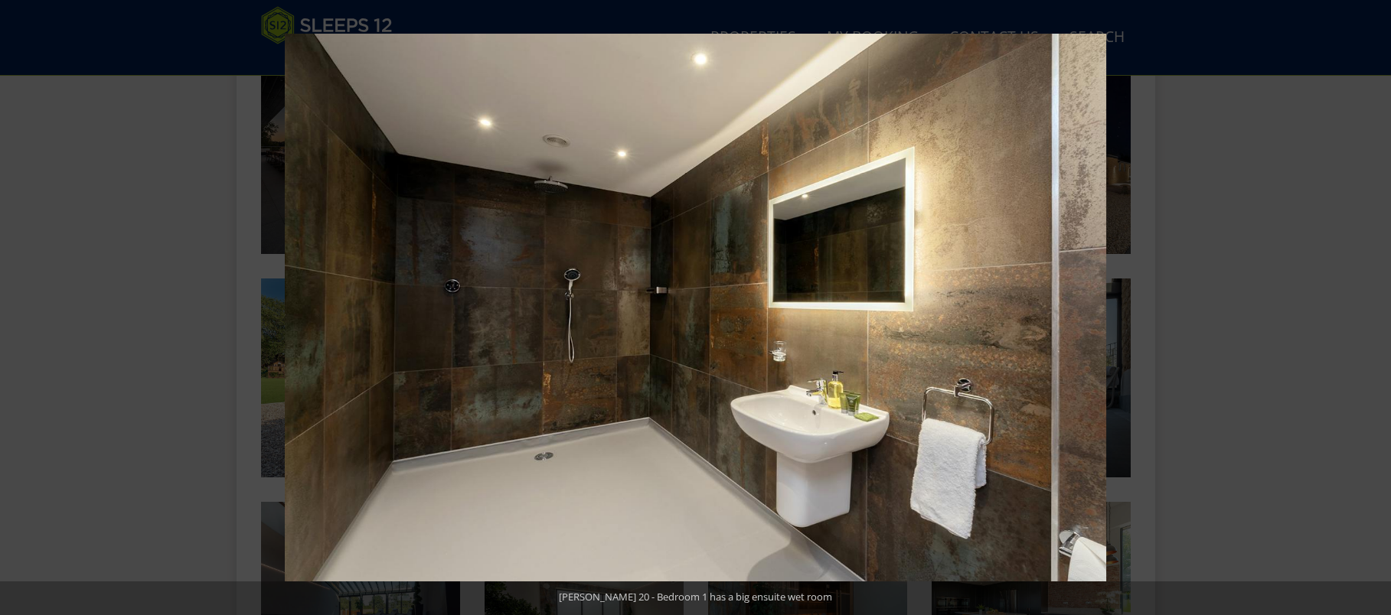
click at [1375, 312] on button at bounding box center [1364, 307] width 54 height 77
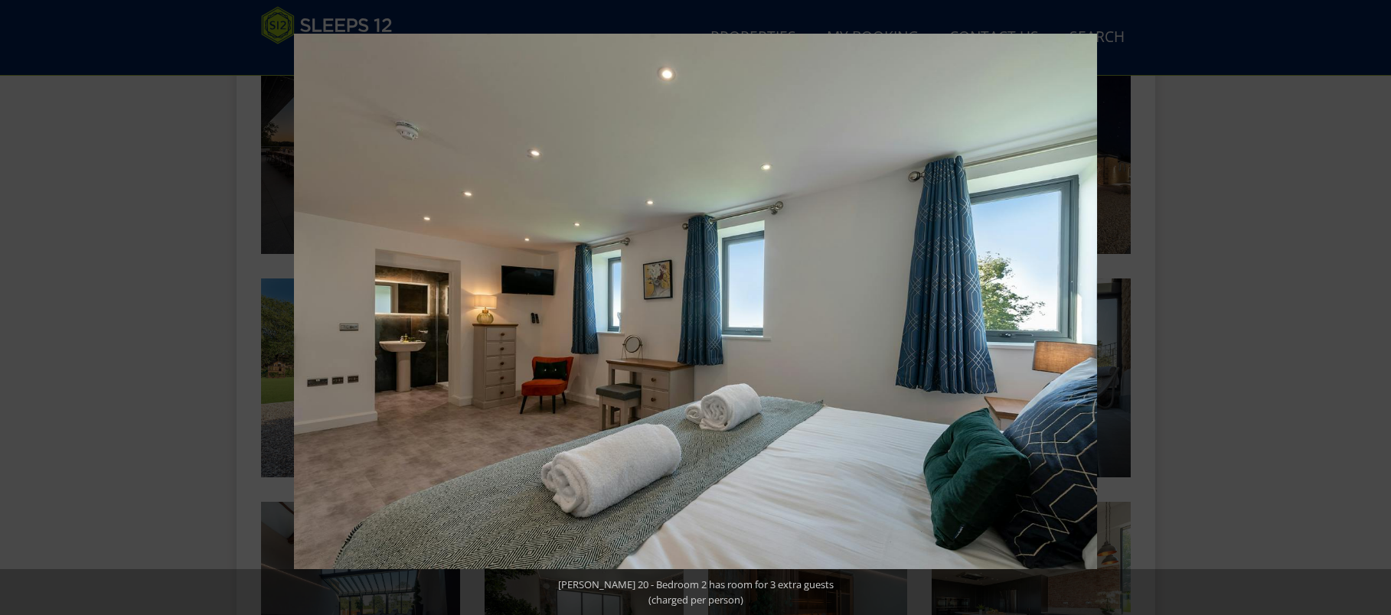
click at [1375, 312] on button at bounding box center [1364, 307] width 54 height 77
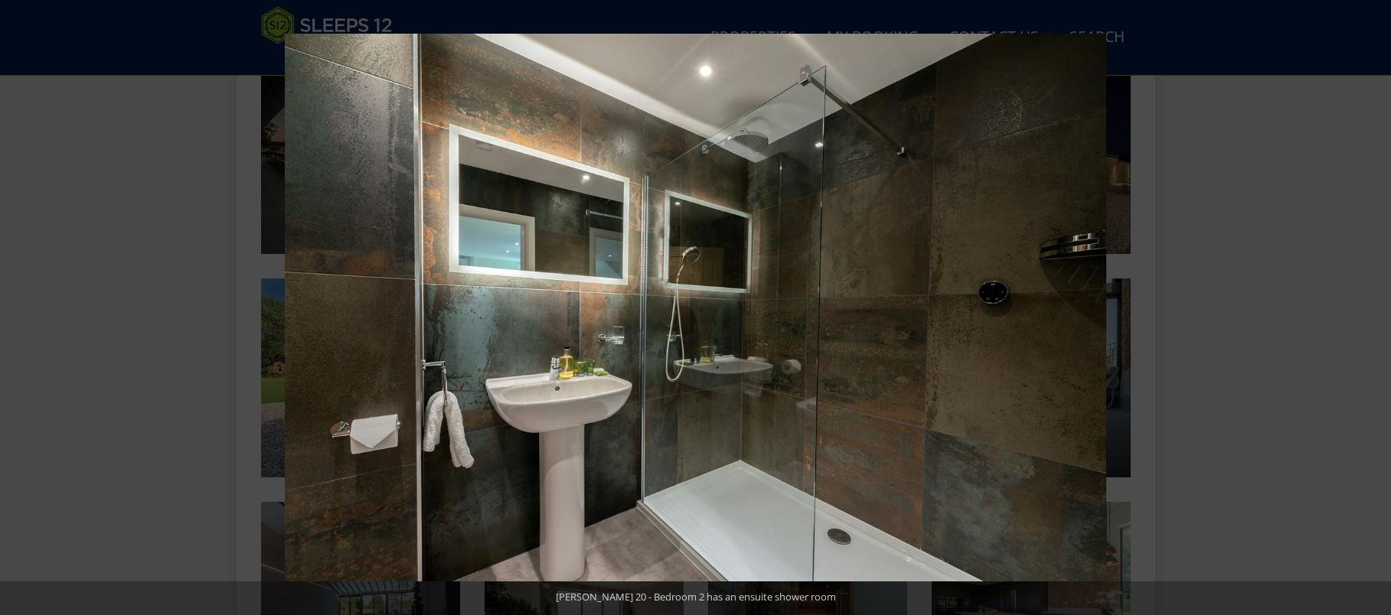
click at [1375, 312] on button at bounding box center [1364, 307] width 54 height 77
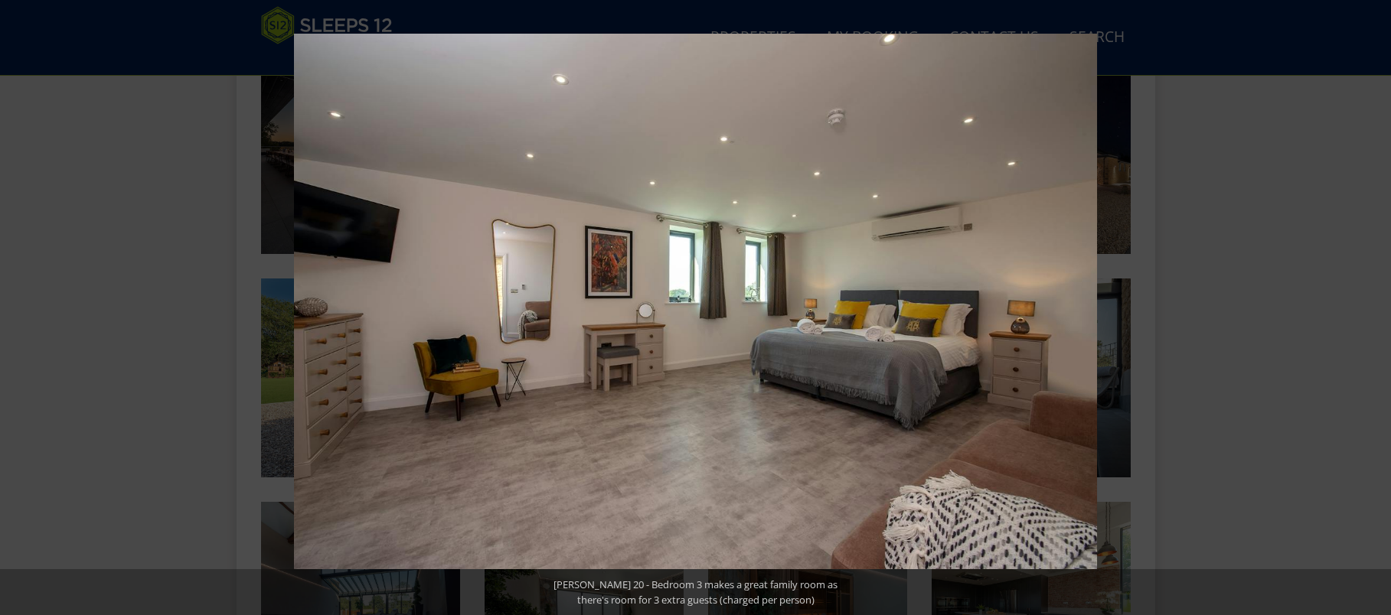
click at [1375, 312] on button at bounding box center [1364, 307] width 54 height 77
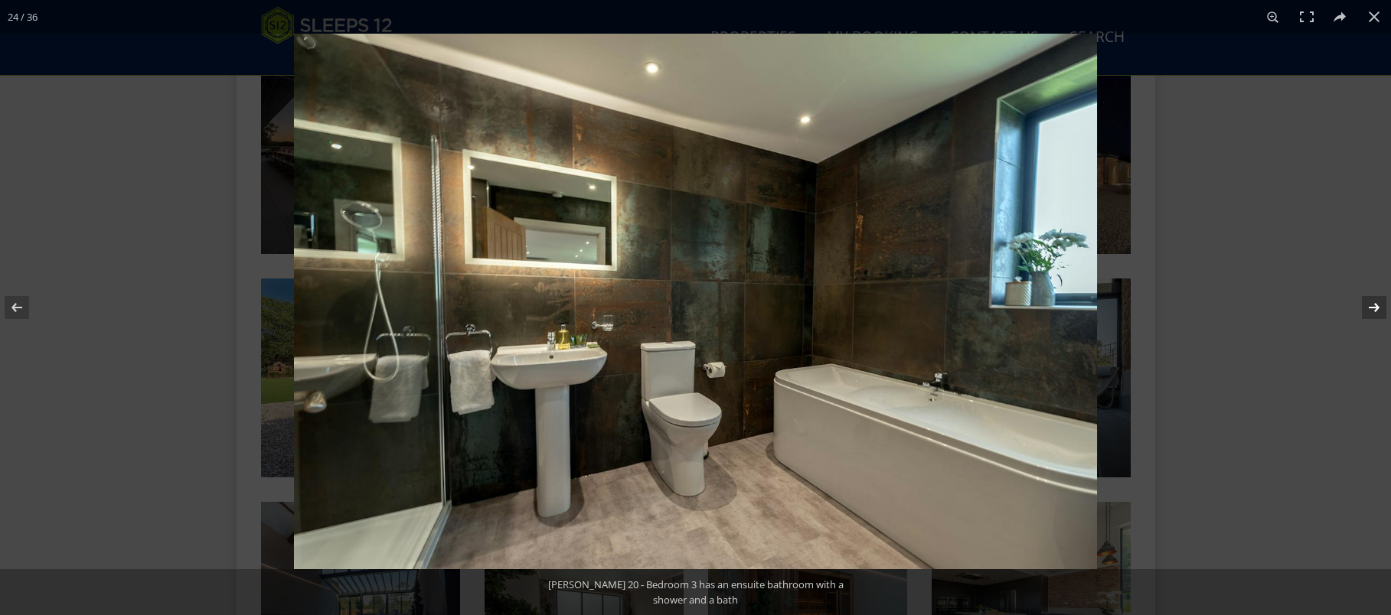
click at [1375, 309] on button at bounding box center [1364, 307] width 54 height 77
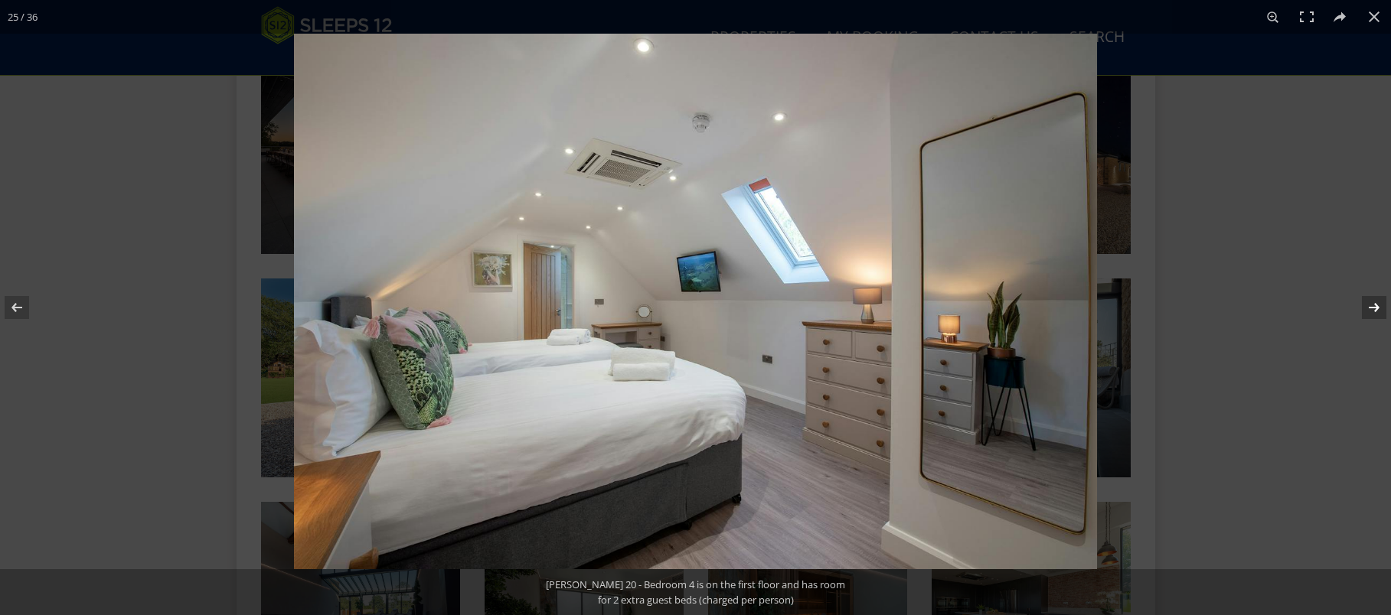
click at [1375, 309] on button at bounding box center [1364, 307] width 54 height 77
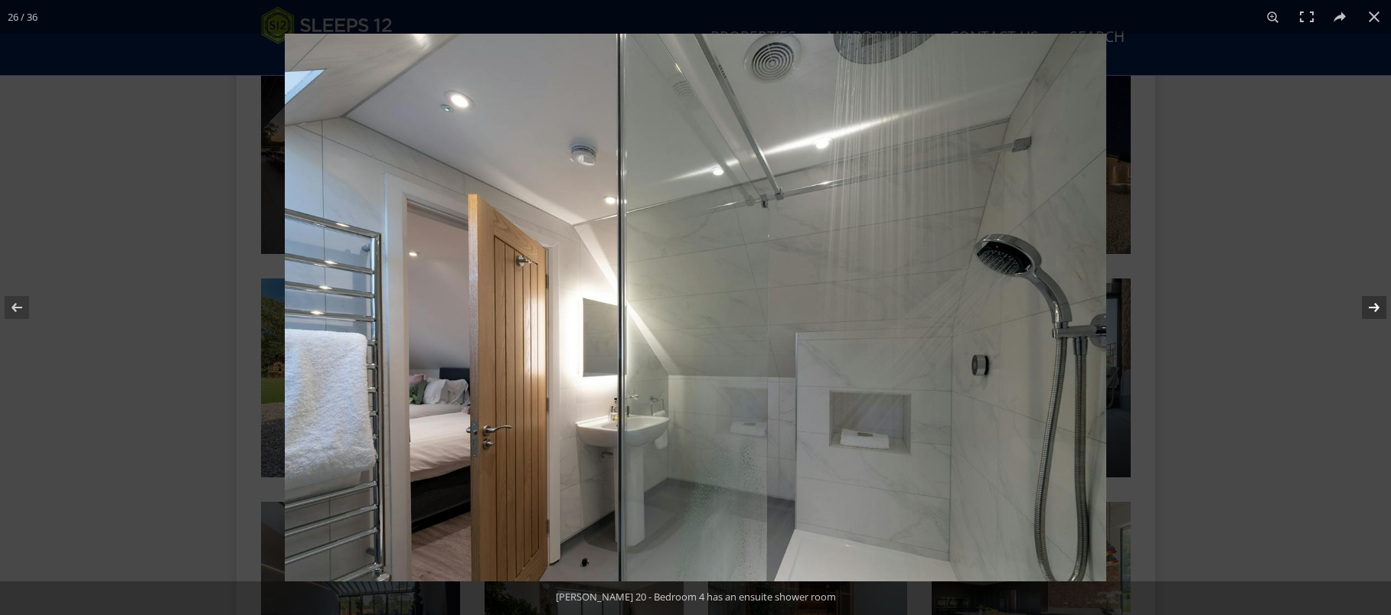
click at [1375, 309] on button at bounding box center [1364, 307] width 54 height 77
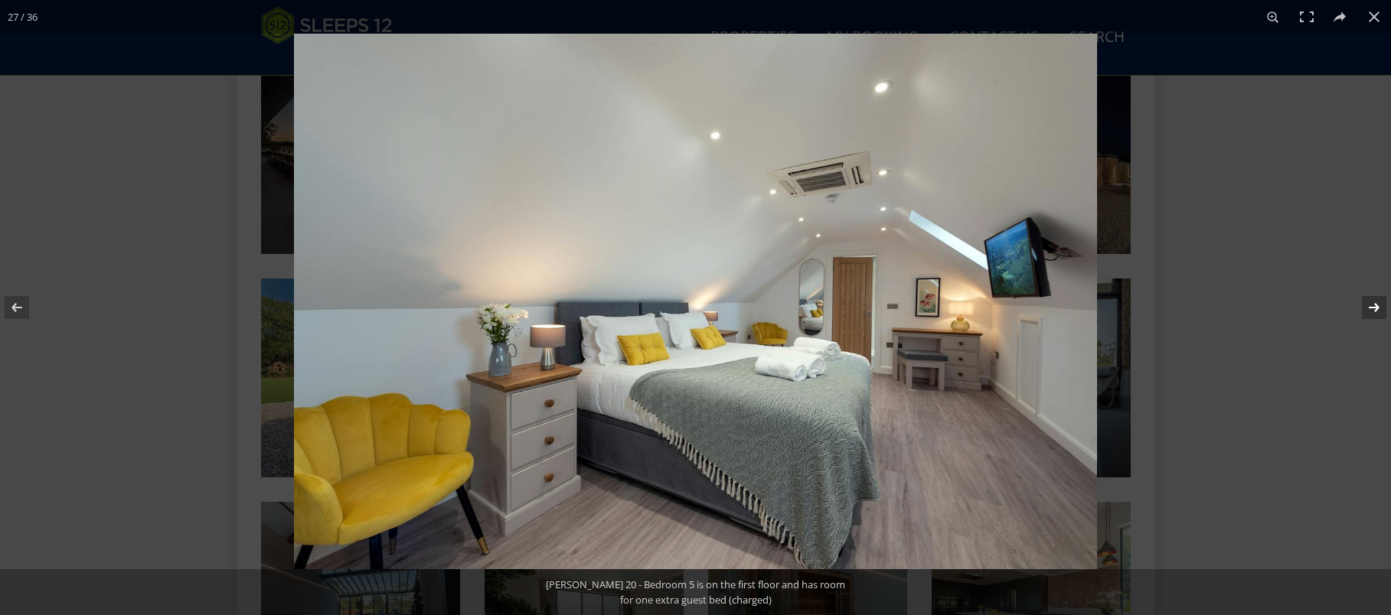
click at [1375, 309] on button at bounding box center [1364, 307] width 54 height 77
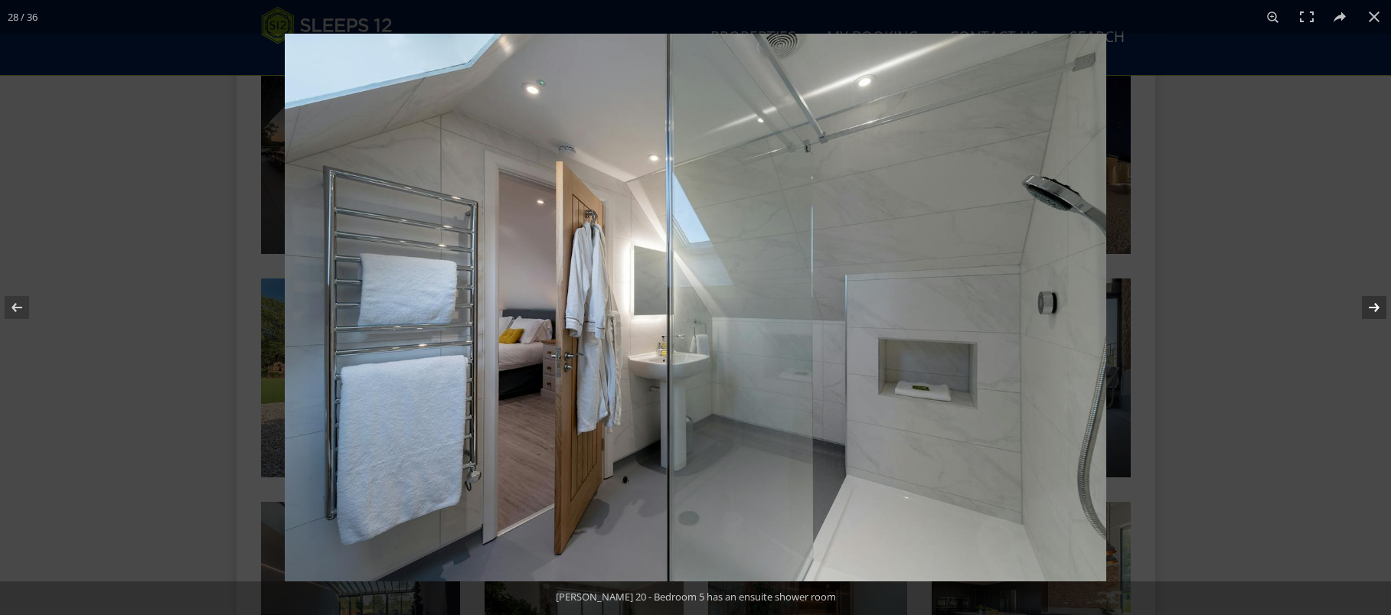
click at [1375, 309] on button at bounding box center [1364, 307] width 54 height 77
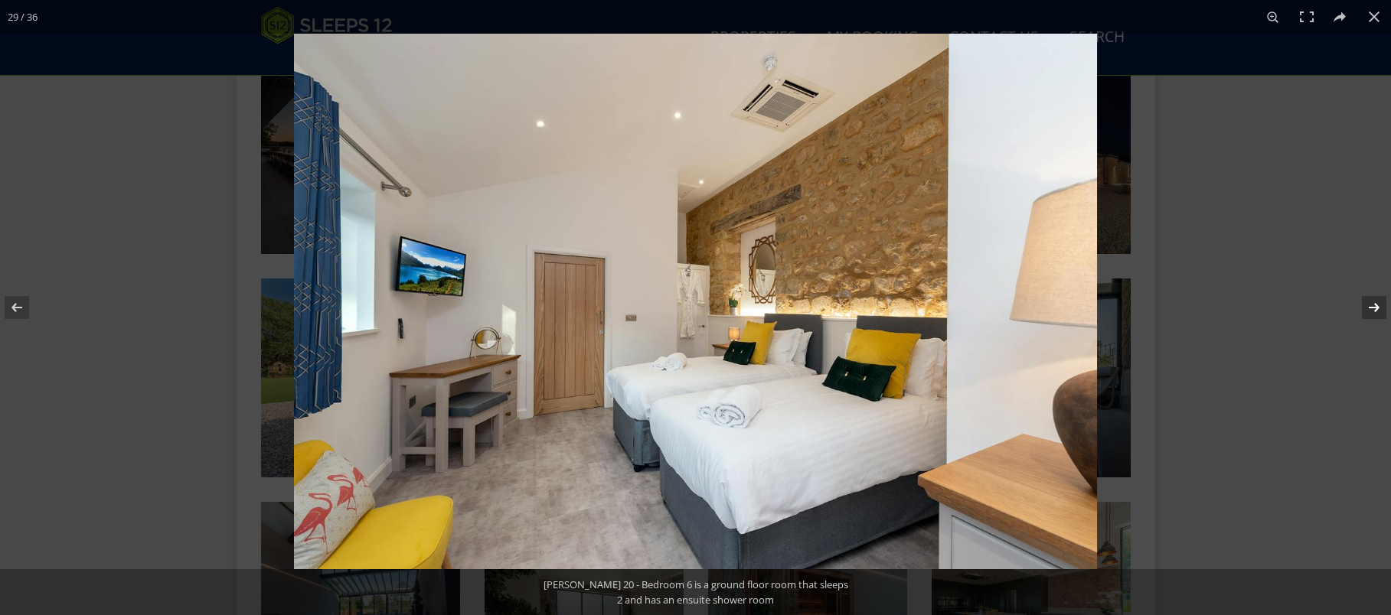
click at [1375, 309] on button at bounding box center [1364, 307] width 54 height 77
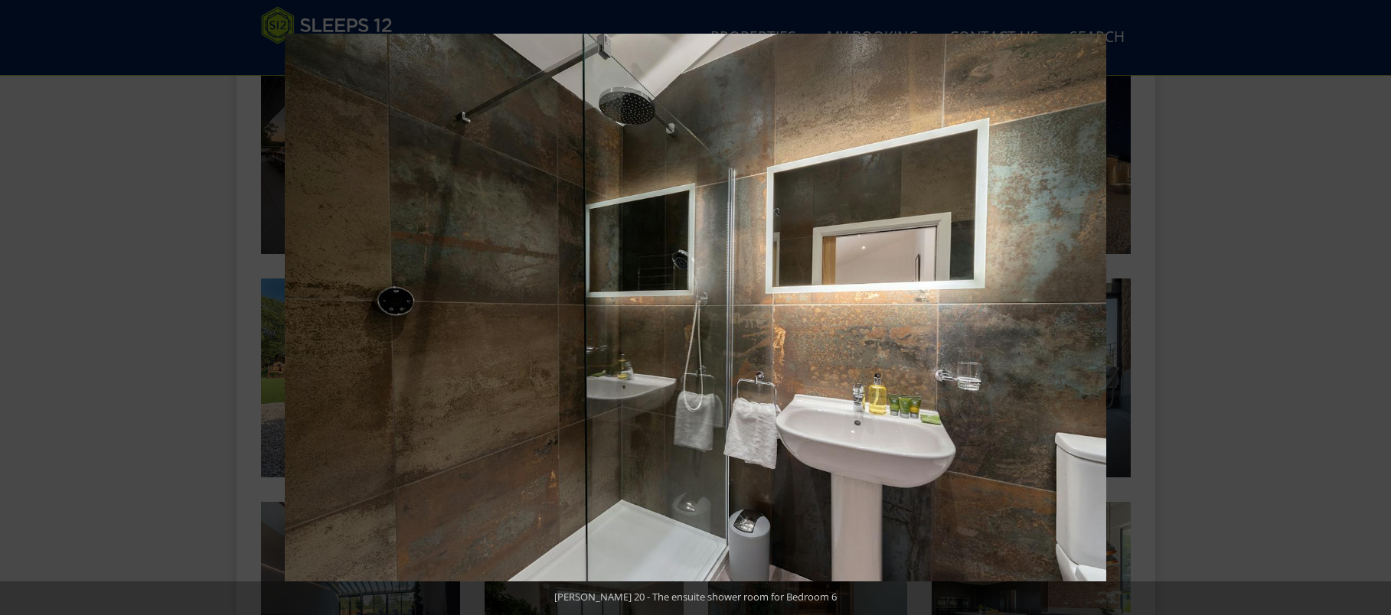
click at [1375, 309] on button at bounding box center [1364, 307] width 54 height 77
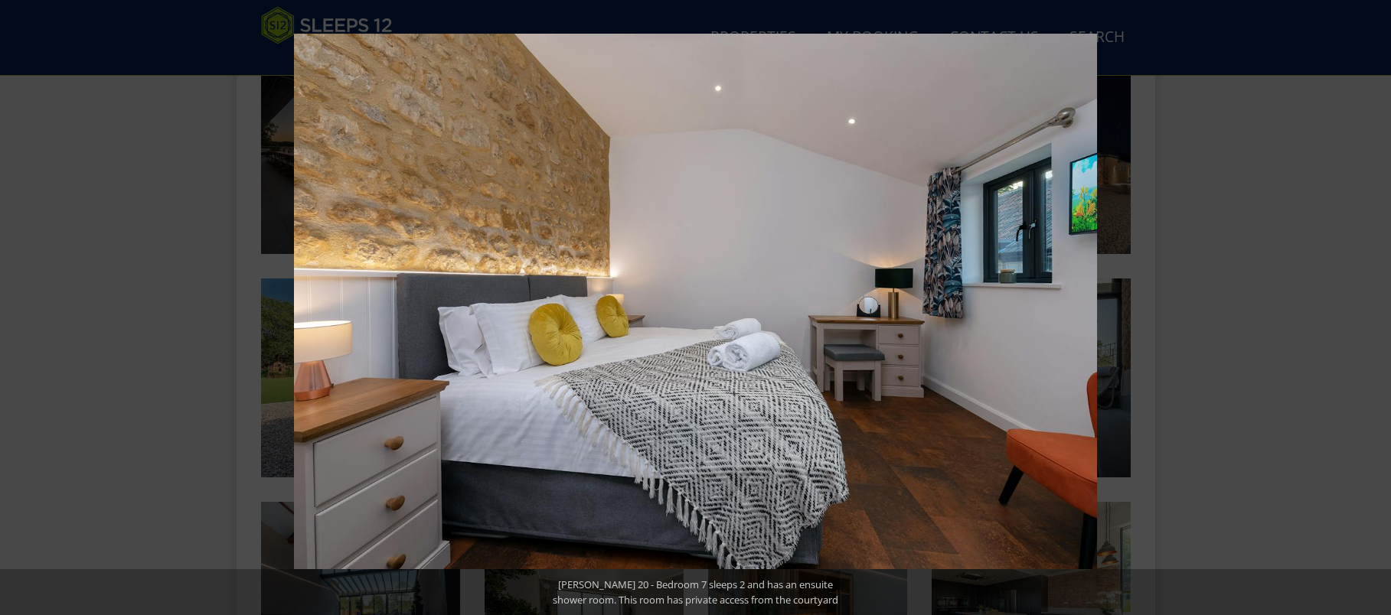
click at [1375, 309] on button at bounding box center [1364, 307] width 54 height 77
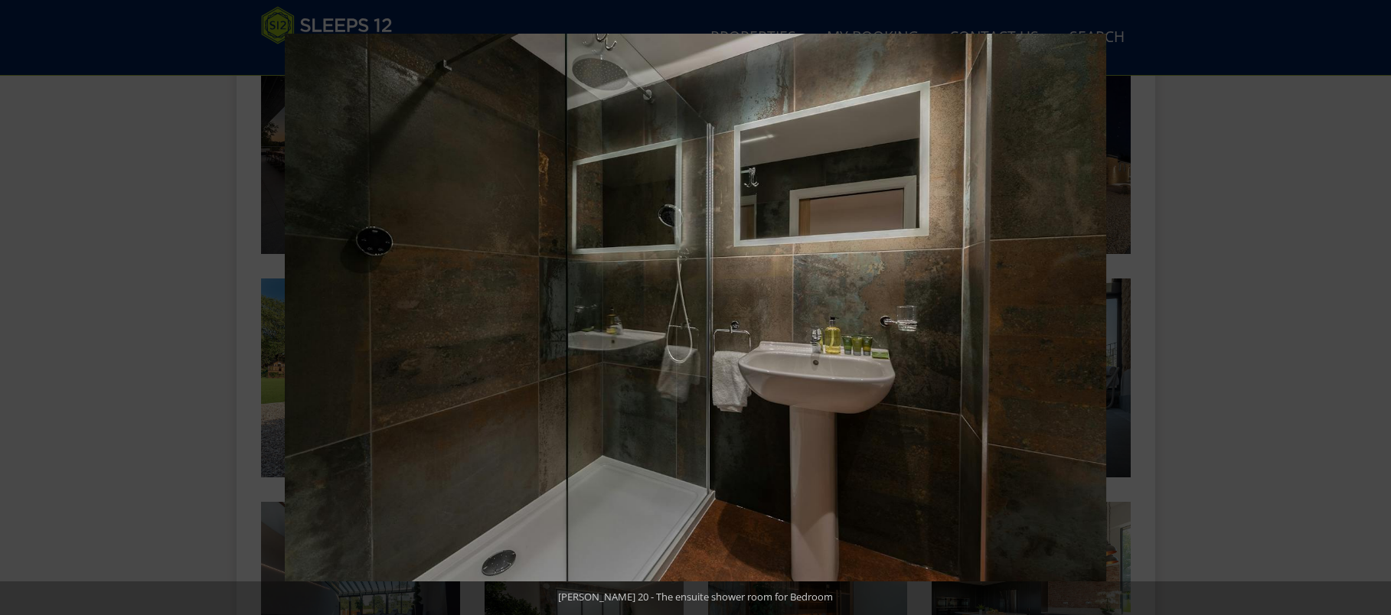
click at [1375, 309] on button at bounding box center [1364, 307] width 54 height 77
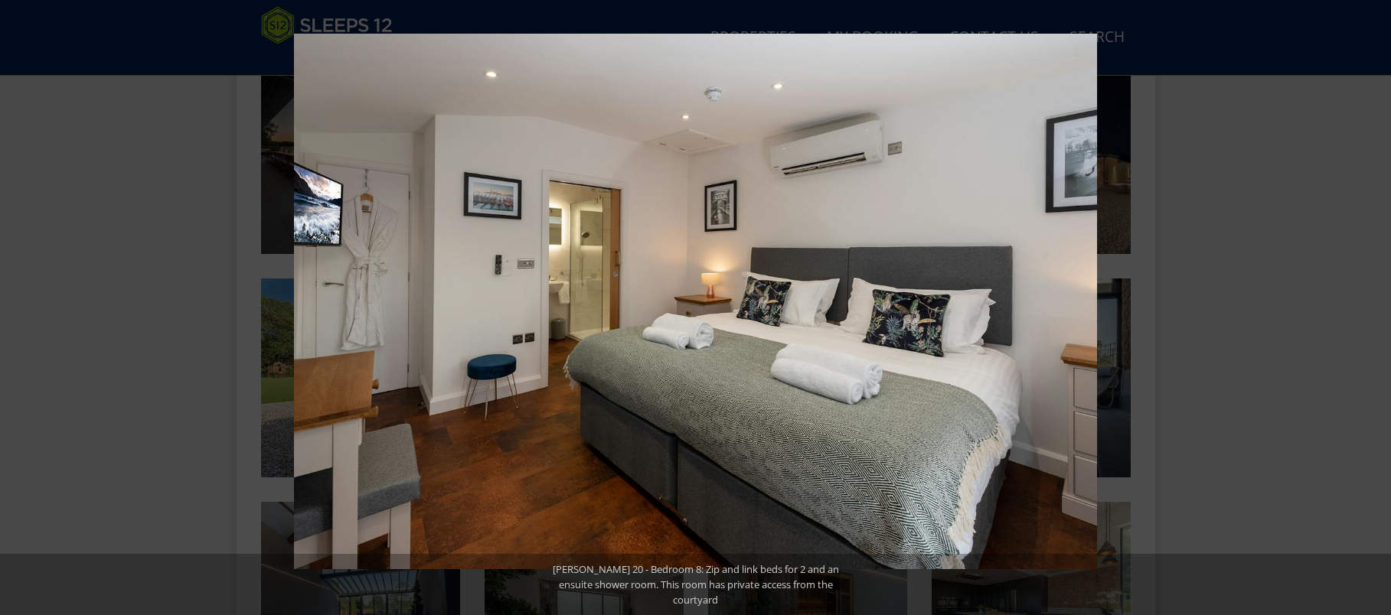
click at [1375, 309] on button at bounding box center [1364, 307] width 54 height 77
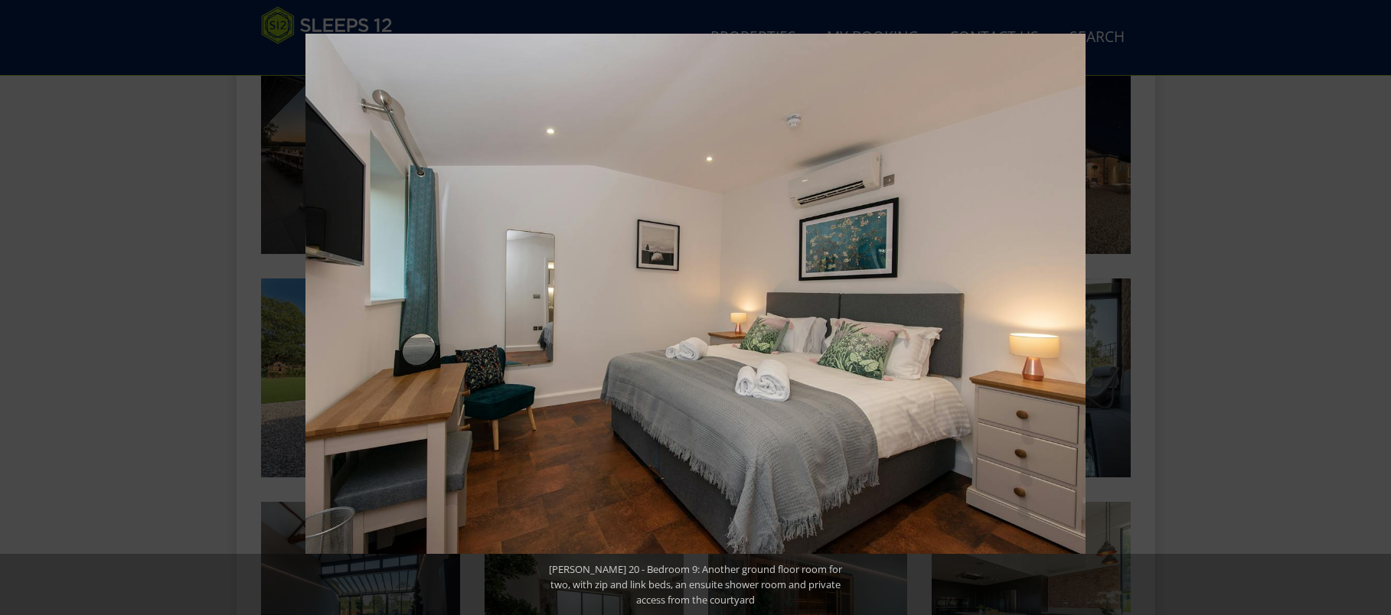
click at [1375, 309] on button at bounding box center [1364, 307] width 54 height 77
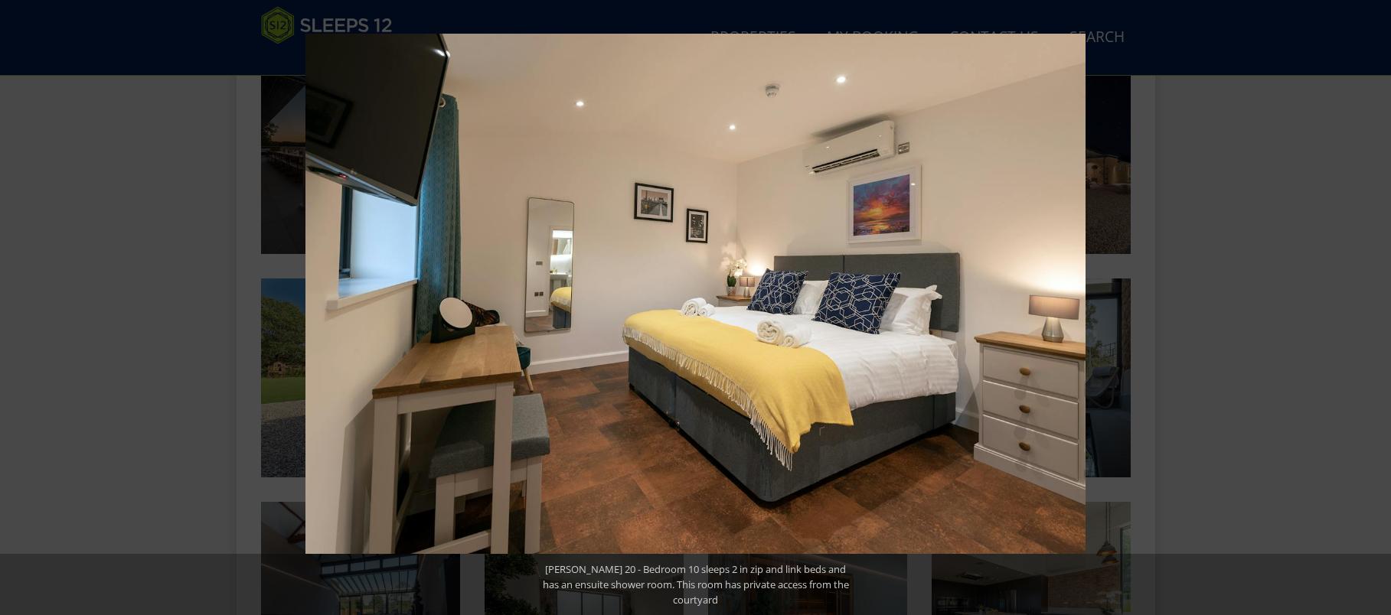
click at [1375, 309] on button at bounding box center [1364, 307] width 54 height 77
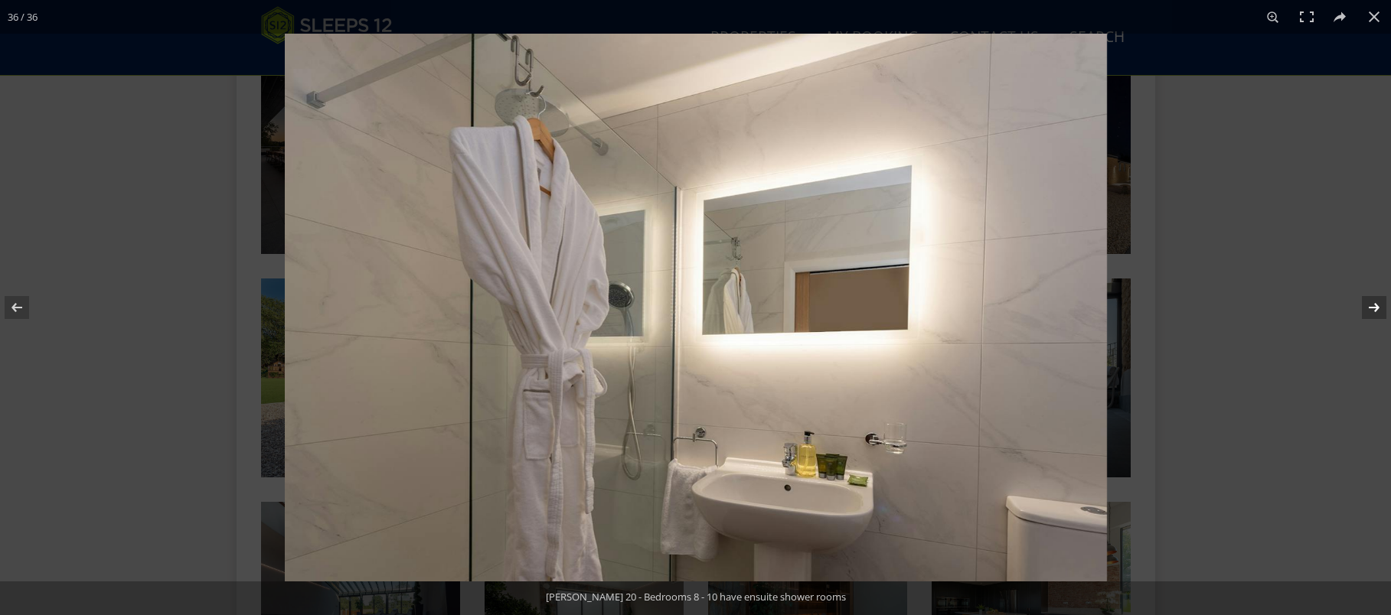
click at [1375, 313] on button at bounding box center [1364, 307] width 54 height 77
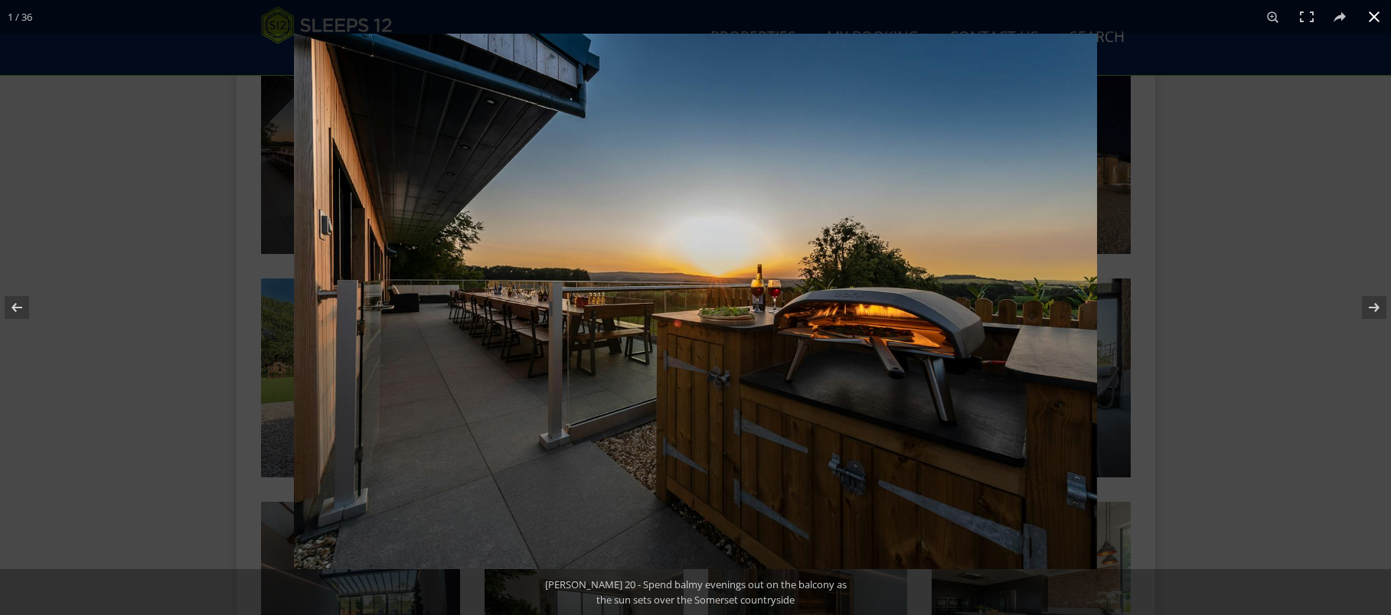
click at [1374, 11] on button at bounding box center [1374, 17] width 34 height 34
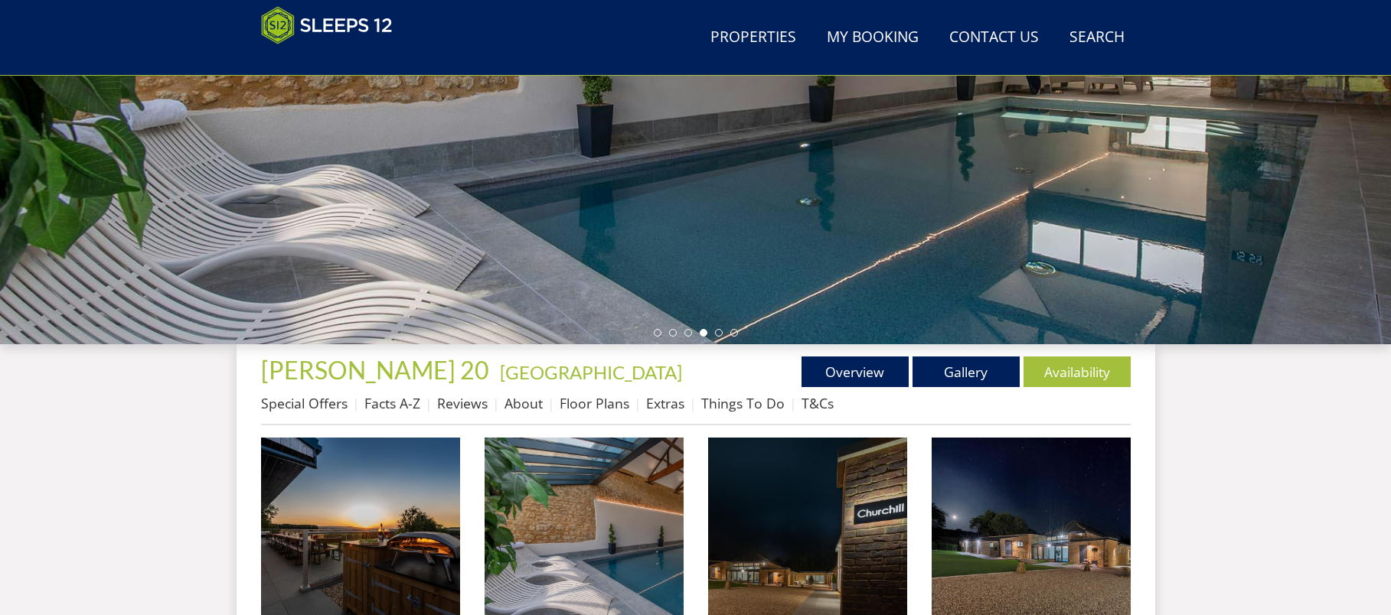
scroll to position [0, 0]
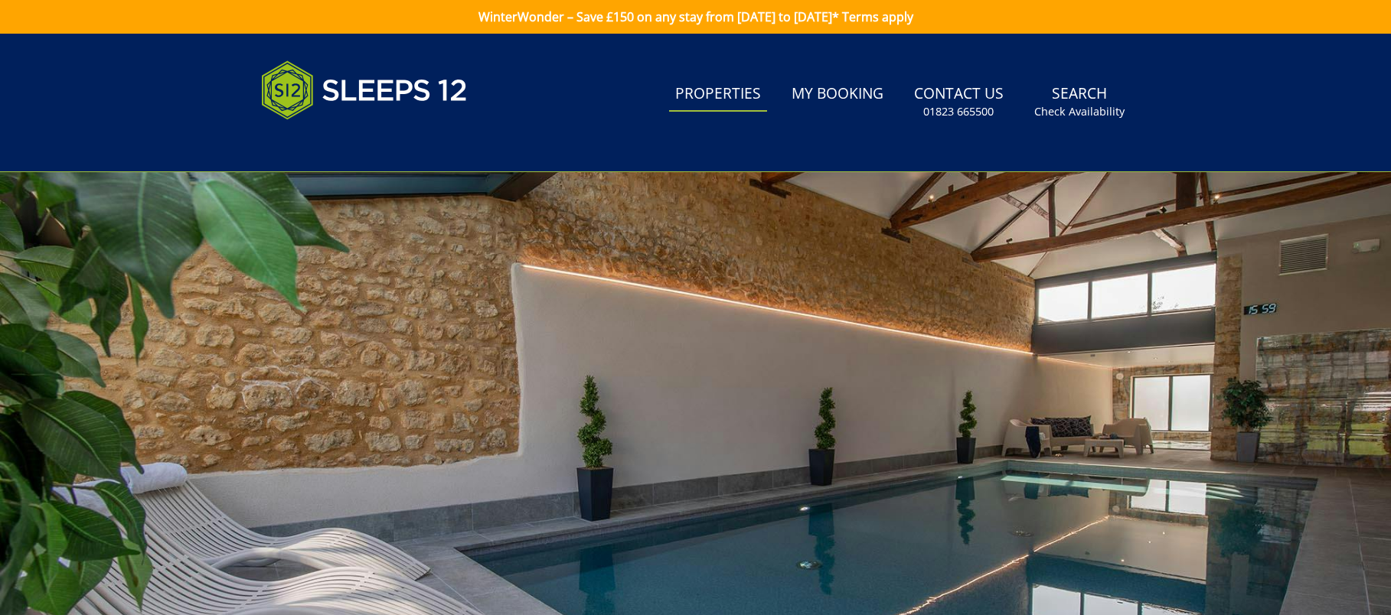
click at [736, 92] on link "Properties" at bounding box center [718, 94] width 98 height 34
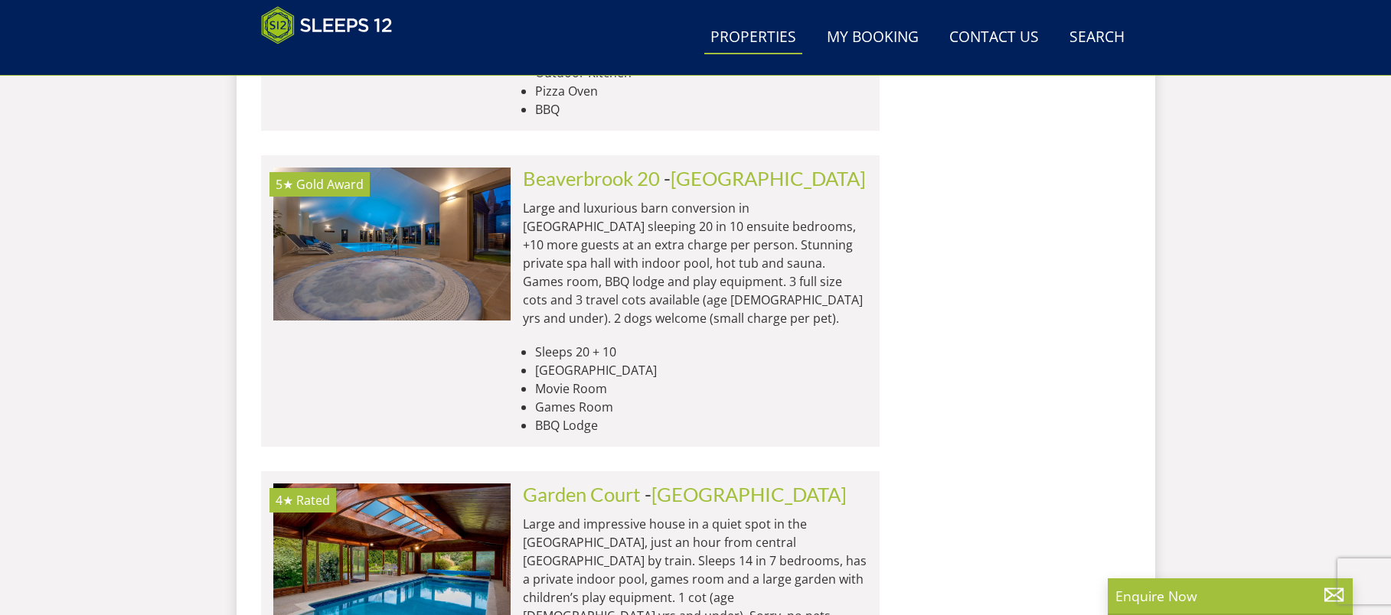
scroll to position [2119, 0]
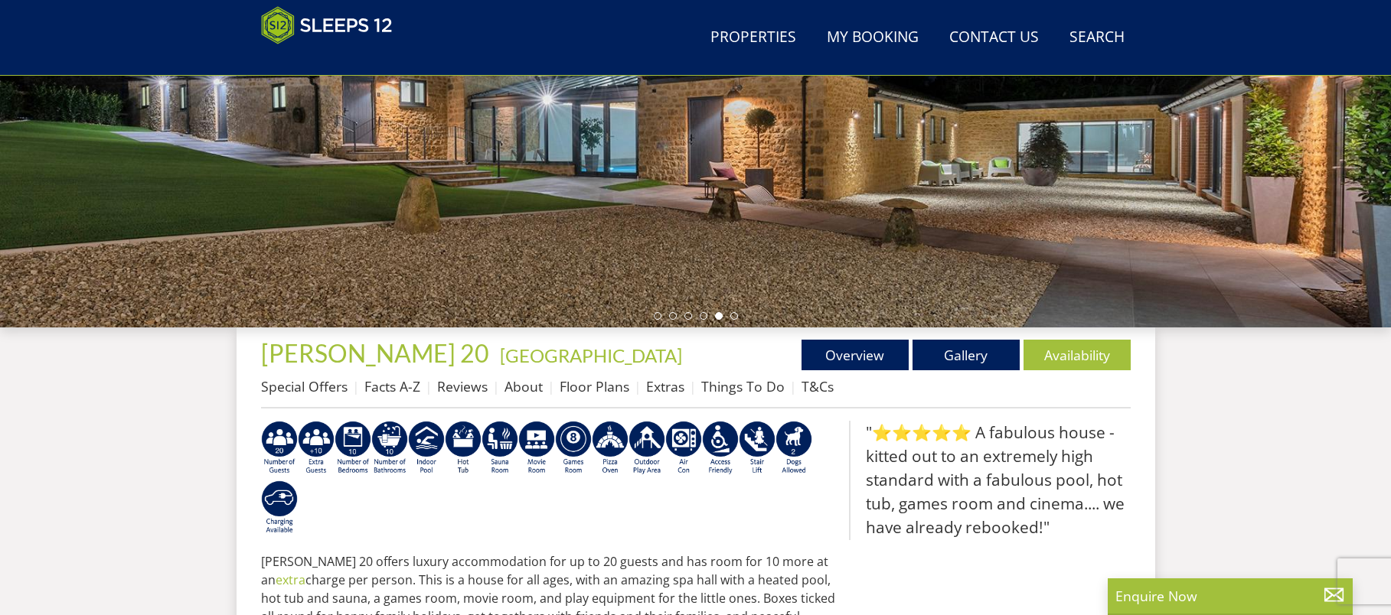
scroll to position [320, 0]
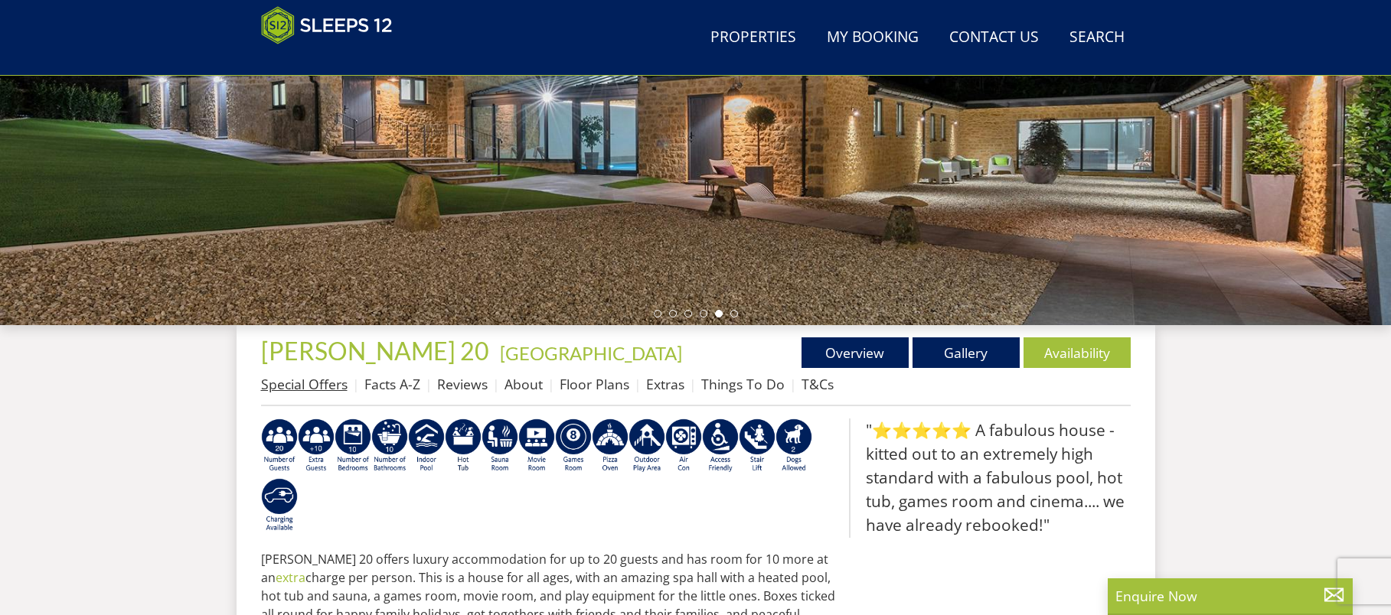
click at [318, 387] on link "Special Offers" at bounding box center [304, 384] width 86 height 18
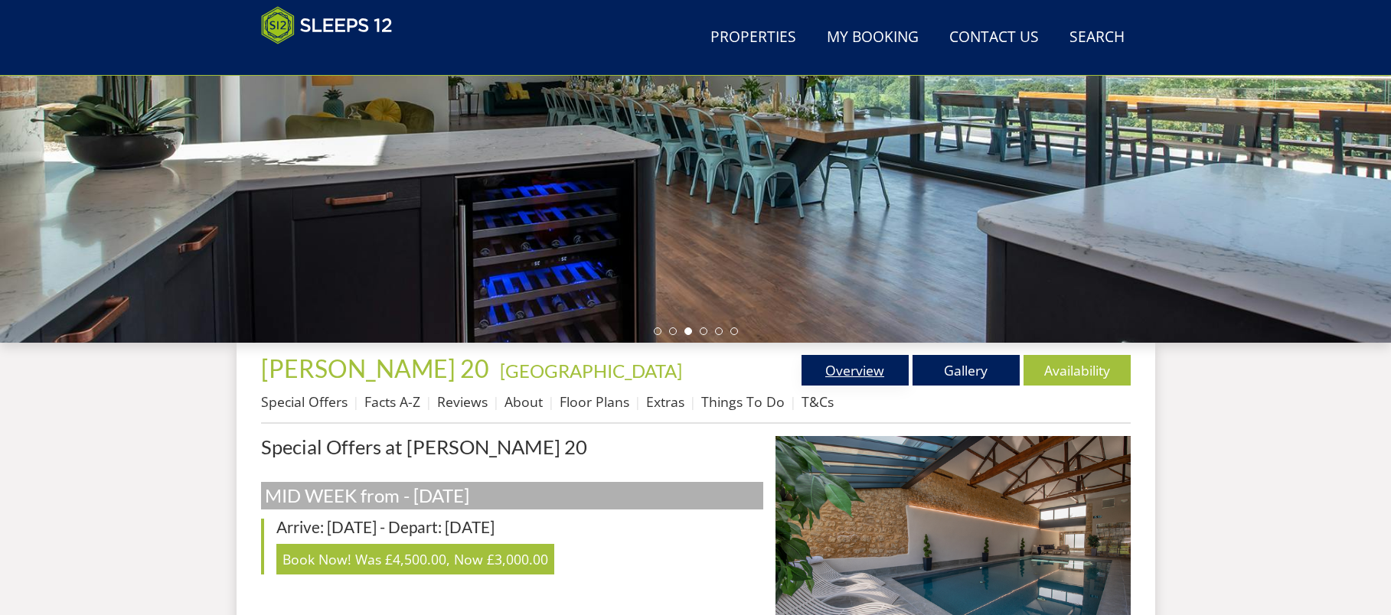
scroll to position [368, 0]
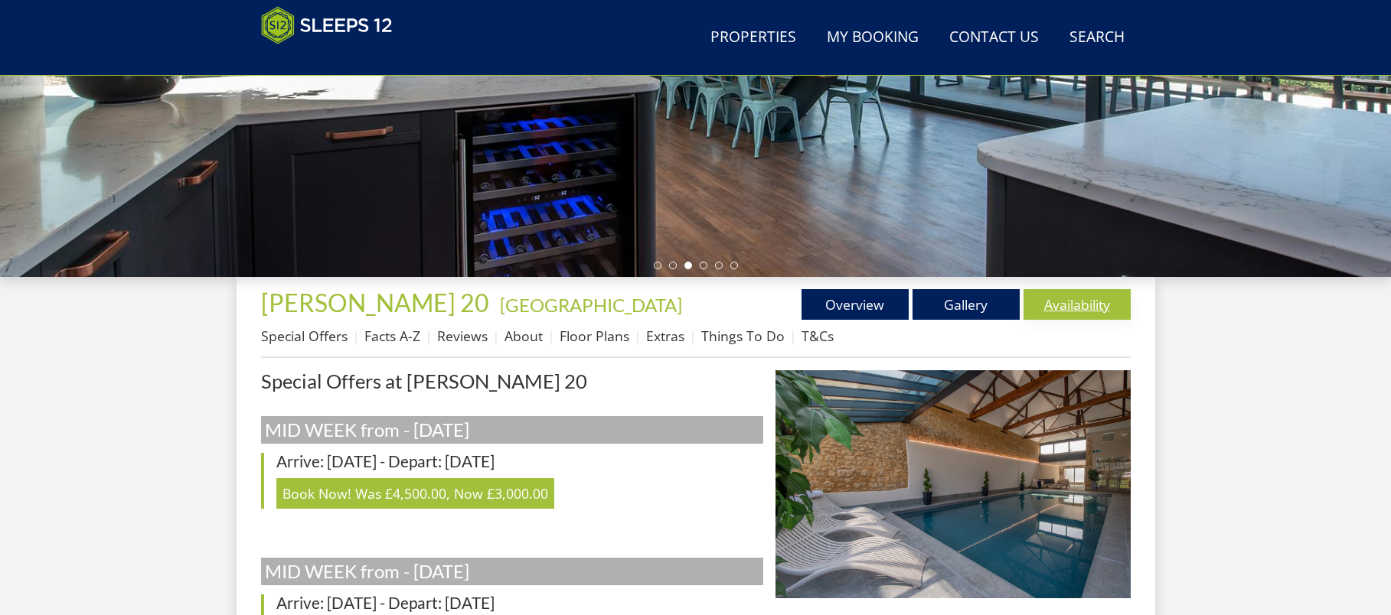
click at [1049, 301] on link "Availability" at bounding box center [1076, 304] width 107 height 31
